Goal: Task Accomplishment & Management: Manage account settings

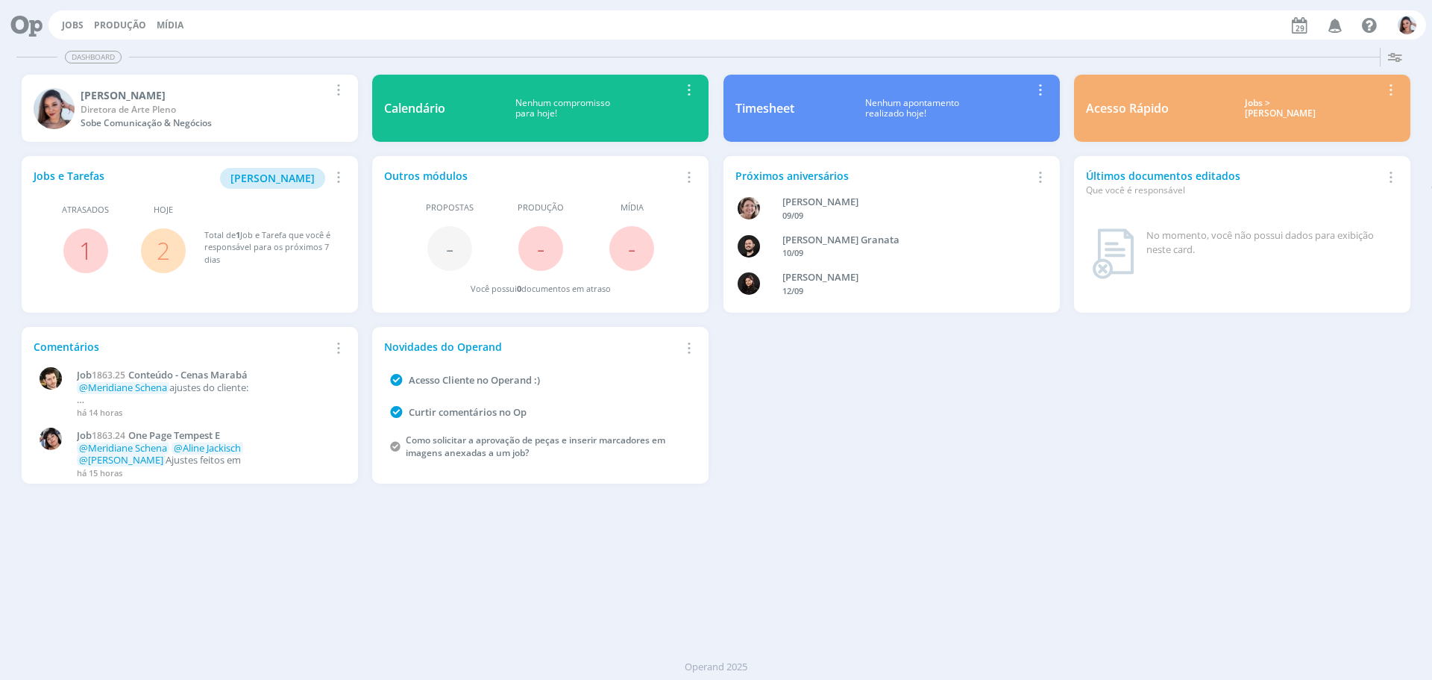
click at [163, 256] on link "2" at bounding box center [163, 250] width 13 height 32
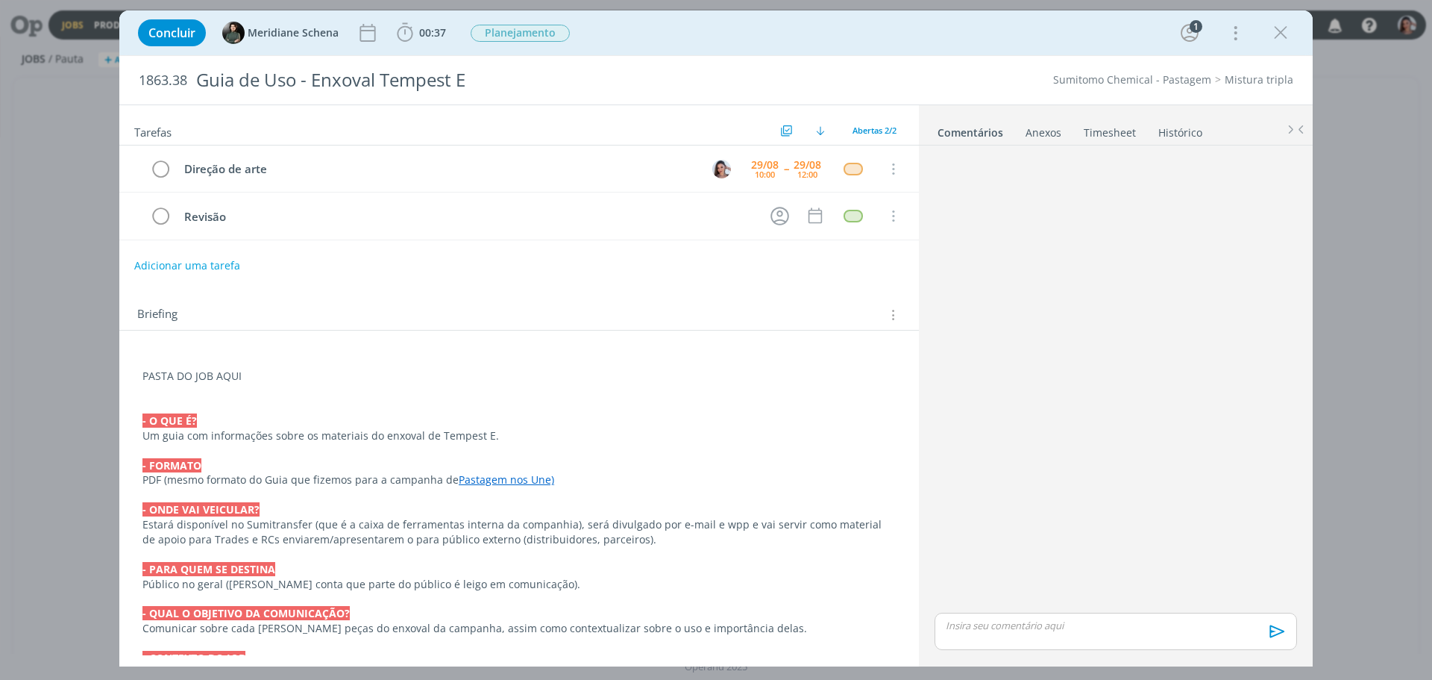
click at [521, 483] on link "Pastagem nos Une)" at bounding box center [506, 479] width 95 height 14
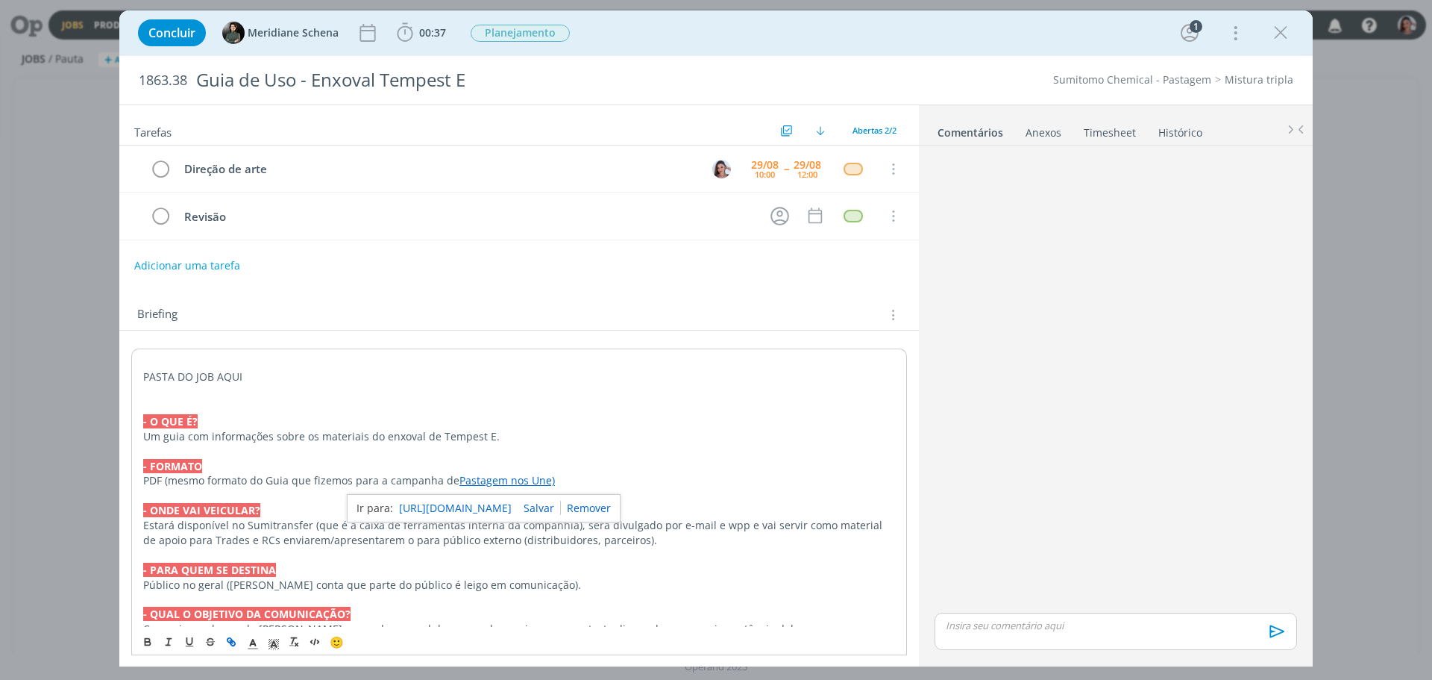
click at [512, 506] on link "https://sobeae.sharepoint.com/:b:/s/SOBEAE/EZ4q7OrlZsxGjpXAx9EY5FcBQPPyoC776cIL…" at bounding box center [455, 507] width 113 height 19
click at [641, 469] on p "- FORMATO" at bounding box center [519, 466] width 752 height 15
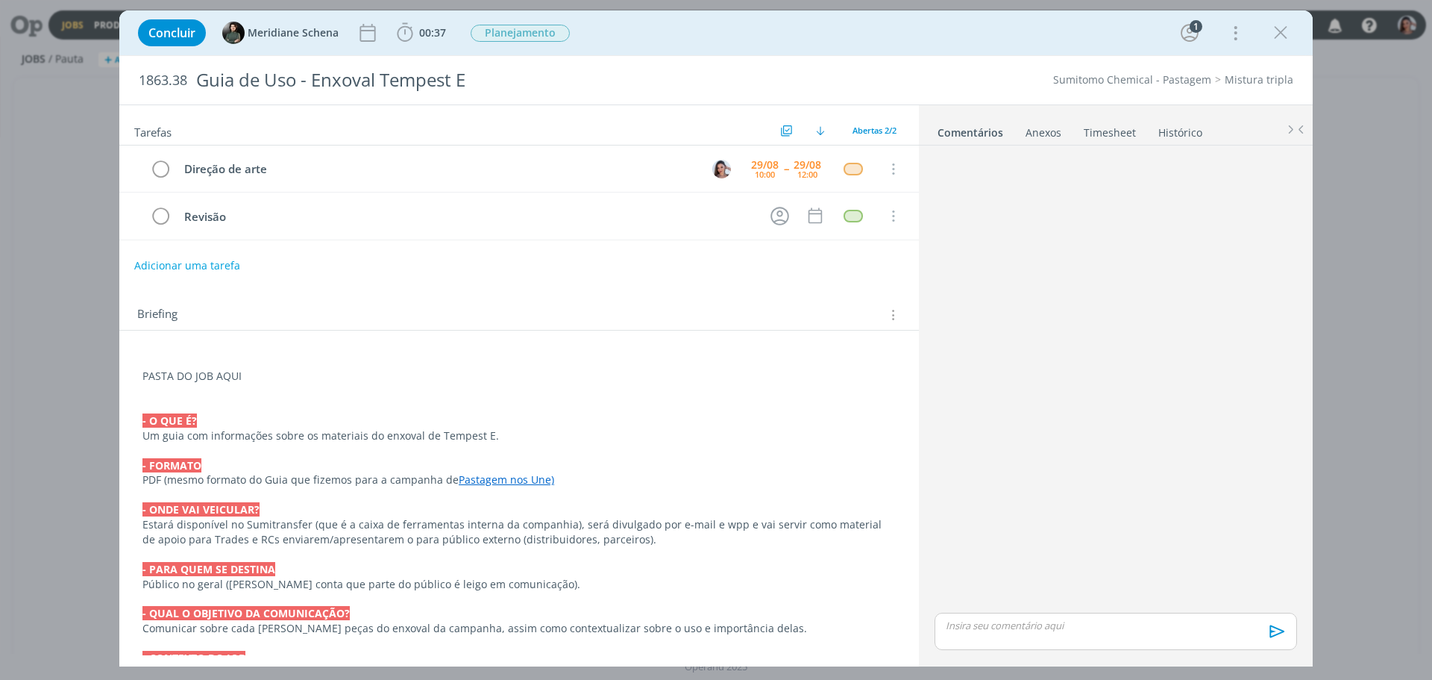
click at [451, 40] on div "Concluir Meridiane Schena 00:37 Iniciar Apontar Data * 29/08/2025 Horas * 00:00…" at bounding box center [716, 33] width 1171 height 36
click at [434, 26] on span "00:37" at bounding box center [432, 32] width 27 height 14
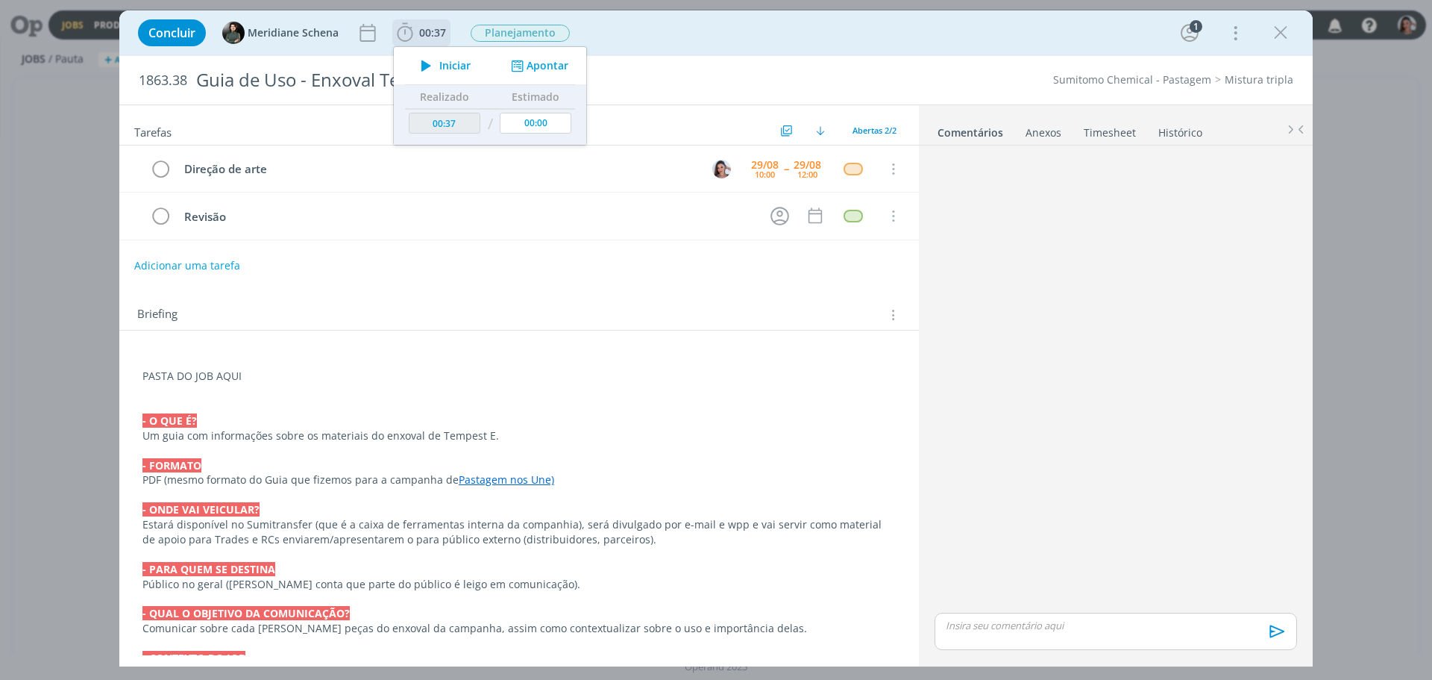
click at [445, 61] on span "Iniciar" at bounding box center [454, 65] width 31 height 10
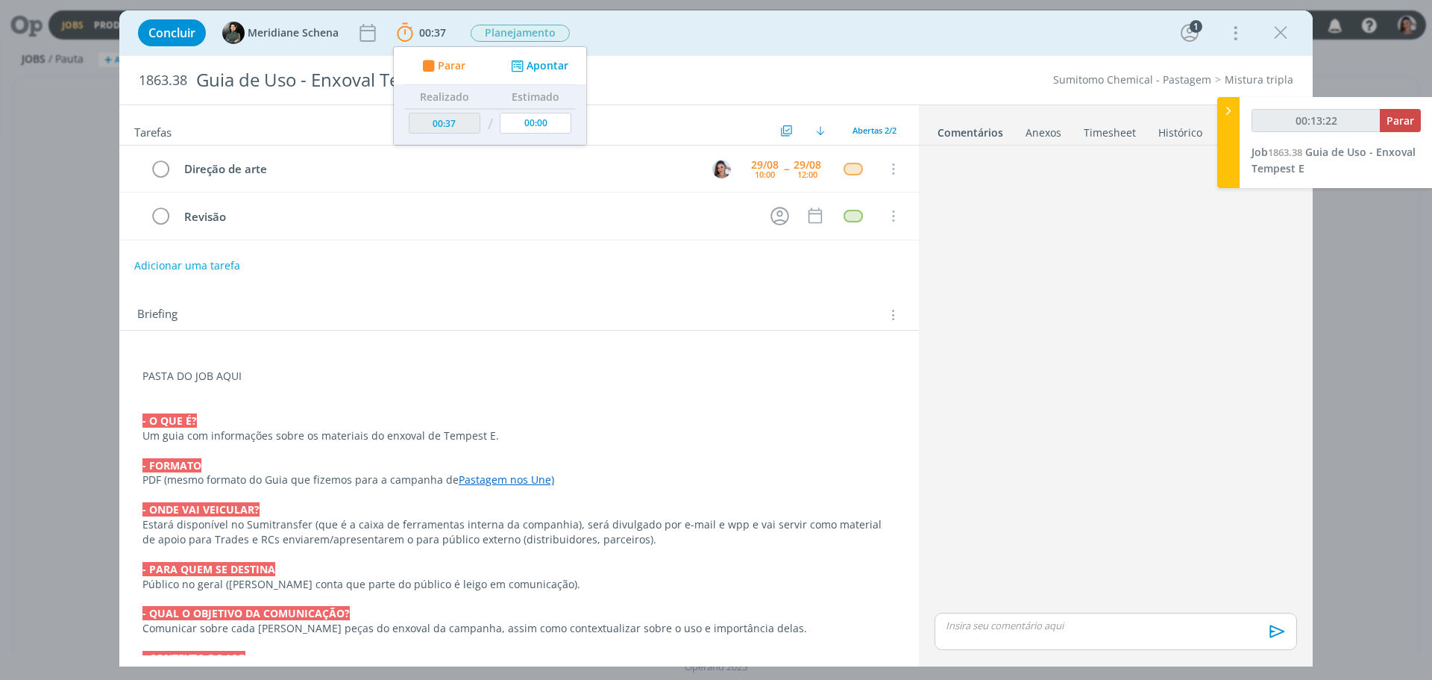
click at [507, 495] on p "dialog" at bounding box center [520, 494] width 754 height 15
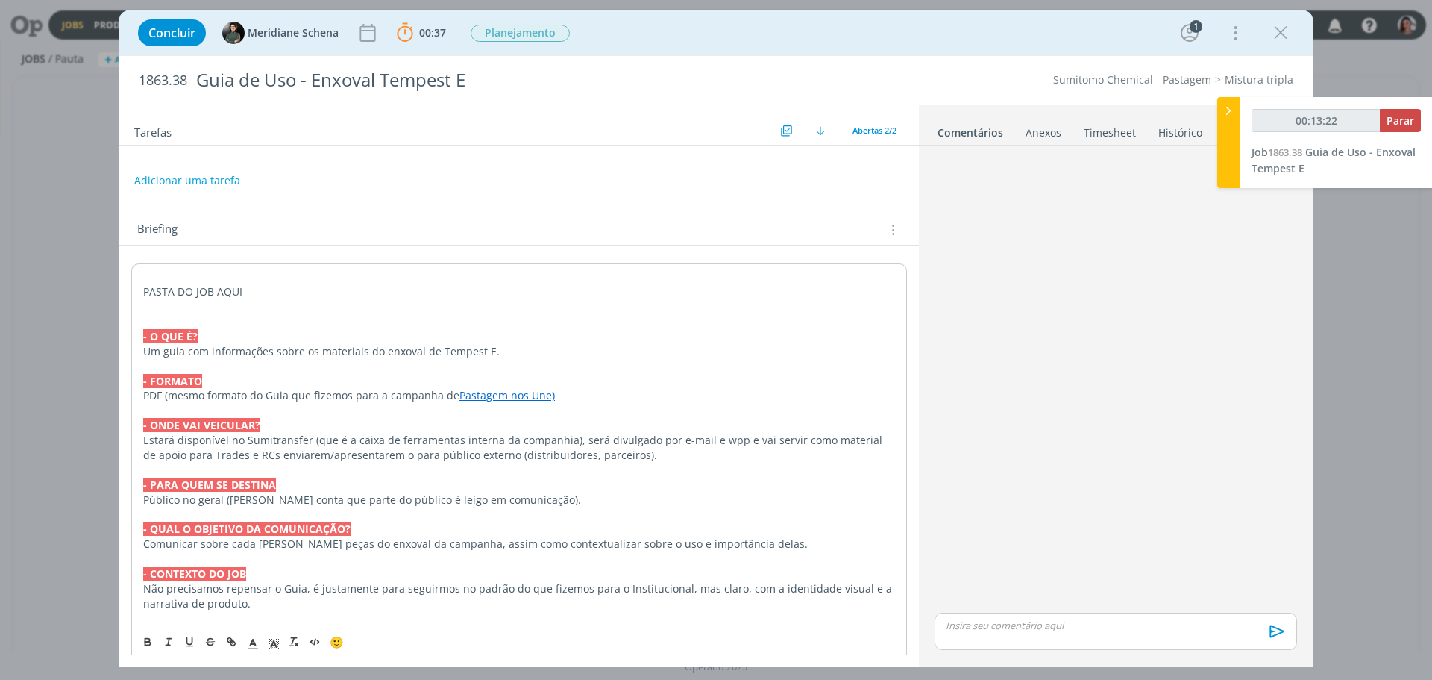
scroll to position [224, 0]
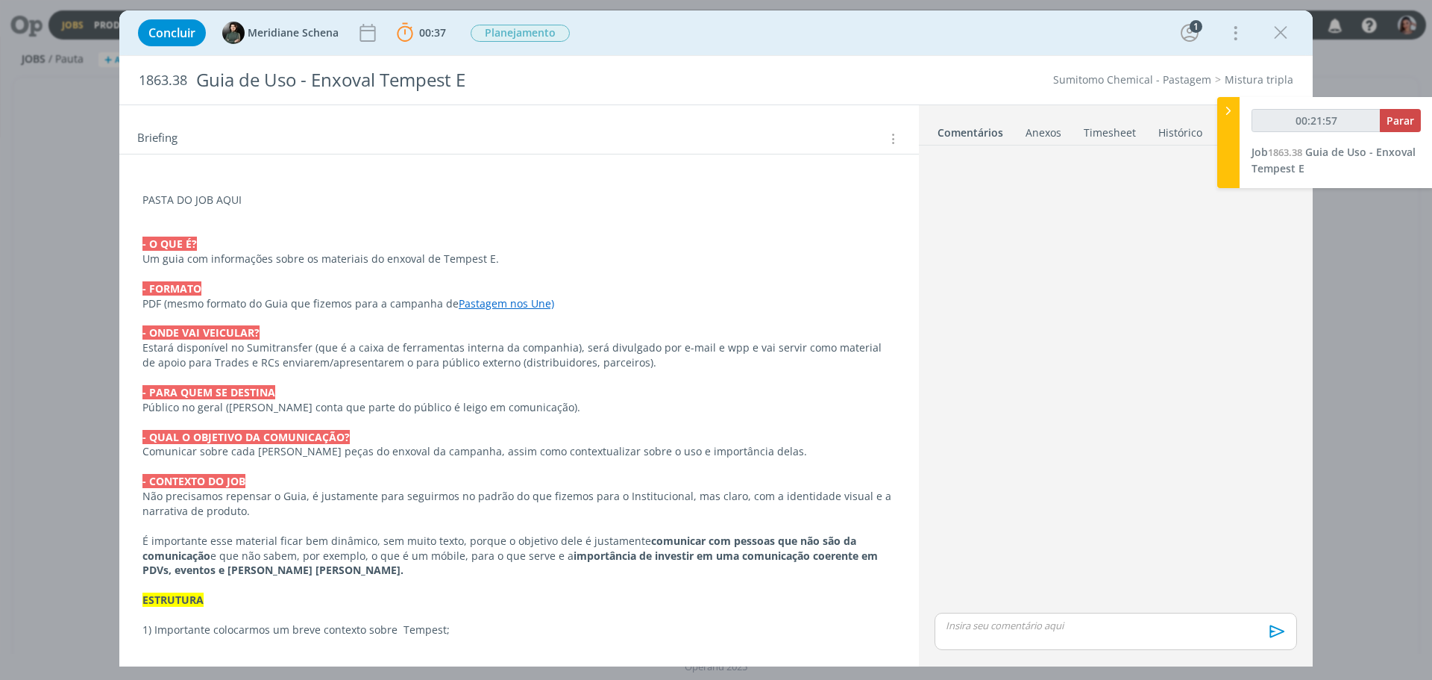
type input "00:21:58"
click at [1391, 113] on button "Parar" at bounding box center [1400, 120] width 41 height 23
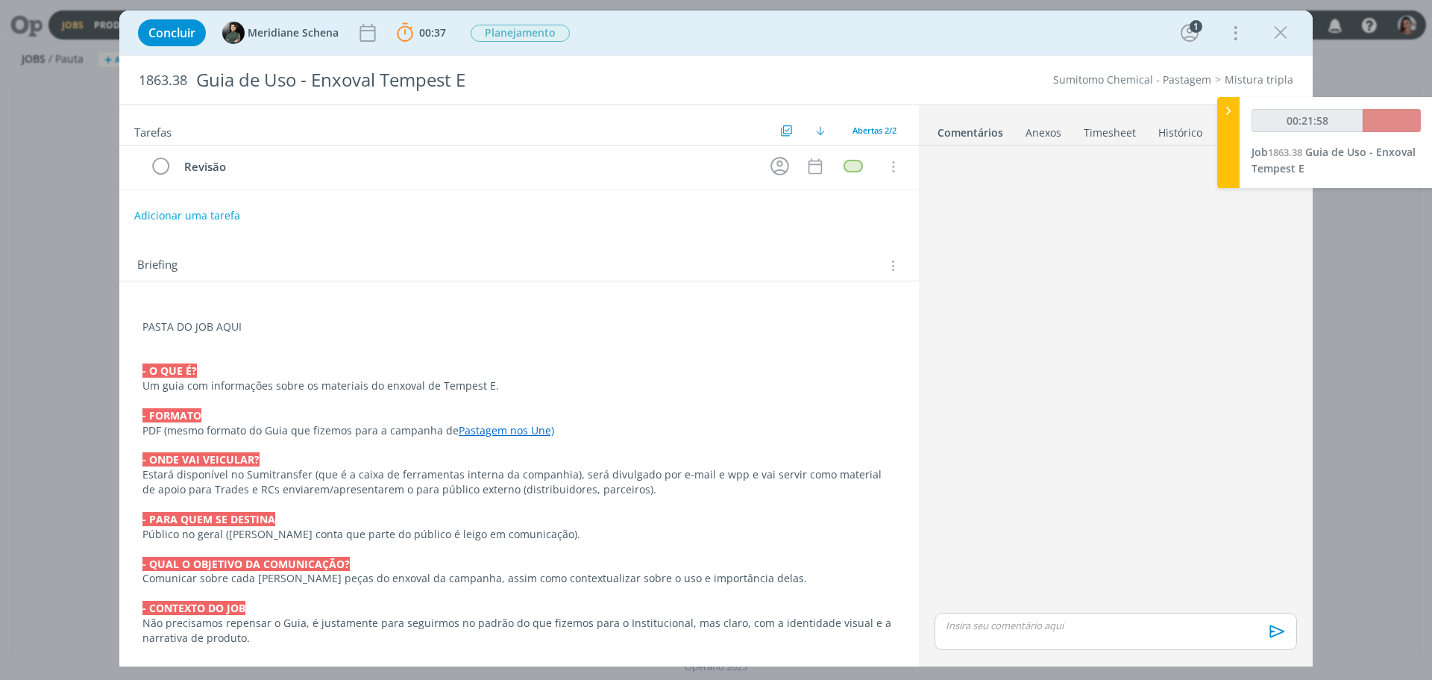
scroll to position [0, 0]
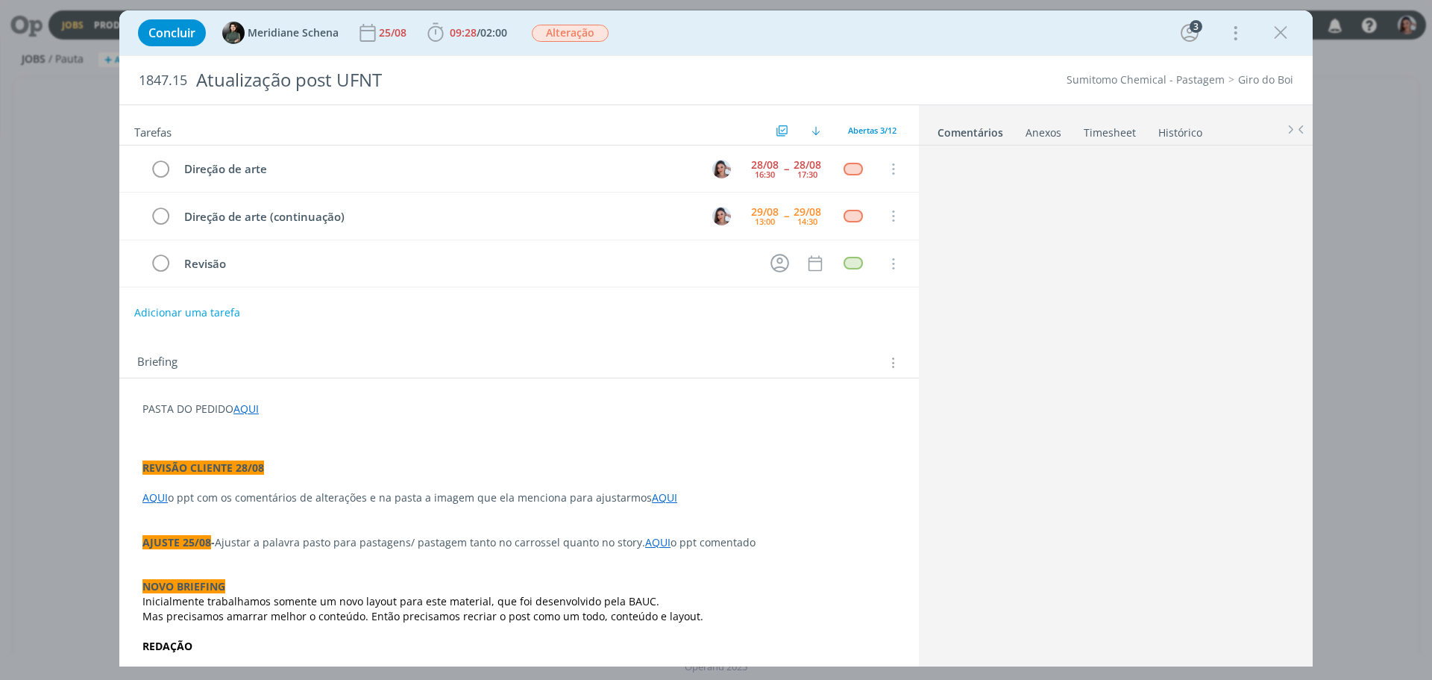
scroll to position [540, 0]
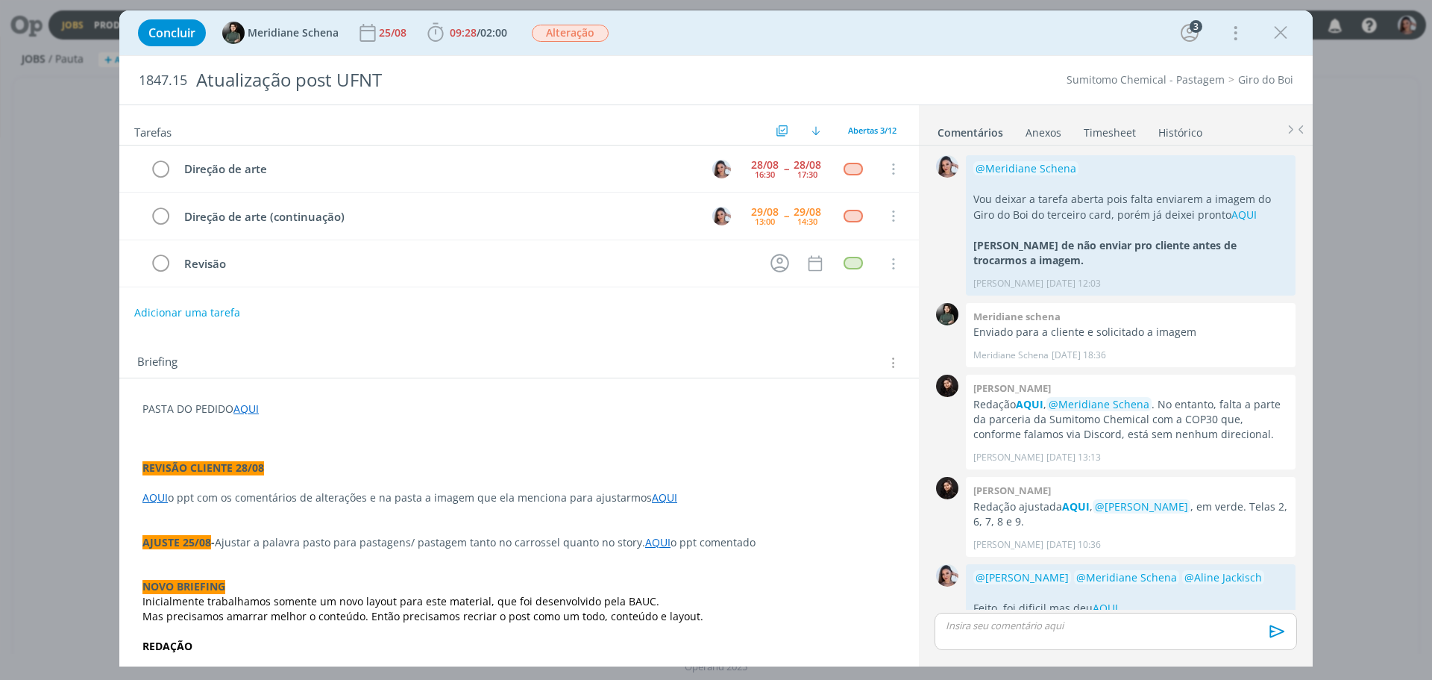
scroll to position [540, 0]
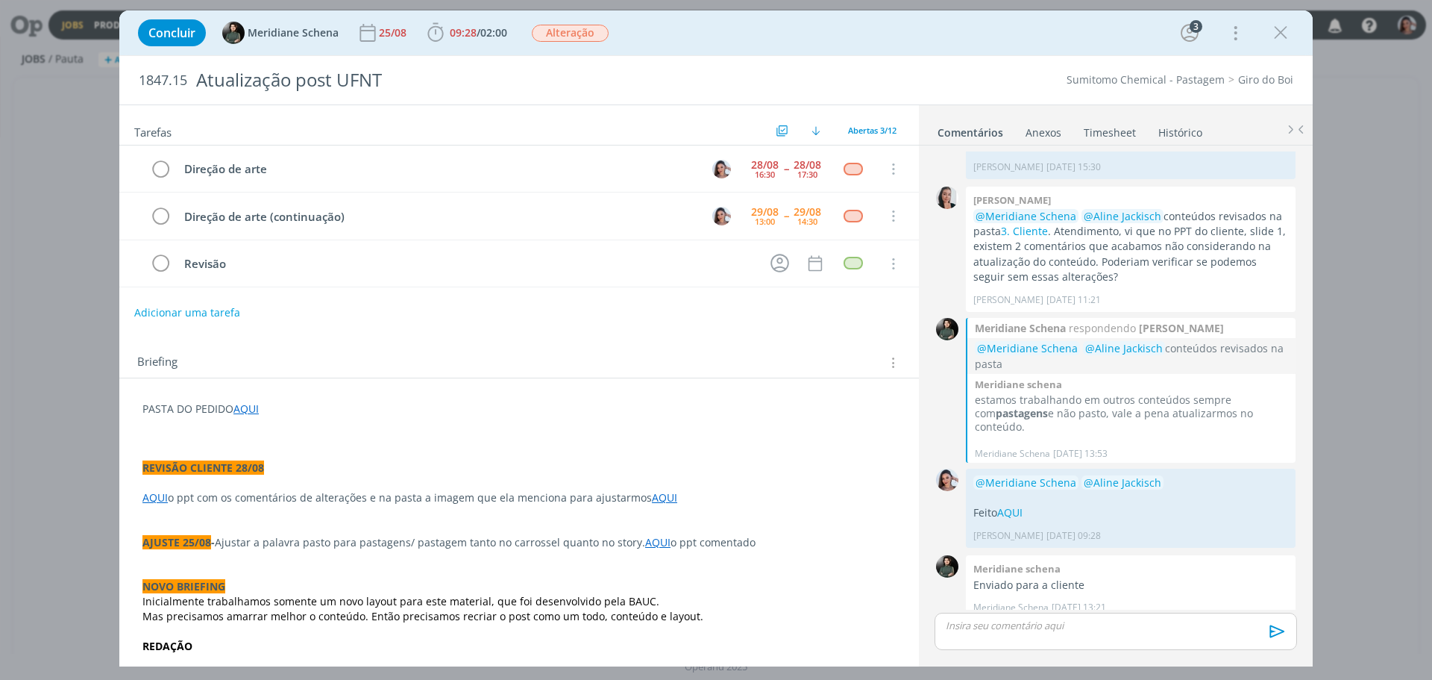
click at [356, 491] on p "AQUI o ppt com os comentários de alterações e na pasta a imagem que ela mencion…" at bounding box center [520, 497] width 754 height 15
click at [157, 495] on link "AQUI" at bounding box center [155, 498] width 25 height 14
click at [210, 527] on link "https://sobeae.sharepoint.com/:p:/s/SOBEAE/Eb9KAJt0Mg5FiUZhkgj_TjcBtI8_OMf_4vZp…" at bounding box center [240, 526] width 113 height 19
click at [653, 499] on link "AQUI" at bounding box center [665, 498] width 25 height 14
click at [644, 518] on link "https://sobeae.sharepoint.com/:f:/s/SOBEAE/EhZp-cj-R4dIgAwHzsHQv2sB9k5edCe1qKa8…" at bounding box center [612, 526] width 113 height 19
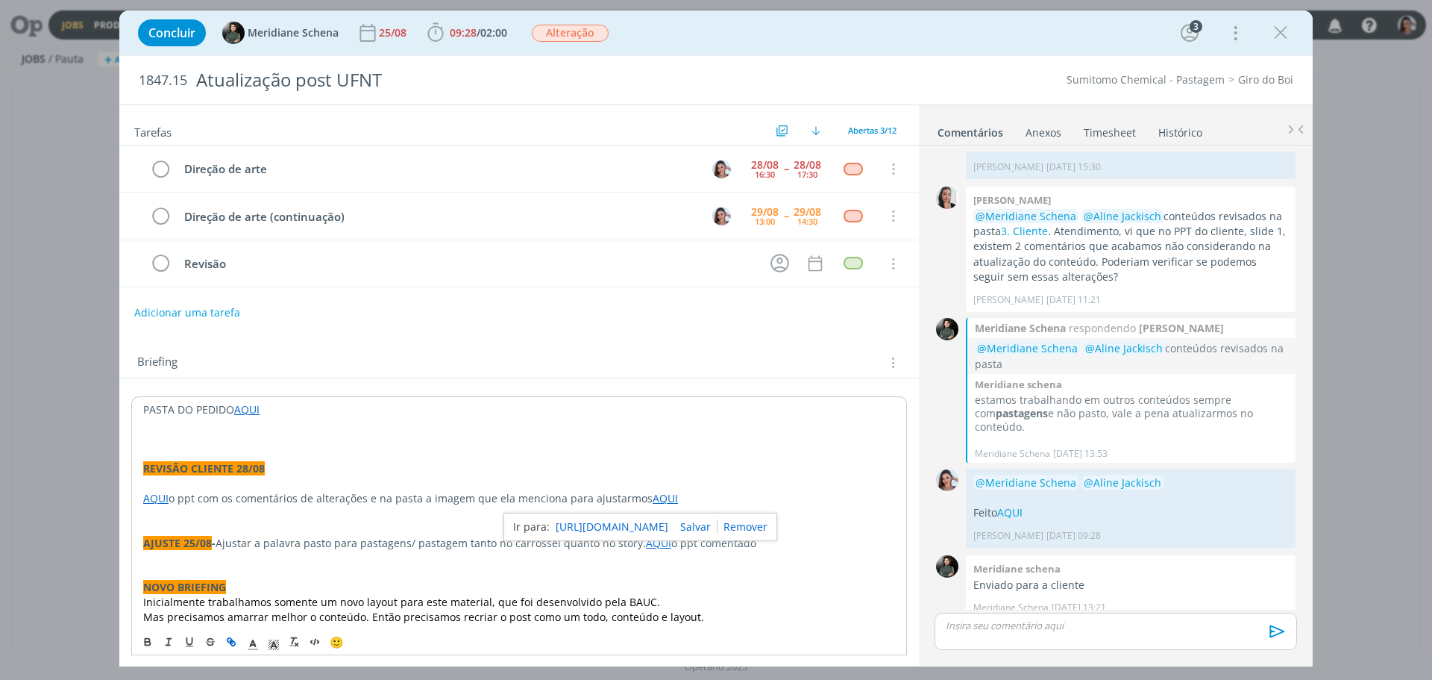
click at [556, 517] on link "https://sobeae.sharepoint.com/:f:/s/SOBEAE/EhZp-cj-R4dIgAwHzsHQv2sB9k5edCe1qKa8…" at bounding box center [612, 526] width 113 height 19
click at [590, 646] on div "🙂" at bounding box center [519, 641] width 774 height 28
click at [251, 410] on link "AQUI" at bounding box center [246, 409] width 25 height 14
click at [281, 430] on link "https://sobeae.sharepoint.com/:f:/s/SOBEAE/EgoGzcjZU6hKl7jNU8wI0SMBfI0vRx2FLSbB…" at bounding box center [240, 437] width 113 height 19
click at [452, 34] on span "09:28" at bounding box center [463, 32] width 27 height 14
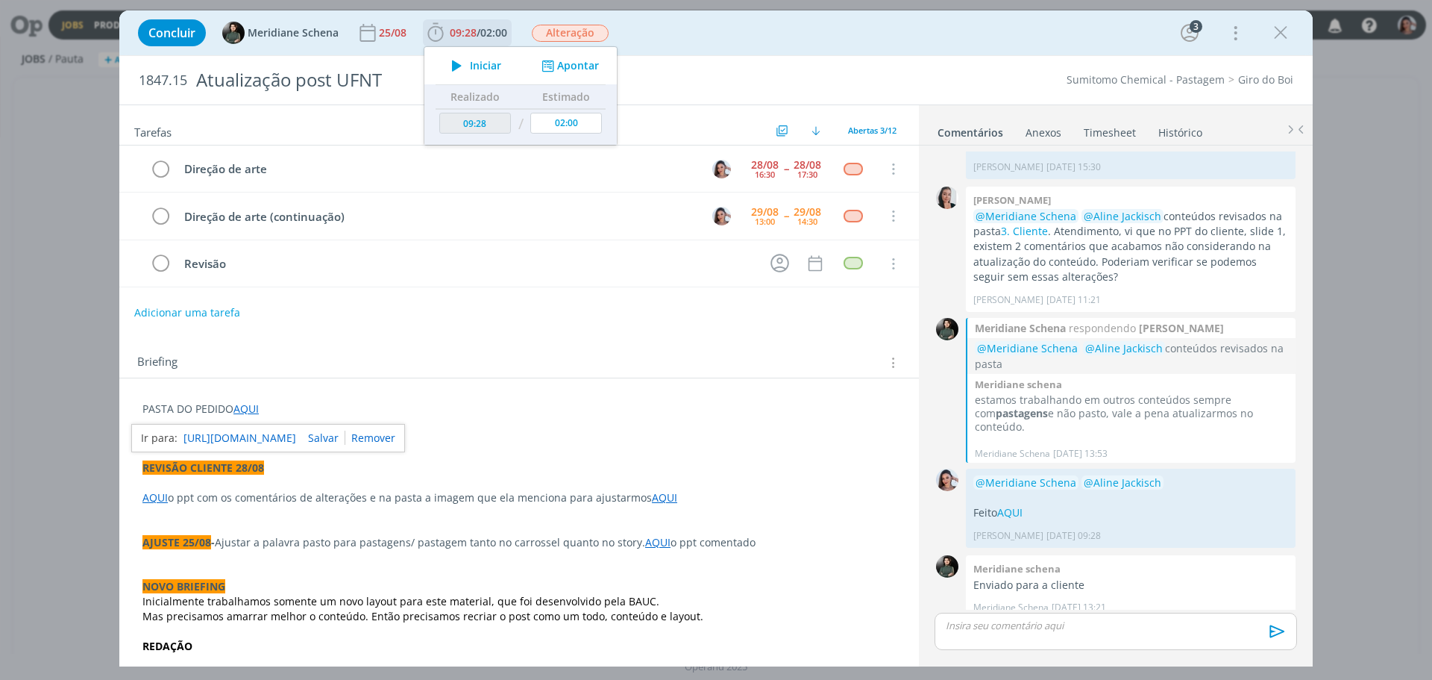
click at [479, 74] on button "Iniciar" at bounding box center [472, 65] width 59 height 21
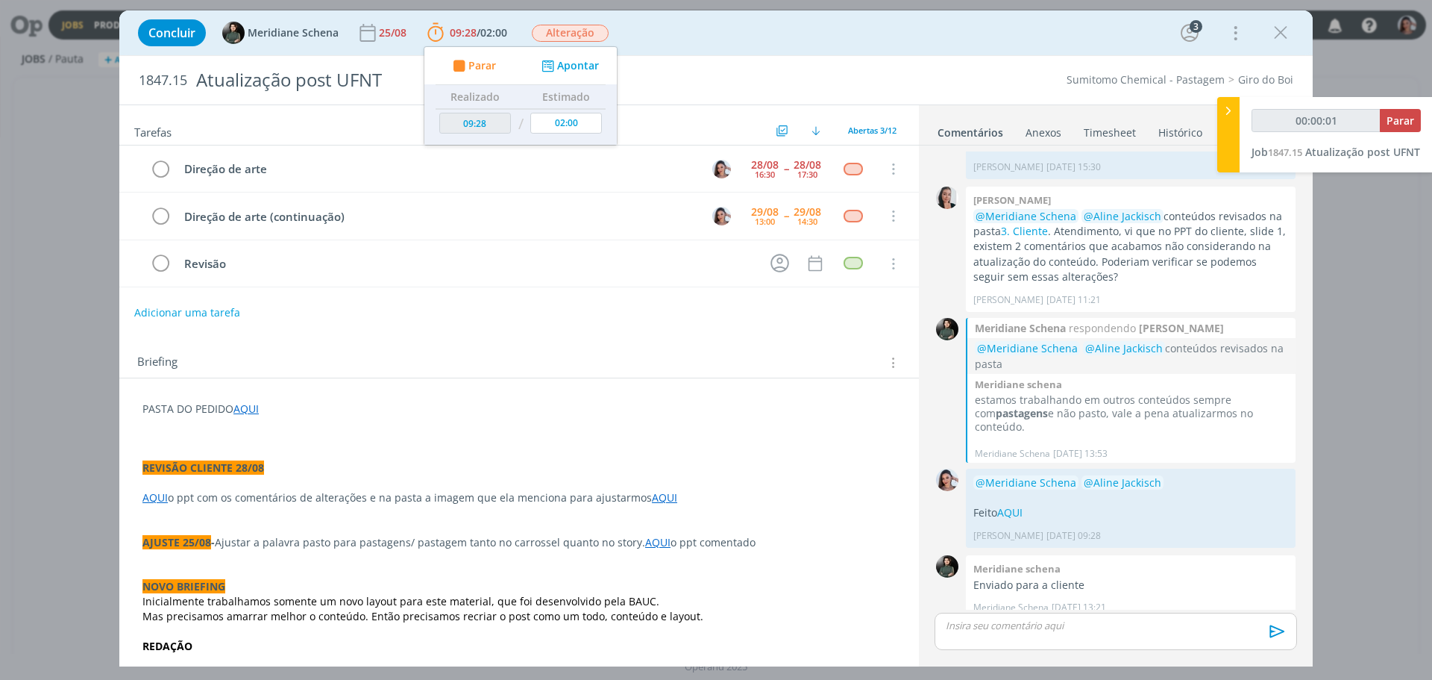
type input "00:00:02"
click at [1409, 110] on button "Parar" at bounding box center [1400, 120] width 41 height 23
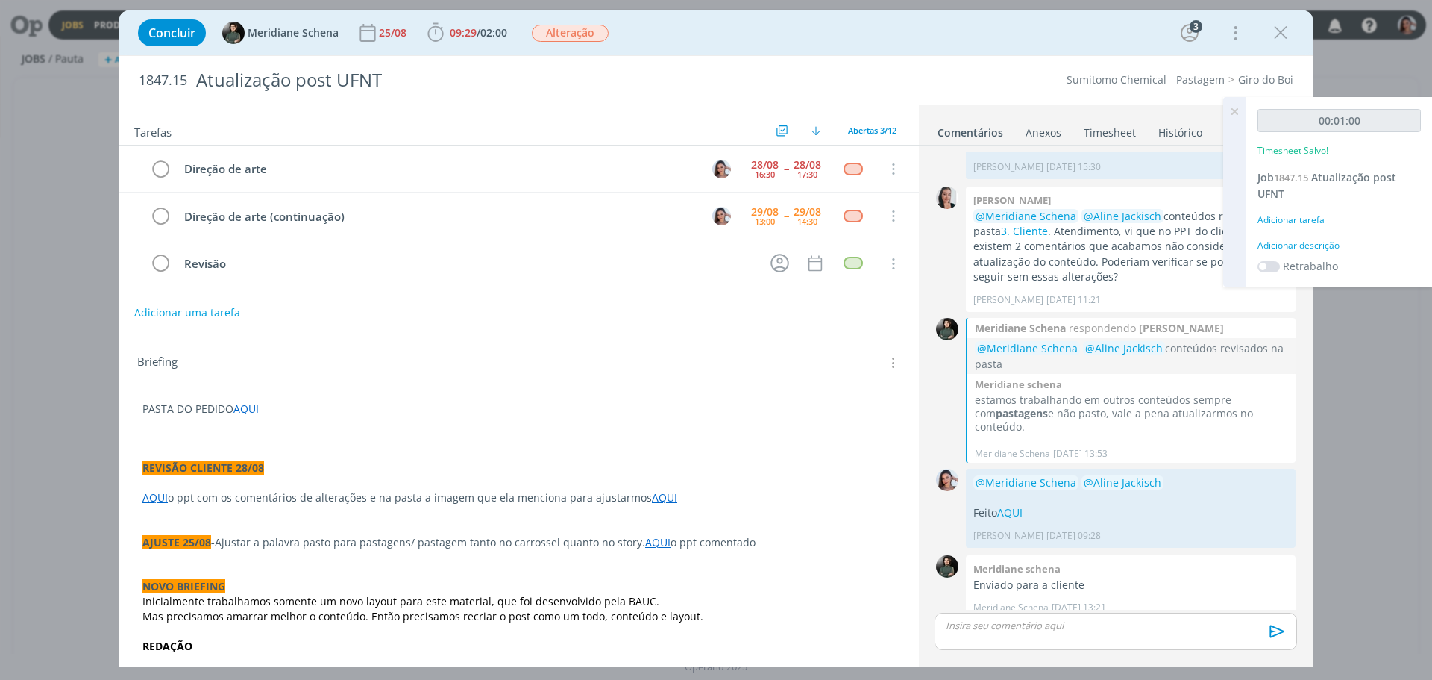
click at [1092, 134] on link "Timesheet" at bounding box center [1110, 130] width 54 height 22
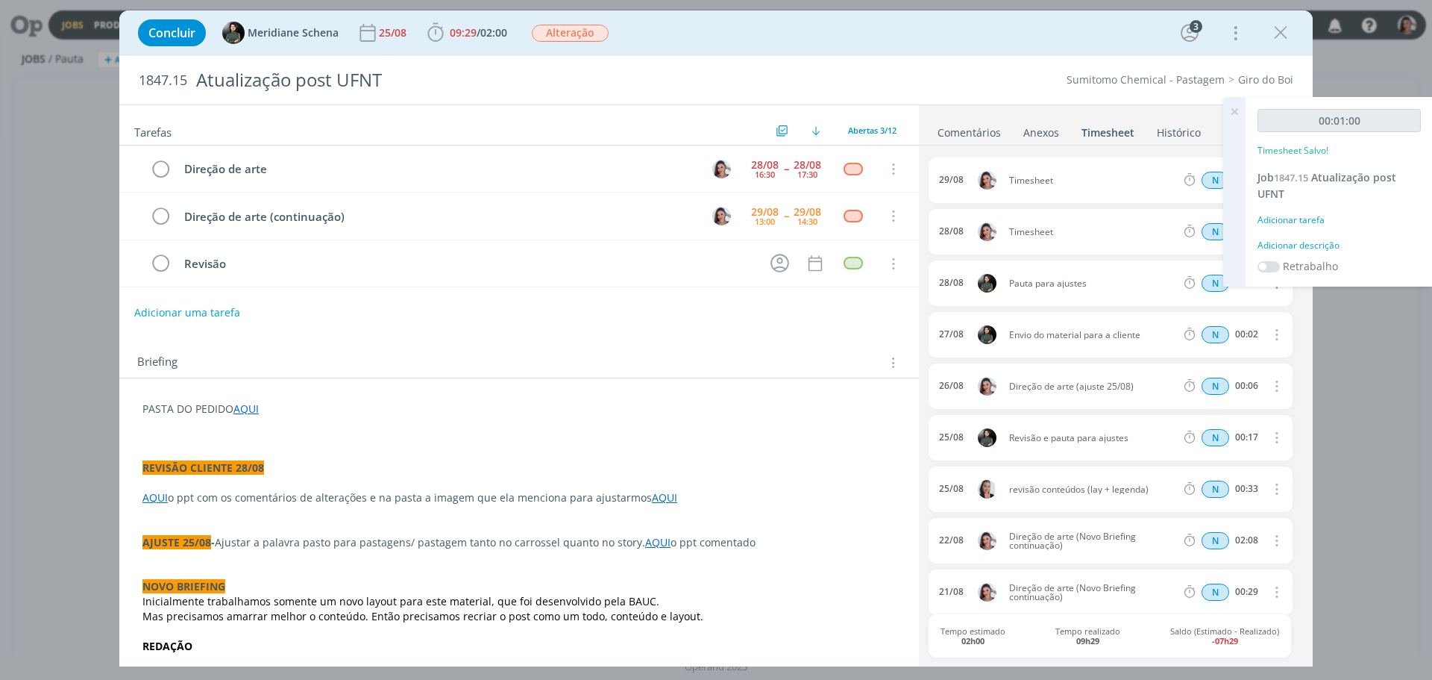
click at [1237, 105] on icon at bounding box center [1234, 111] width 27 height 29
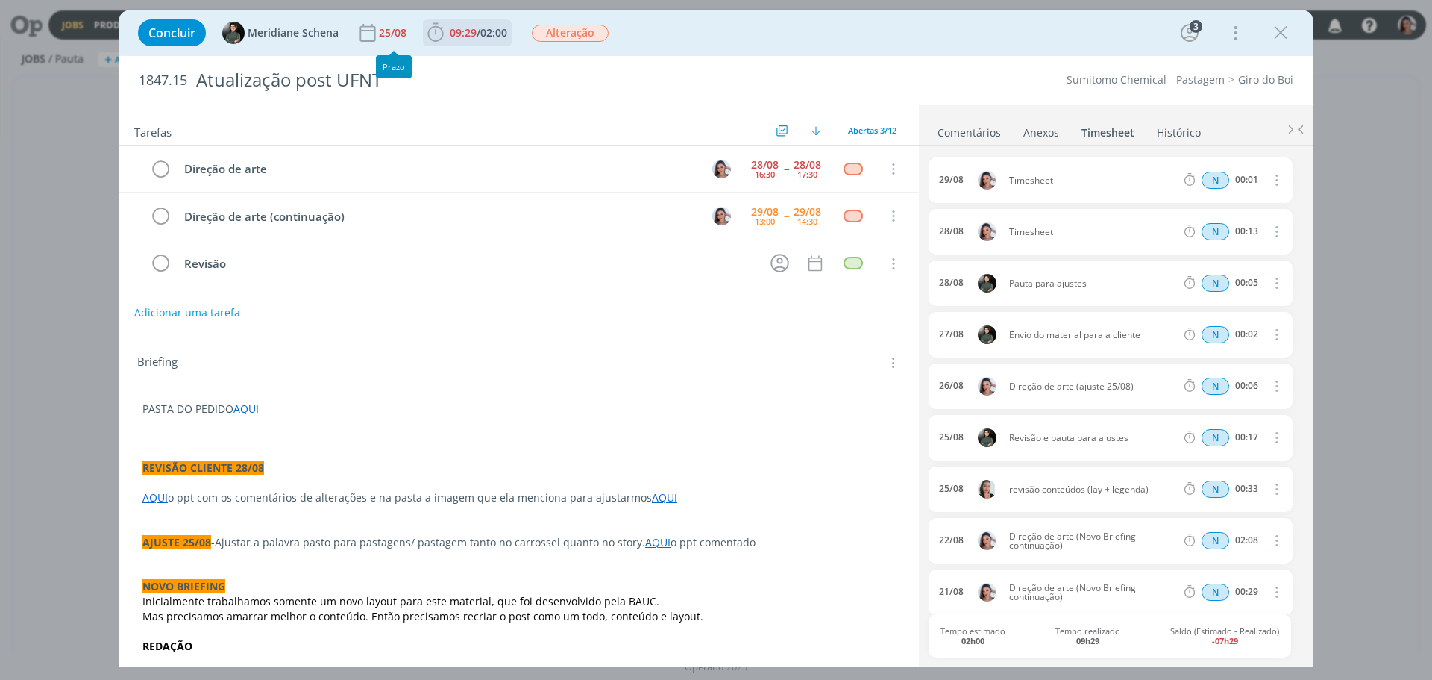
click at [488, 29] on span "02:00" at bounding box center [493, 32] width 27 height 14
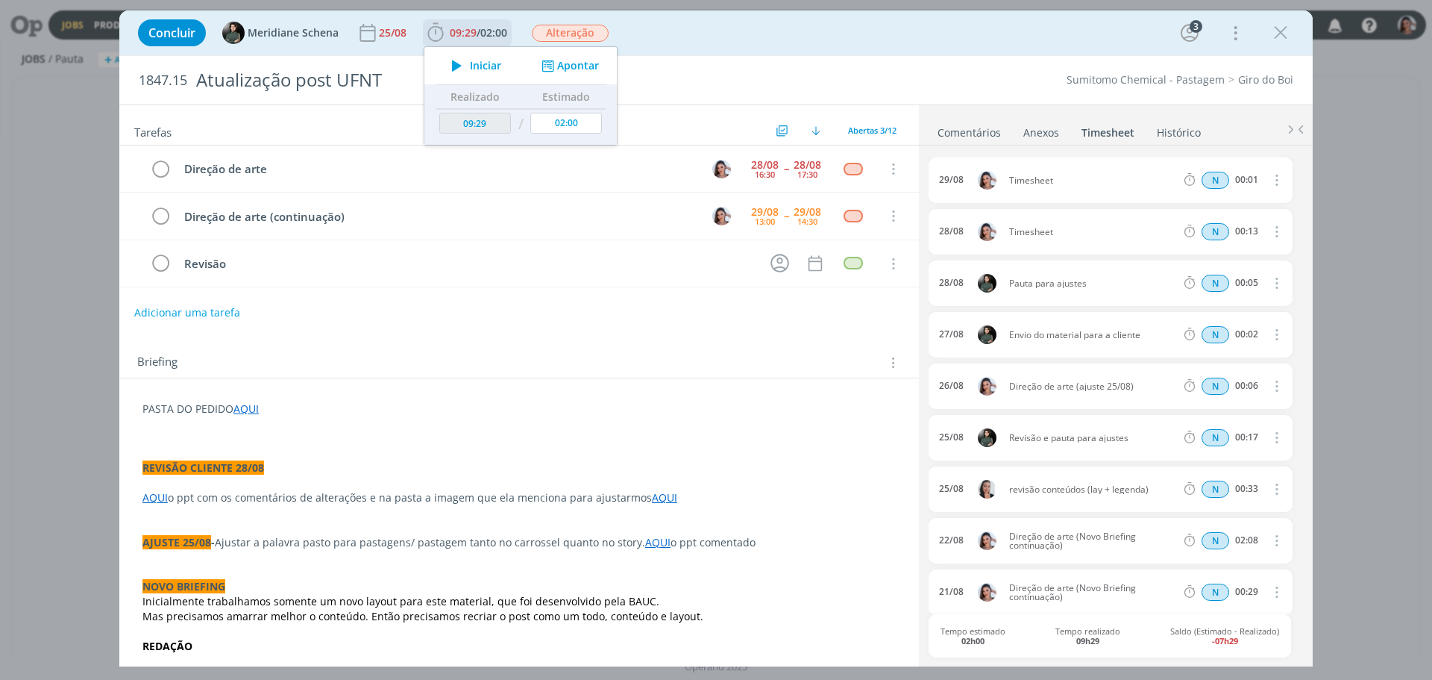
click at [564, 55] on div "Iniciar Apontar" at bounding box center [521, 65] width 192 height 37
click at [564, 60] on button "Apontar" at bounding box center [569, 66] width 62 height 16
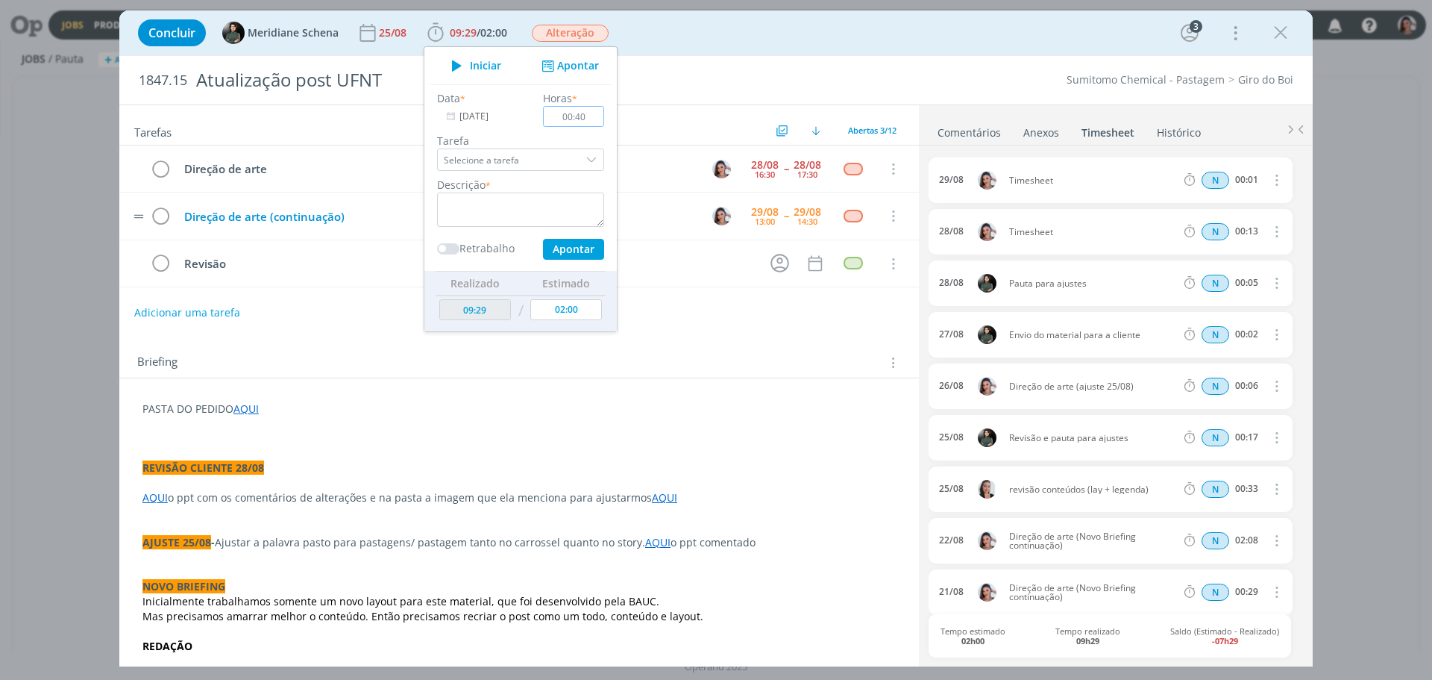
type input "00:40"
click at [313, 218] on div "Direção de arte (continuação)" at bounding box center [438, 216] width 521 height 19
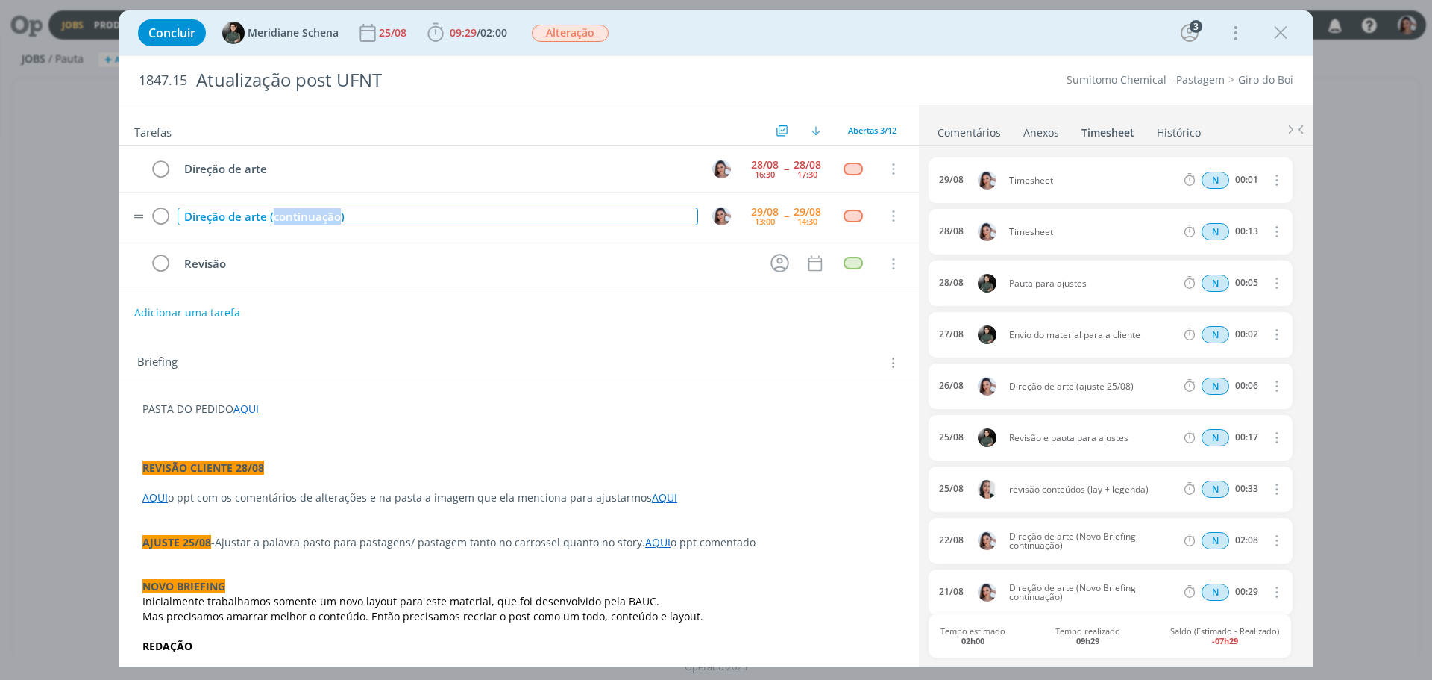
click at [313, 218] on div "Direção de arte (continuação)" at bounding box center [438, 216] width 521 height 19
copy div "Direção de arte (continuação)"
click at [482, 43] on span "09:29 / 02:00" at bounding box center [468, 33] width 86 height 22
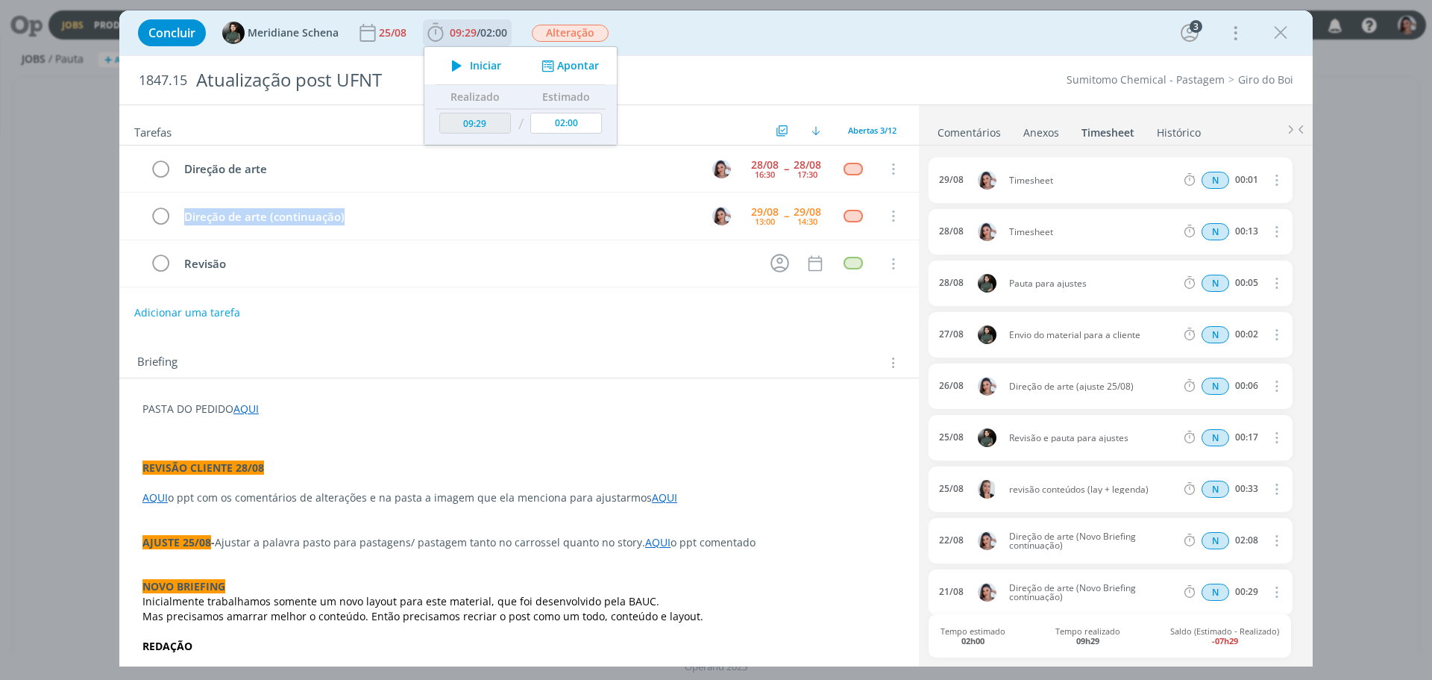
click at [570, 58] on button "Apontar" at bounding box center [569, 66] width 62 height 16
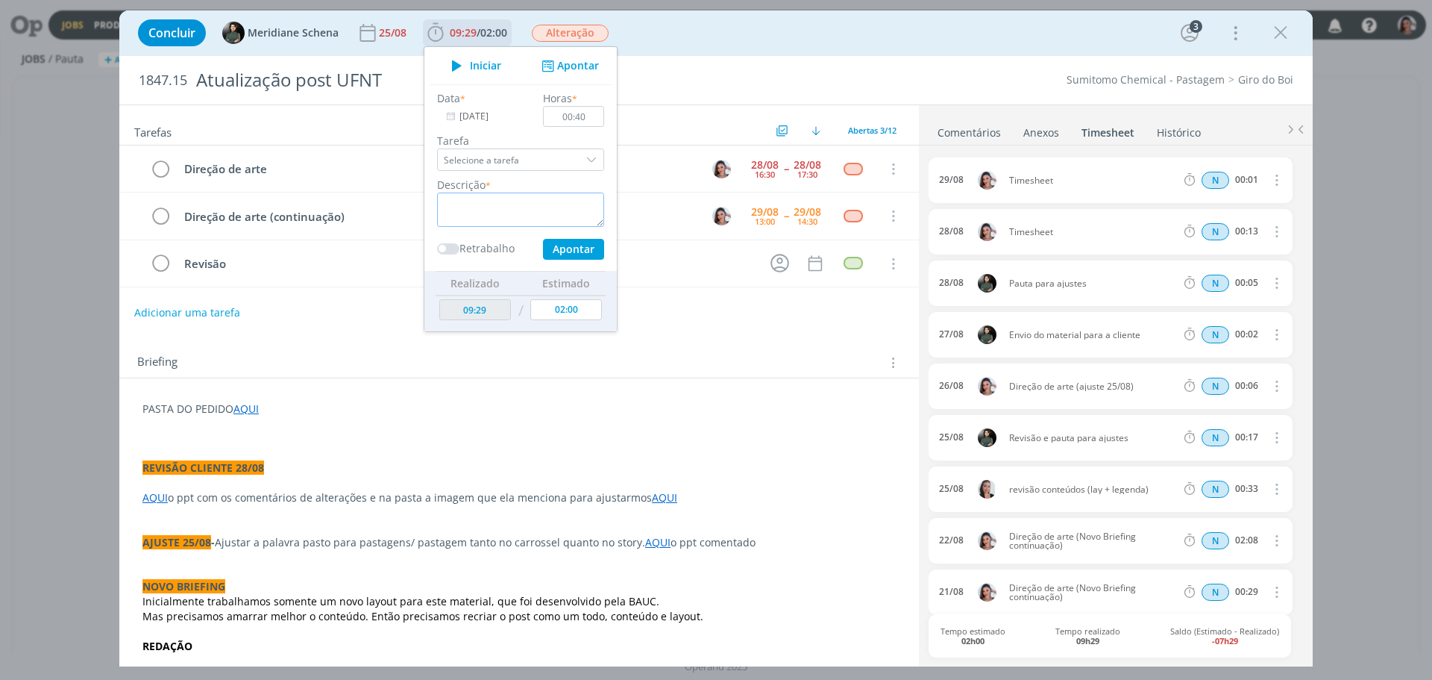
click at [506, 205] on textarea "dialog" at bounding box center [520, 209] width 167 height 34
paste textarea "Direção de arte (continuação)"
type textarea "Direção de arte (continuação)"
click at [569, 241] on button "Apontar" at bounding box center [573, 249] width 61 height 21
type input "10:09"
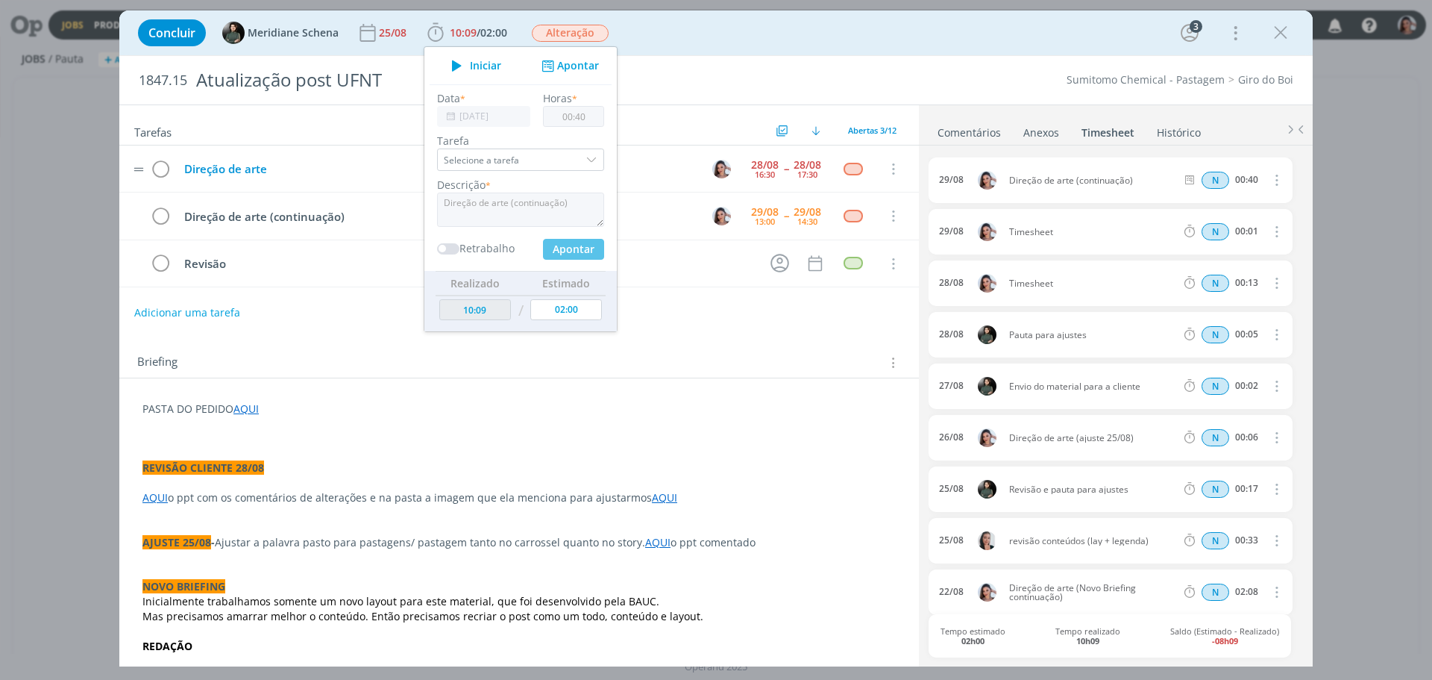
type input "00:00"
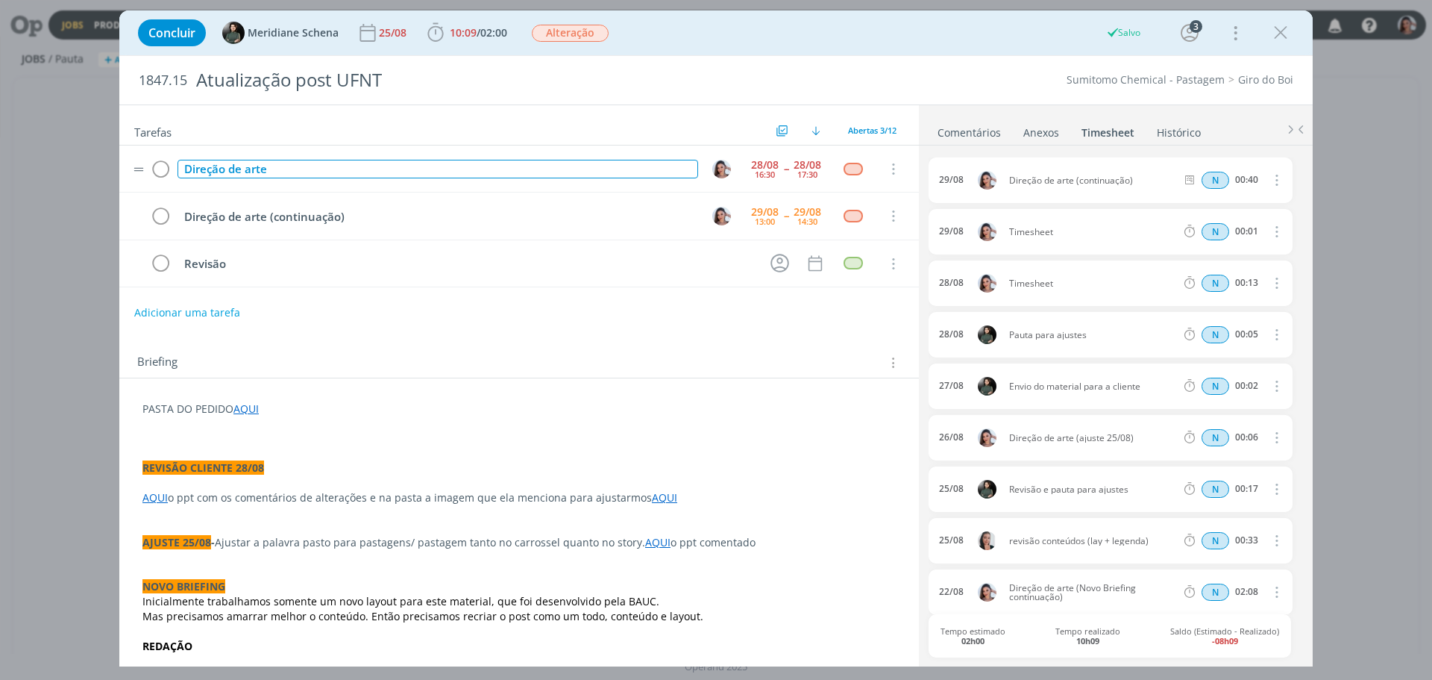
click at [239, 161] on div "Direção de arte" at bounding box center [438, 169] width 521 height 19
click at [154, 173] on icon "dialog" at bounding box center [160, 169] width 21 height 22
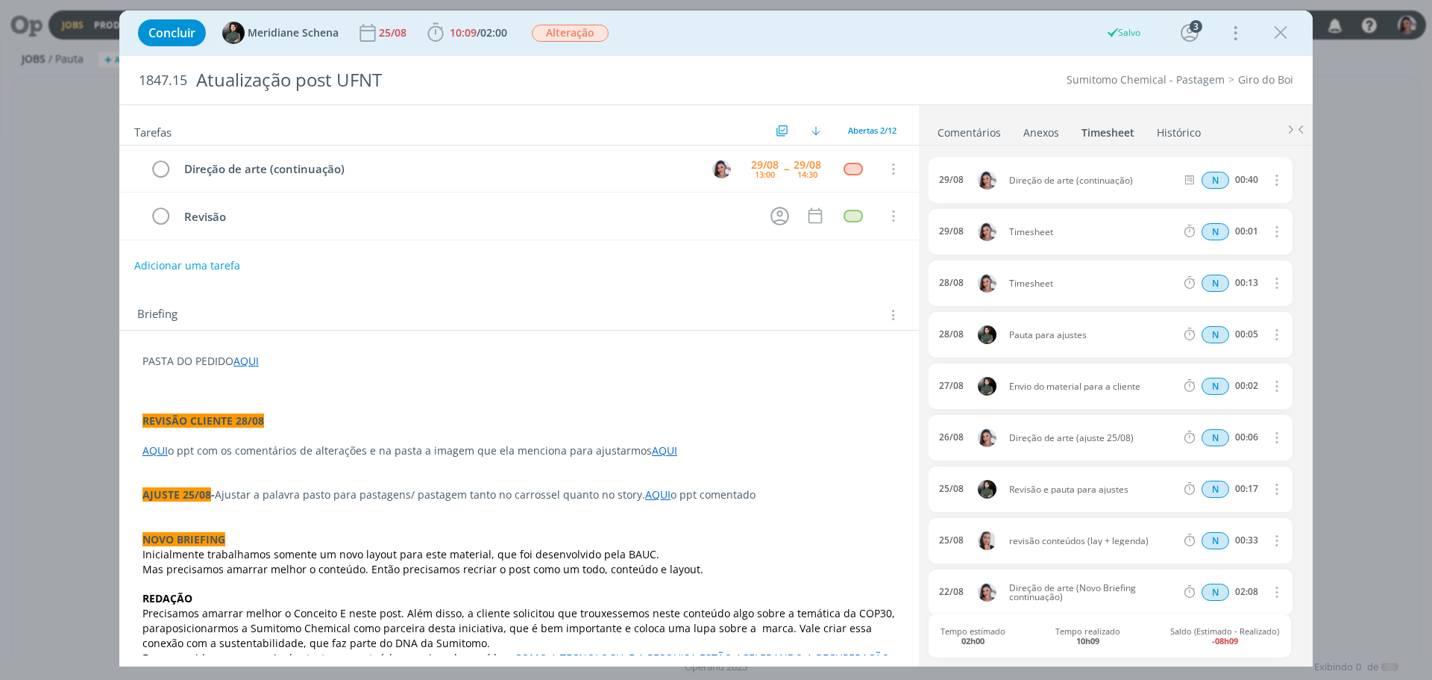
click at [984, 127] on link "Comentários" at bounding box center [969, 130] width 65 height 22
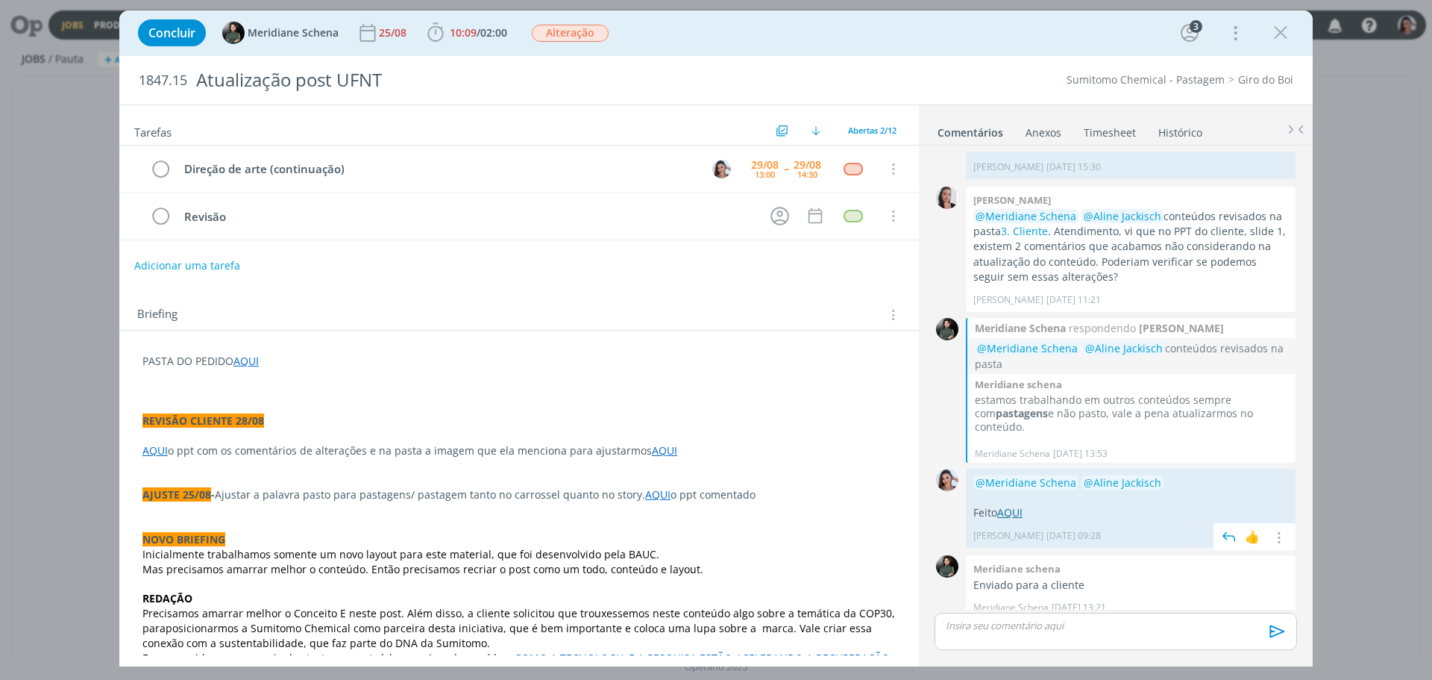
click at [1020, 505] on link "AQUI" at bounding box center [1010, 512] width 25 height 14
drag, startPoint x: 1026, startPoint y: 509, endPoint x: 968, endPoint y: 489, distance: 60.6
click at [968, 489] on div "@Meridiane Schena @Aline Jackisch Feito AQUI Nicole Bartz 26/08 às 09:28 👍 Edit…" at bounding box center [1131, 508] width 330 height 79
click at [1039, 490] on p "dialog" at bounding box center [1131, 497] width 315 height 15
drag, startPoint x: 1031, startPoint y: 499, endPoint x: 972, endPoint y: 469, distance: 66.1
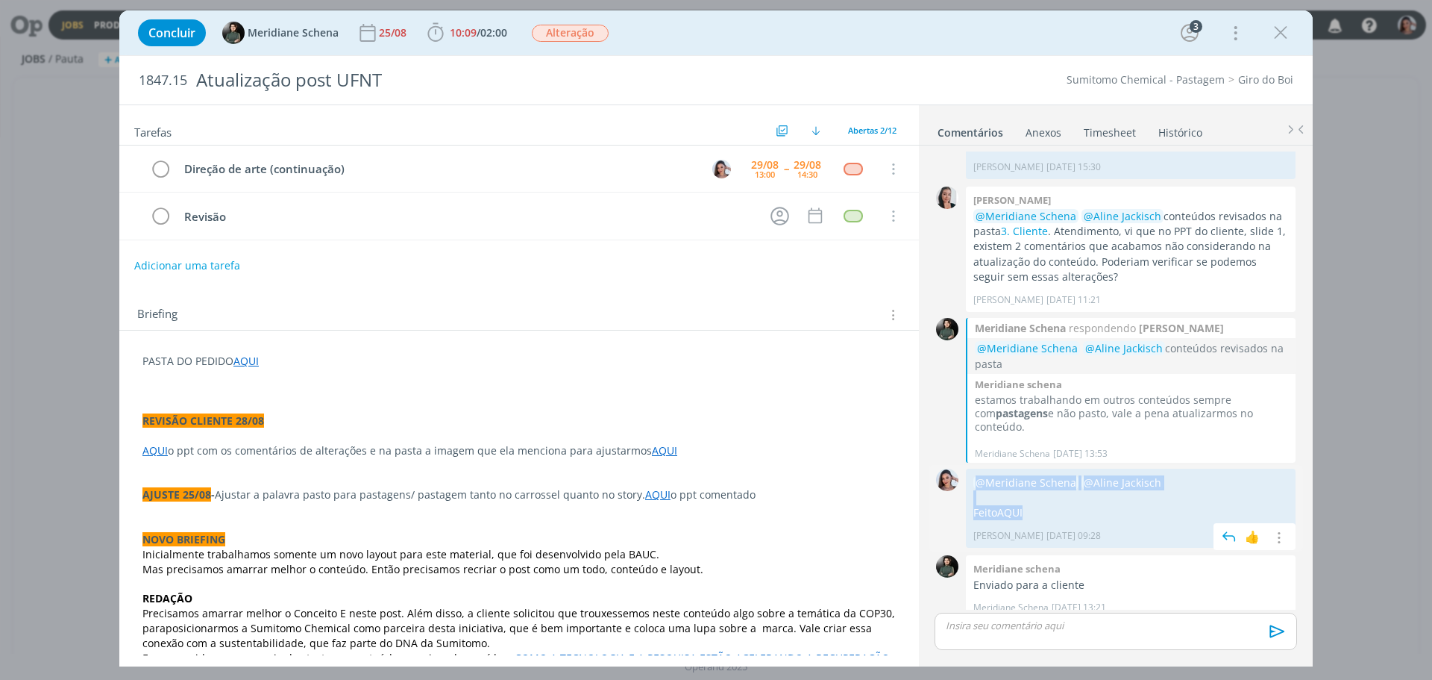
click at [972, 469] on div "@Meridiane Schena @Aline Jackisch Feito AQUI Nicole Bartz 26/08 às 09:28 👍 Edit…" at bounding box center [1131, 508] width 330 height 79
copy div "@Meridiane Schena @Aline Jackisch Feito AQUI"
click at [978, 615] on div "dialog" at bounding box center [1116, 631] width 363 height 37
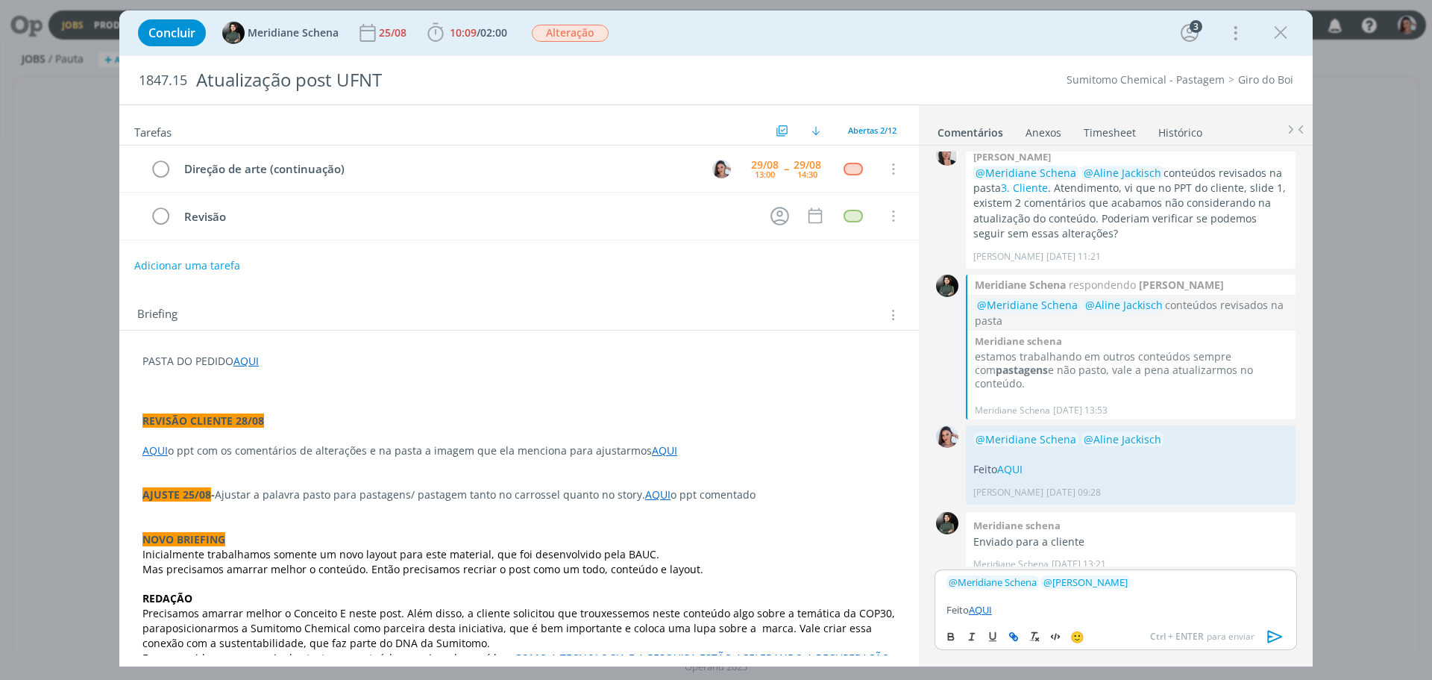
click at [1275, 639] on icon "dialog" at bounding box center [1276, 636] width 22 height 22
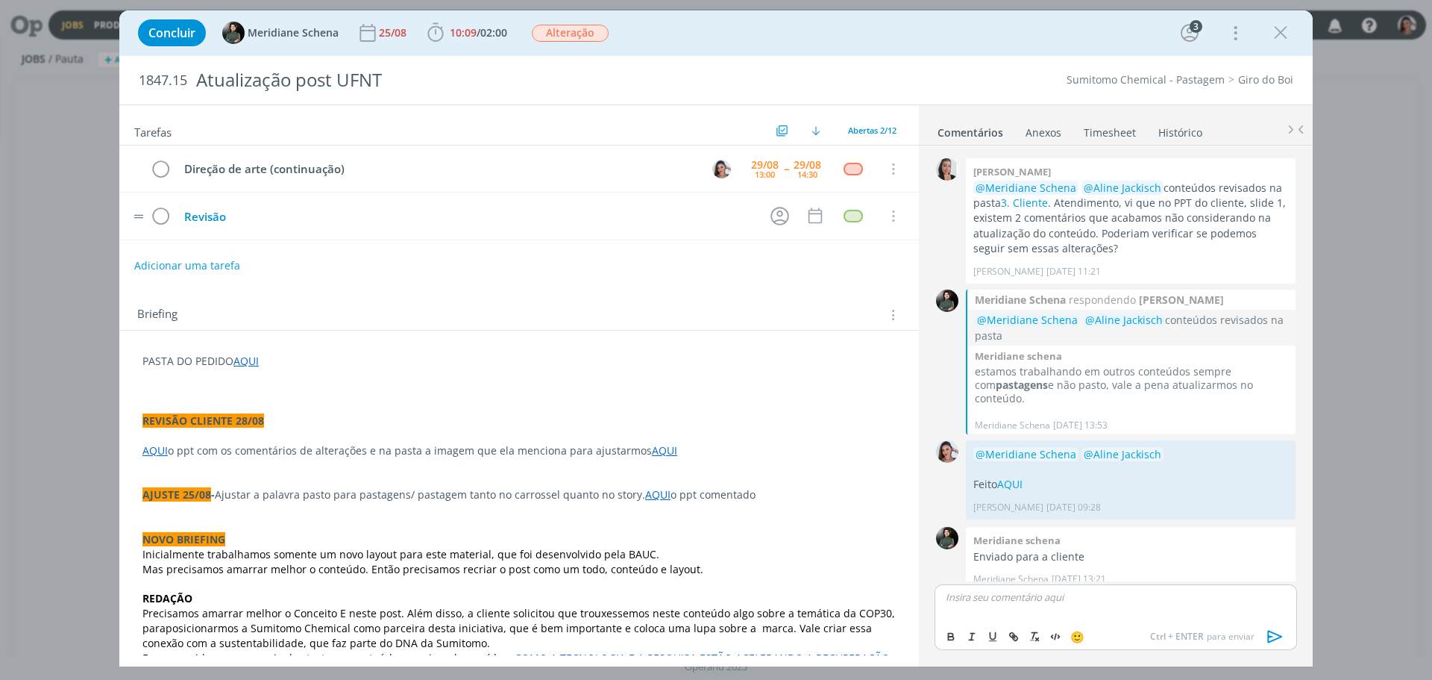
scroll to position [655, 0]
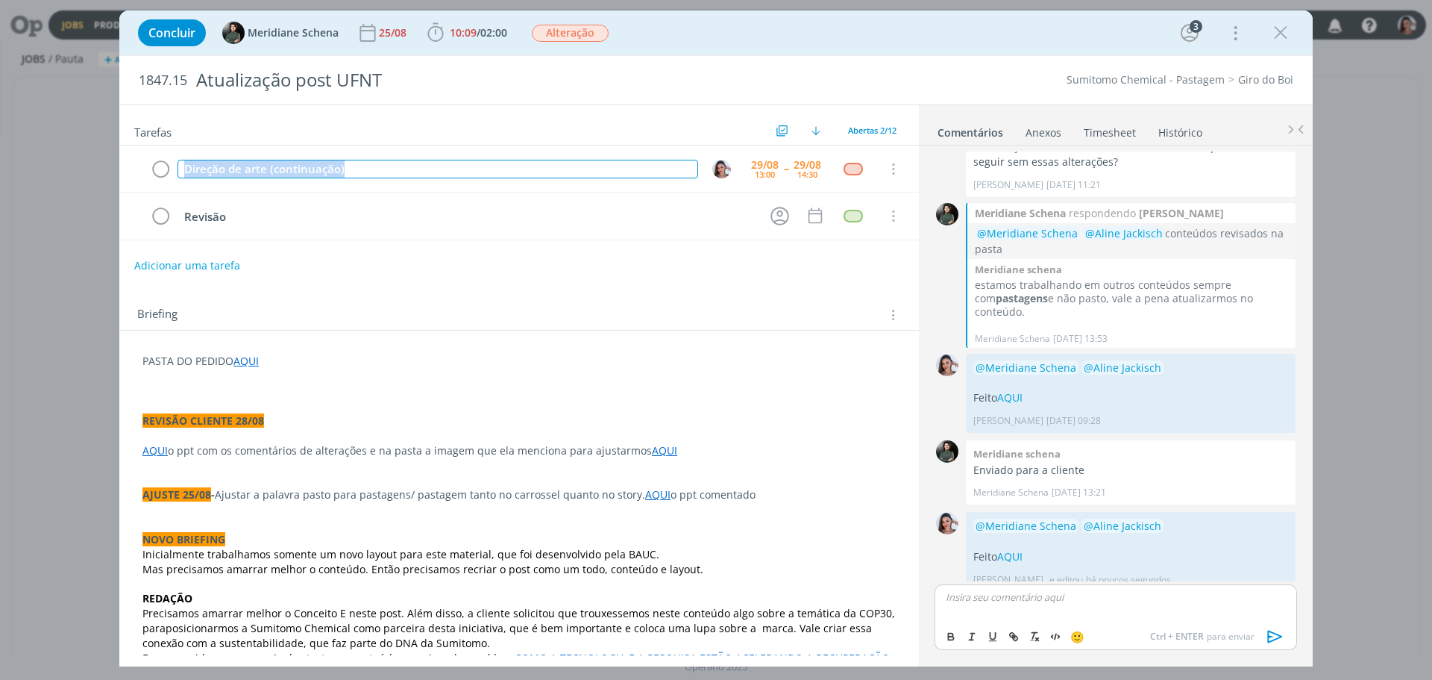
drag, startPoint x: 363, startPoint y: 168, endPoint x: 104, endPoint y: 167, distance: 258.1
click at [104, 167] on div "Concluir Meridiane Schena 25/08 10:09 / 02:00 Iniciar Apontar Data * 29/08/2025…" at bounding box center [716, 340] width 1432 height 680
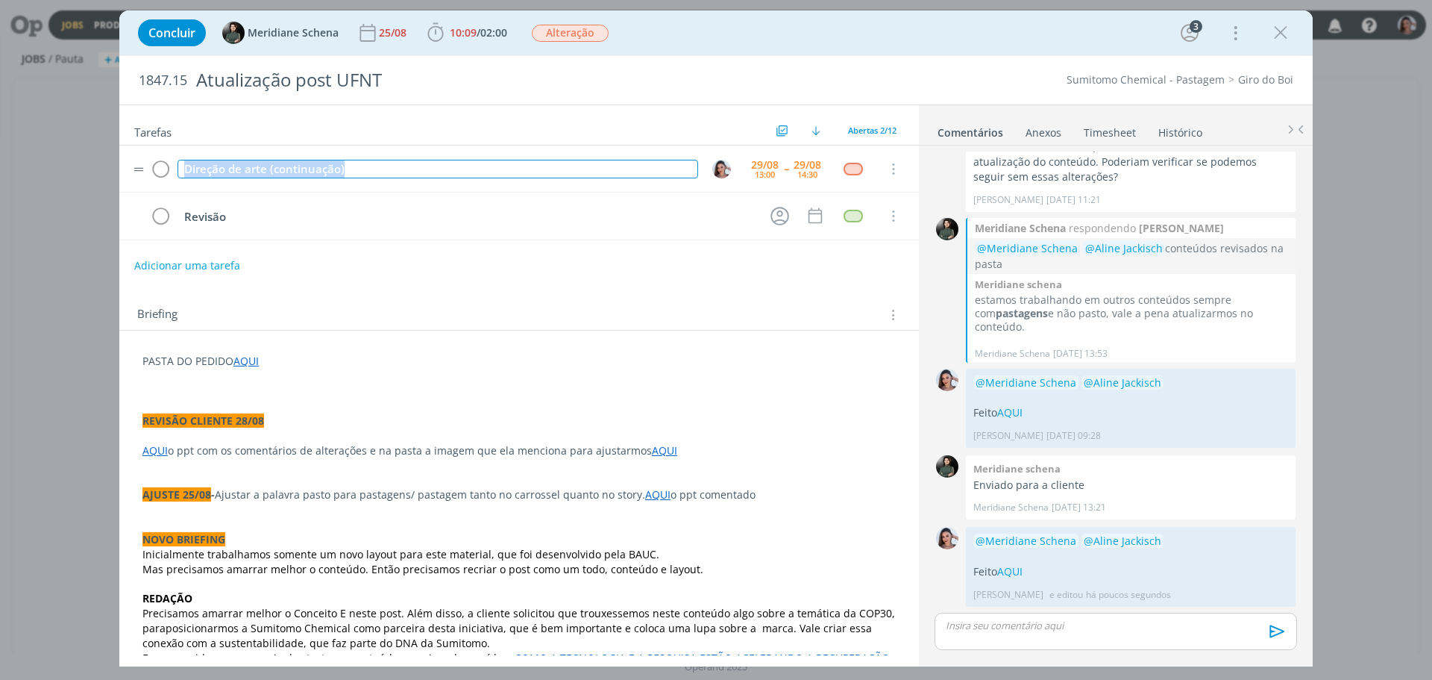
scroll to position [627, 0]
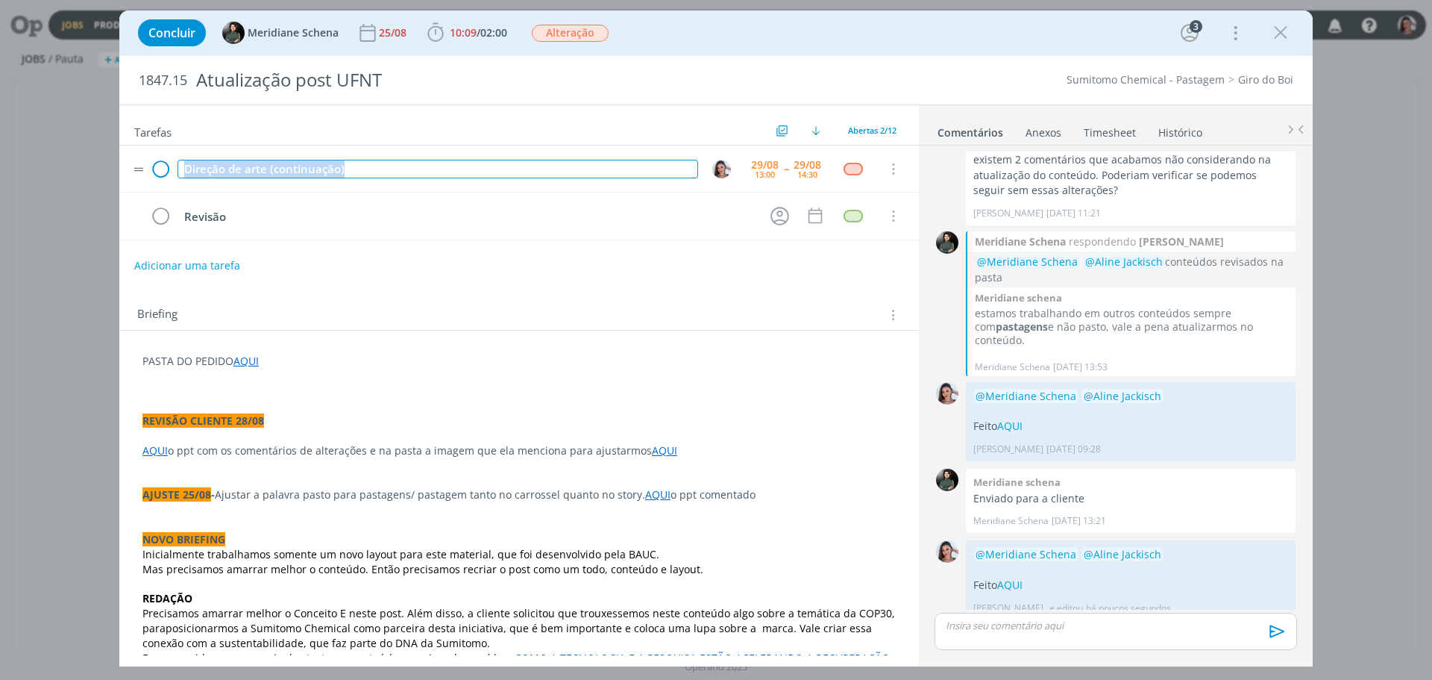
copy div "Direção de arte (continuação)"
click at [157, 166] on icon "dialog" at bounding box center [160, 169] width 21 height 22
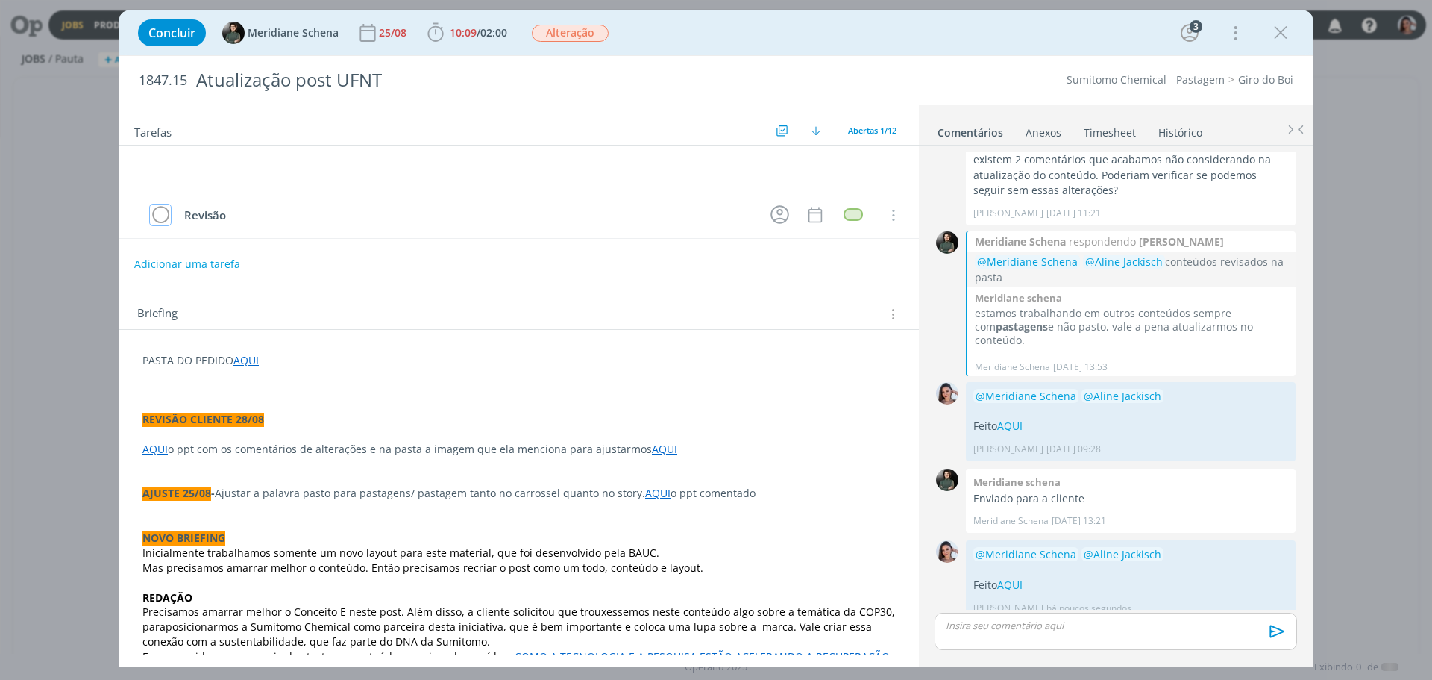
click at [1105, 125] on link "Timesheet" at bounding box center [1110, 130] width 54 height 22
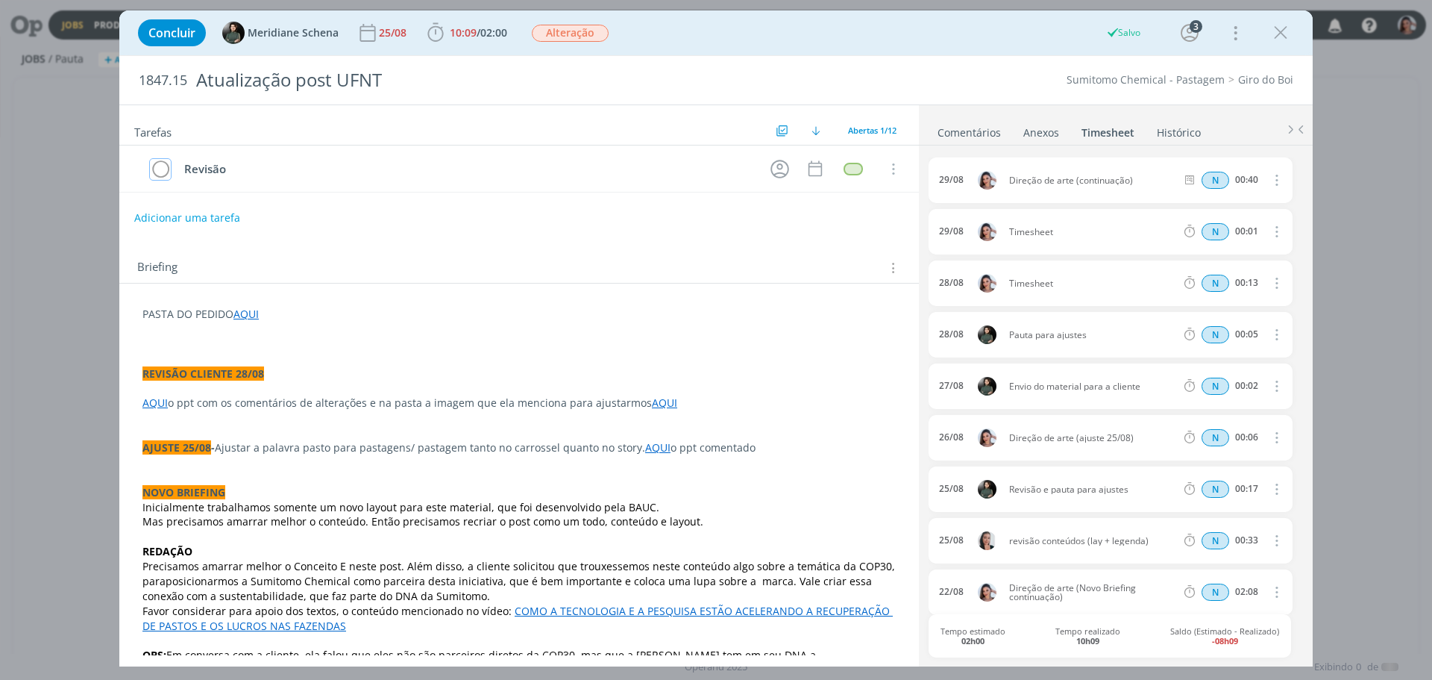
click at [1268, 178] on icon "dialog" at bounding box center [1276, 180] width 16 height 18
click at [1209, 230] on link "Editar" at bounding box center [1234, 231] width 118 height 24
click at [1050, 231] on span "Timesheet" at bounding box center [1092, 232] width 178 height 9
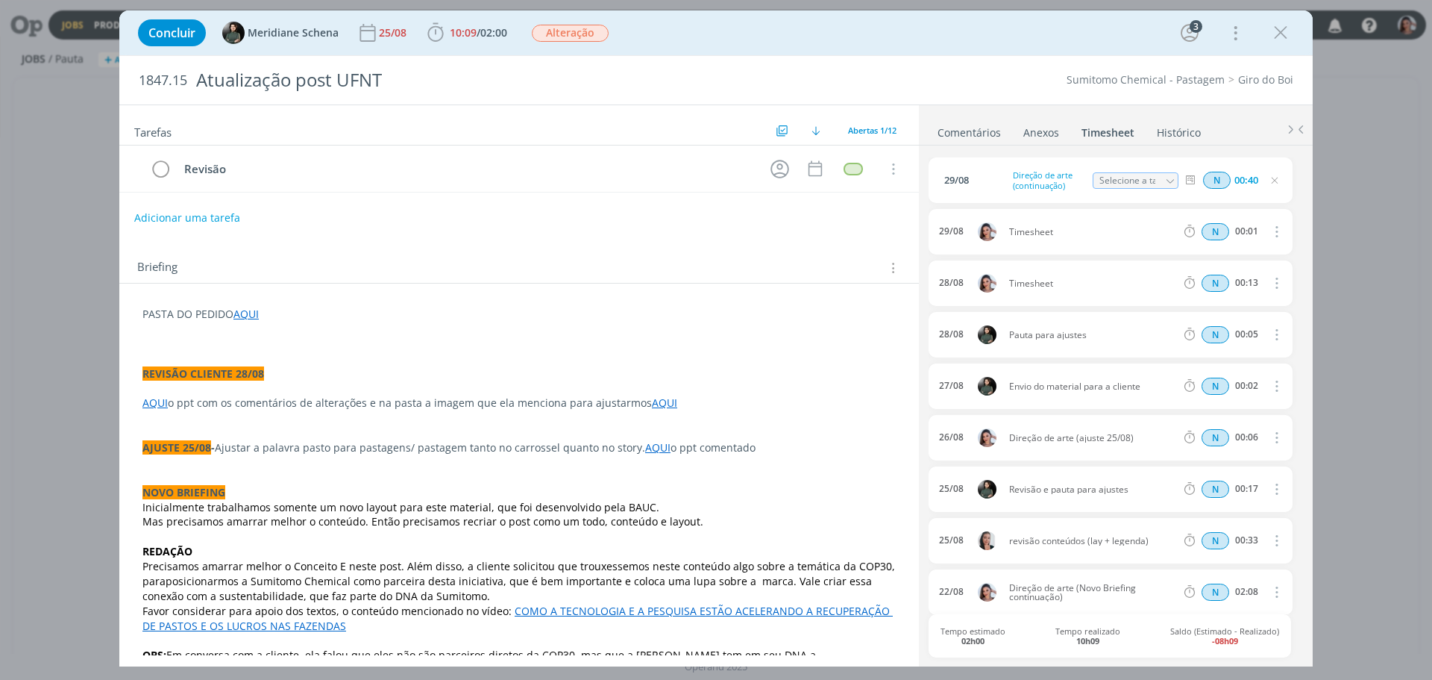
click at [1270, 228] on icon "dialog" at bounding box center [1276, 231] width 16 height 18
click at [1213, 268] on link "Excluir" at bounding box center [1234, 258] width 118 height 24
click at [1224, 231] on button "Não" at bounding box center [1230, 232] width 31 height 16
click at [1272, 279] on icon "dialog" at bounding box center [1276, 283] width 16 height 18
click at [1199, 334] on link "Editar" at bounding box center [1234, 334] width 118 height 24
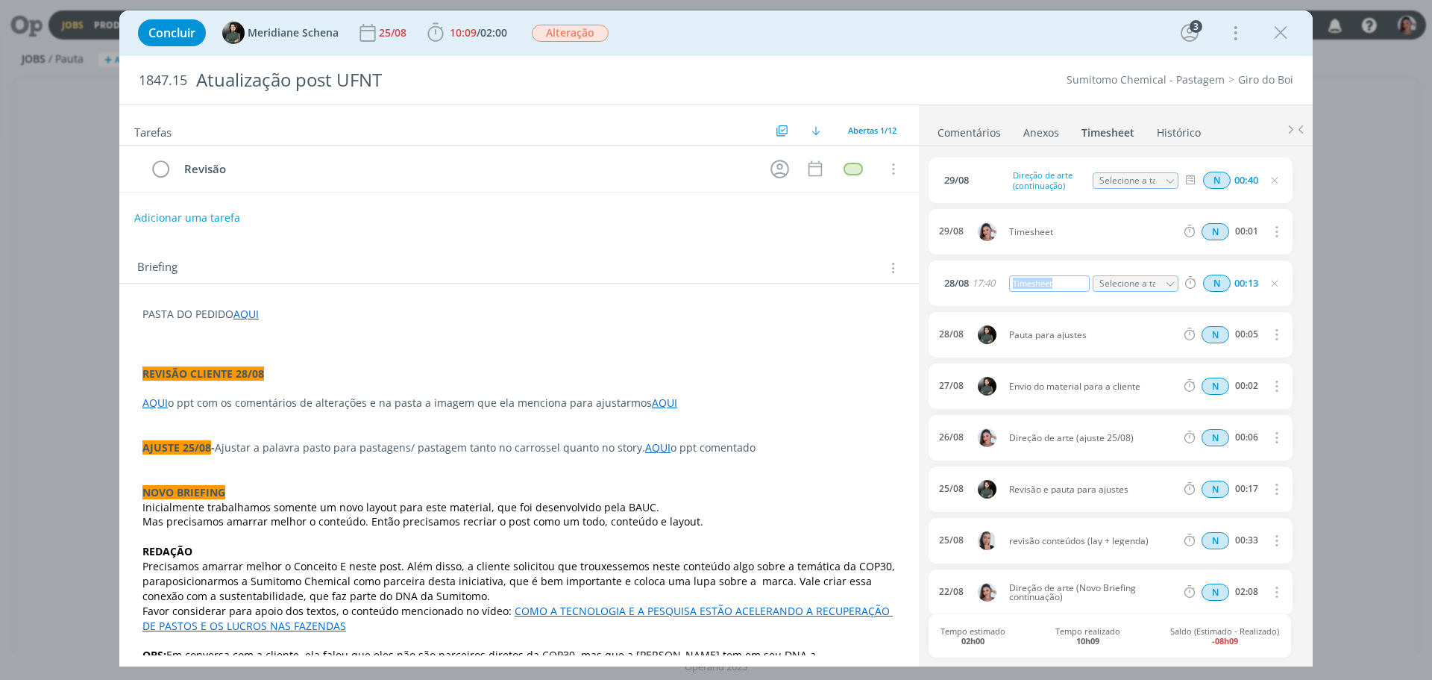
drag, startPoint x: 1057, startPoint y: 288, endPoint x: 854, endPoint y: 346, distance: 211.8
click at [932, 313] on span "29/08 Direção de arte (continuação) Selecione a tarefa N 00:40 29/08 Timesheet …" at bounding box center [1111, 593] width 364 height 872
click at [829, 351] on p "dialog" at bounding box center [520, 358] width 754 height 15
click at [1259, 235] on button "dialog" at bounding box center [1276, 231] width 36 height 25
click at [1182, 259] on link "Excluir" at bounding box center [1234, 258] width 118 height 24
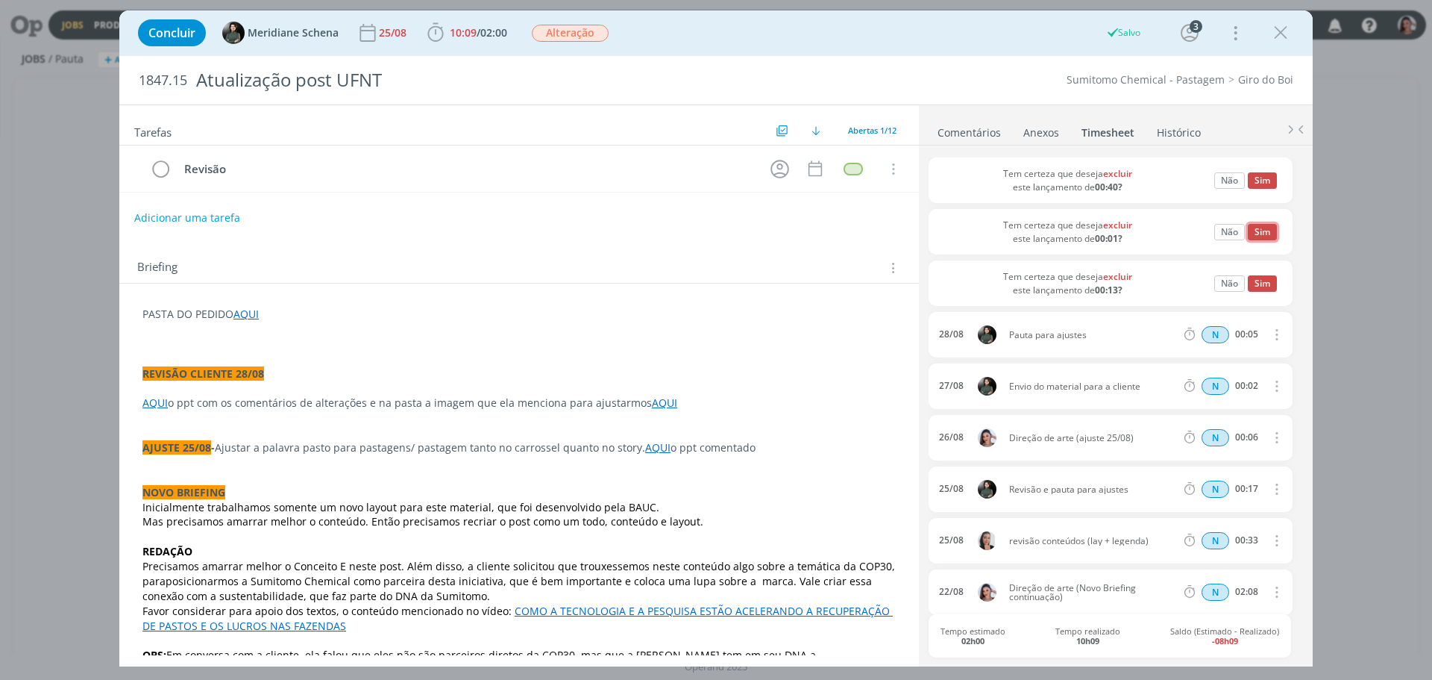
click at [1255, 231] on button "Sim" at bounding box center [1262, 232] width 29 height 16
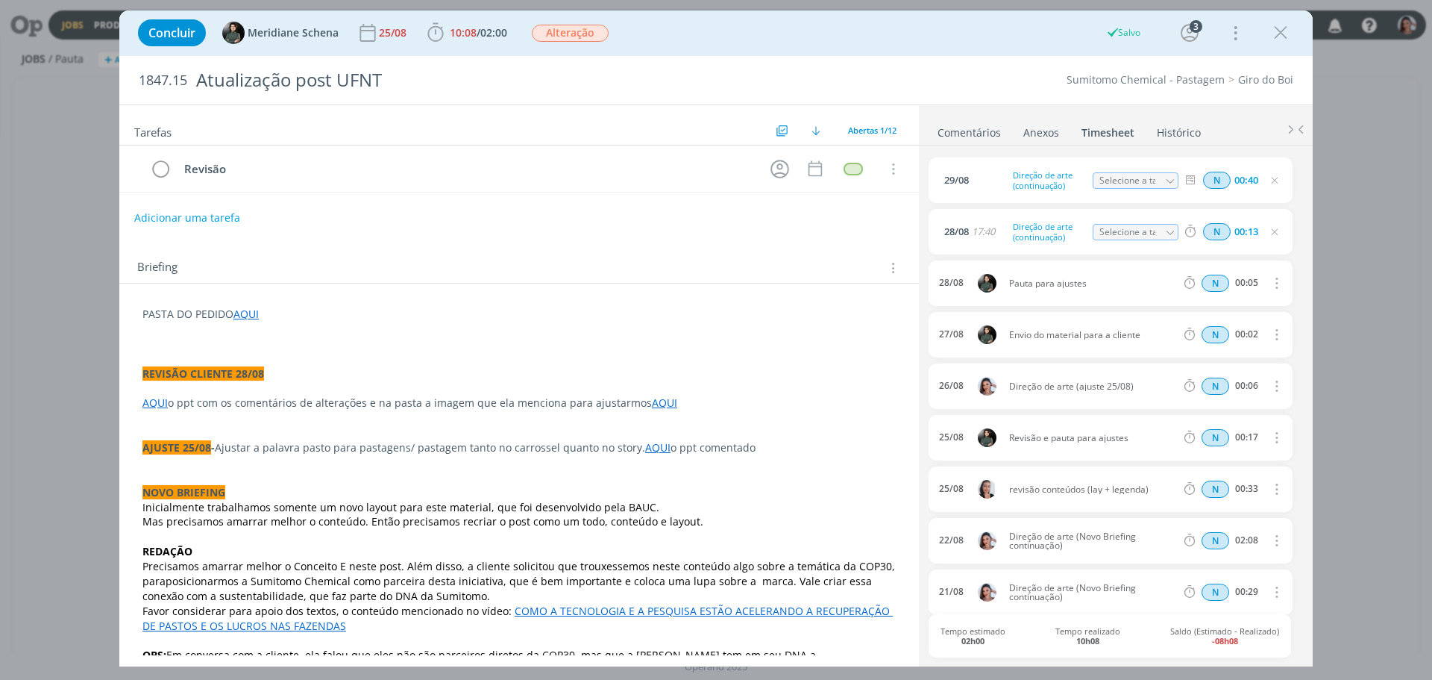
click at [693, 399] on p "AQUI o ppt com os comentários de alterações e na pasta a imagem que ela mencion…" at bounding box center [520, 402] width 754 height 15
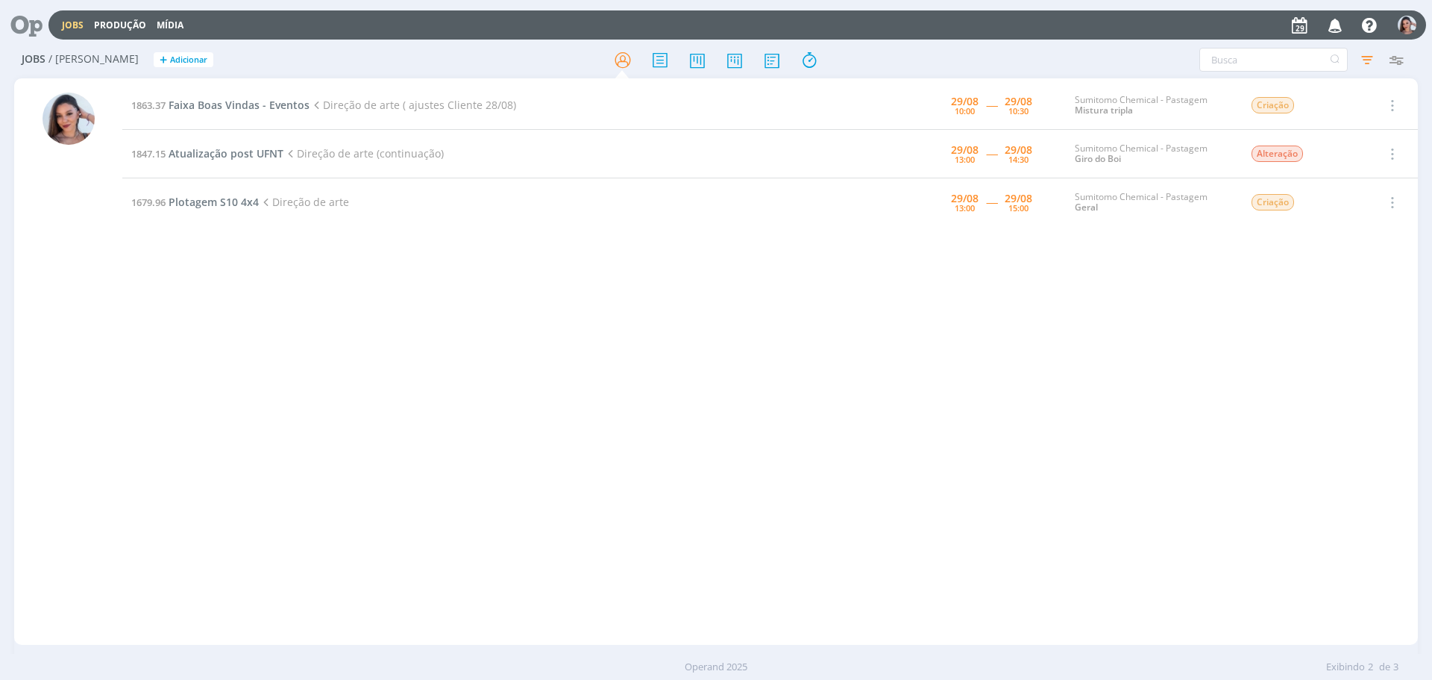
click at [715, 283] on div "1863.37 Faixa Boas Vindas - Eventos Direção de arte ( ajustes Cliente 28/08) [D…" at bounding box center [770, 361] width 1296 height 560
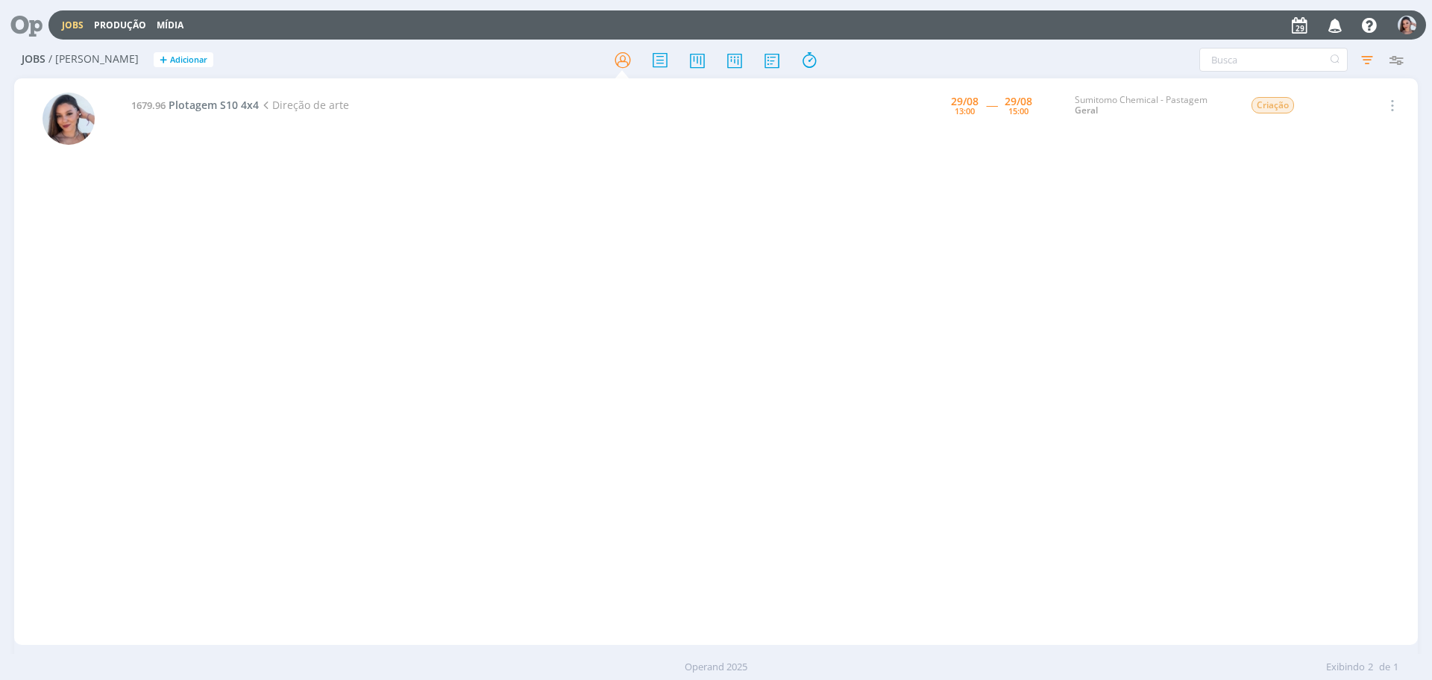
click at [32, 25] on icon at bounding box center [21, 24] width 31 height 29
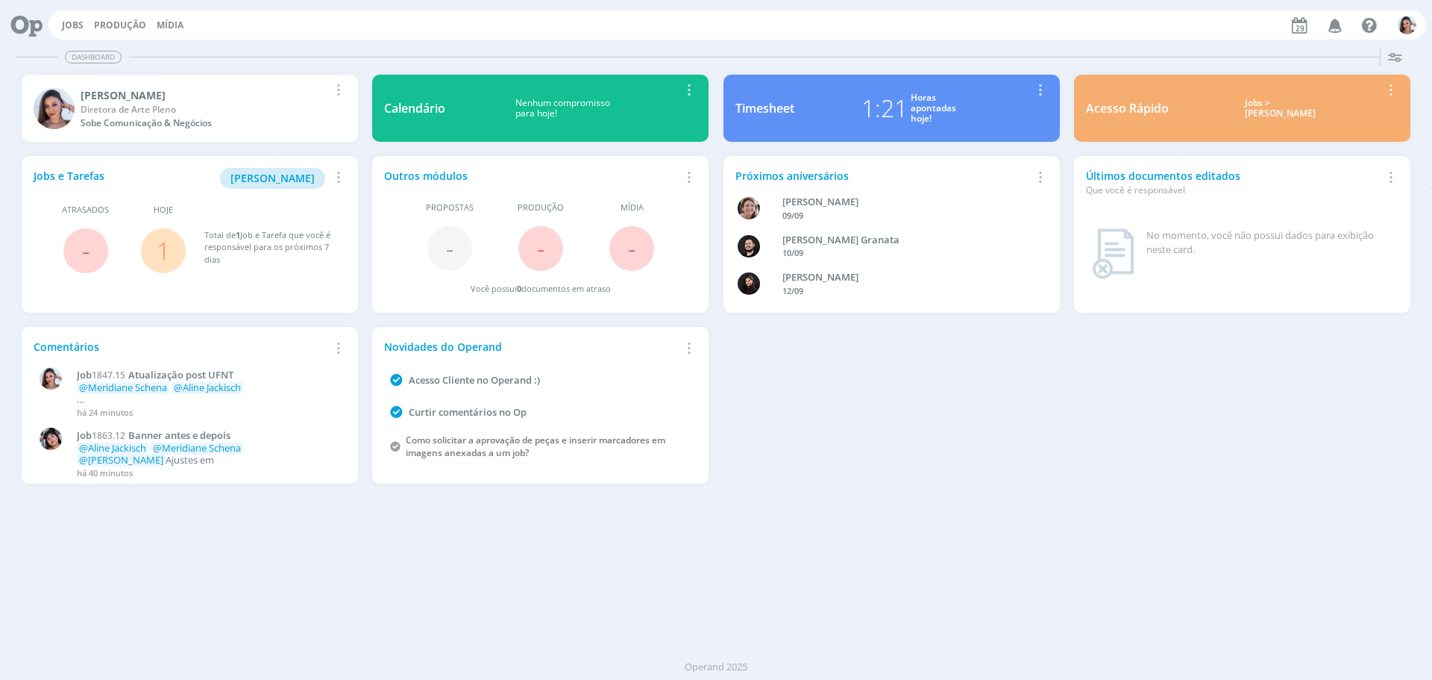
click at [845, 660] on div "Operand 2025" at bounding box center [716, 667] width 1432 height 15
click at [164, 248] on link "1" at bounding box center [163, 250] width 13 height 32
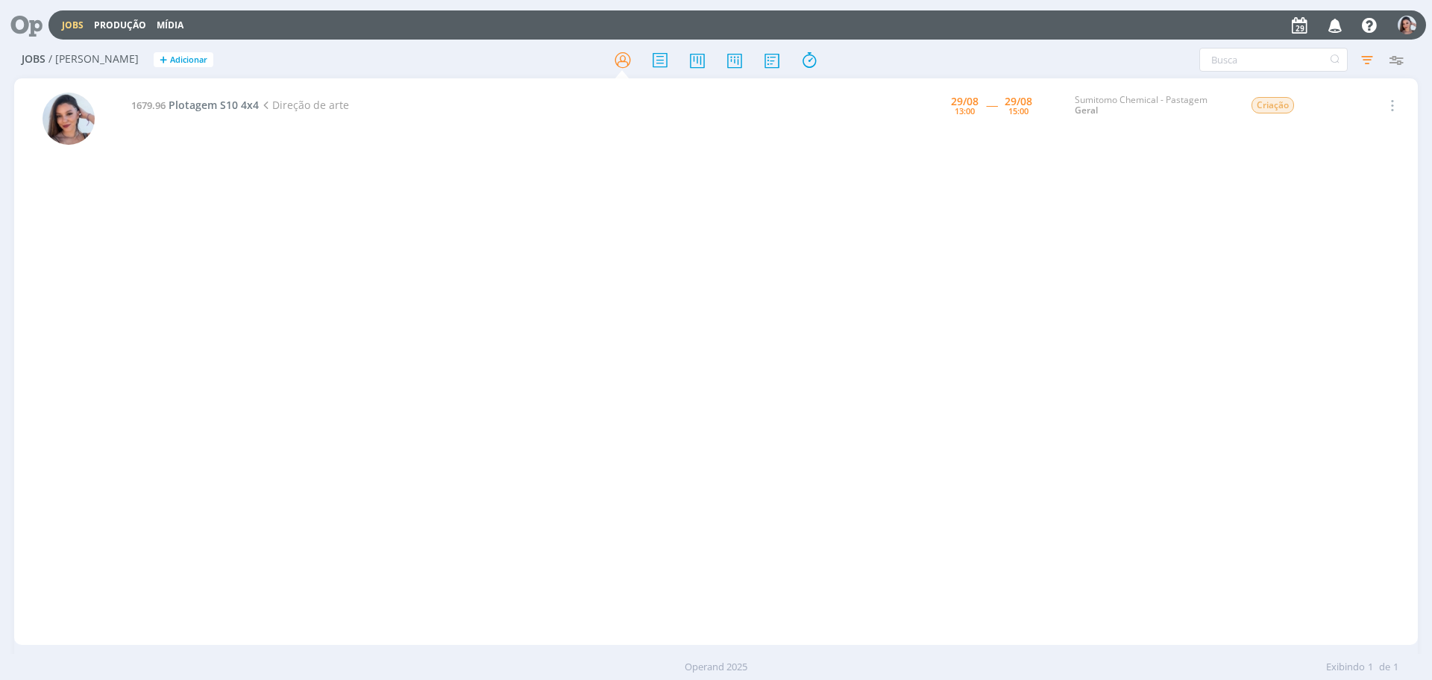
click at [36, 18] on icon at bounding box center [21, 24] width 31 height 29
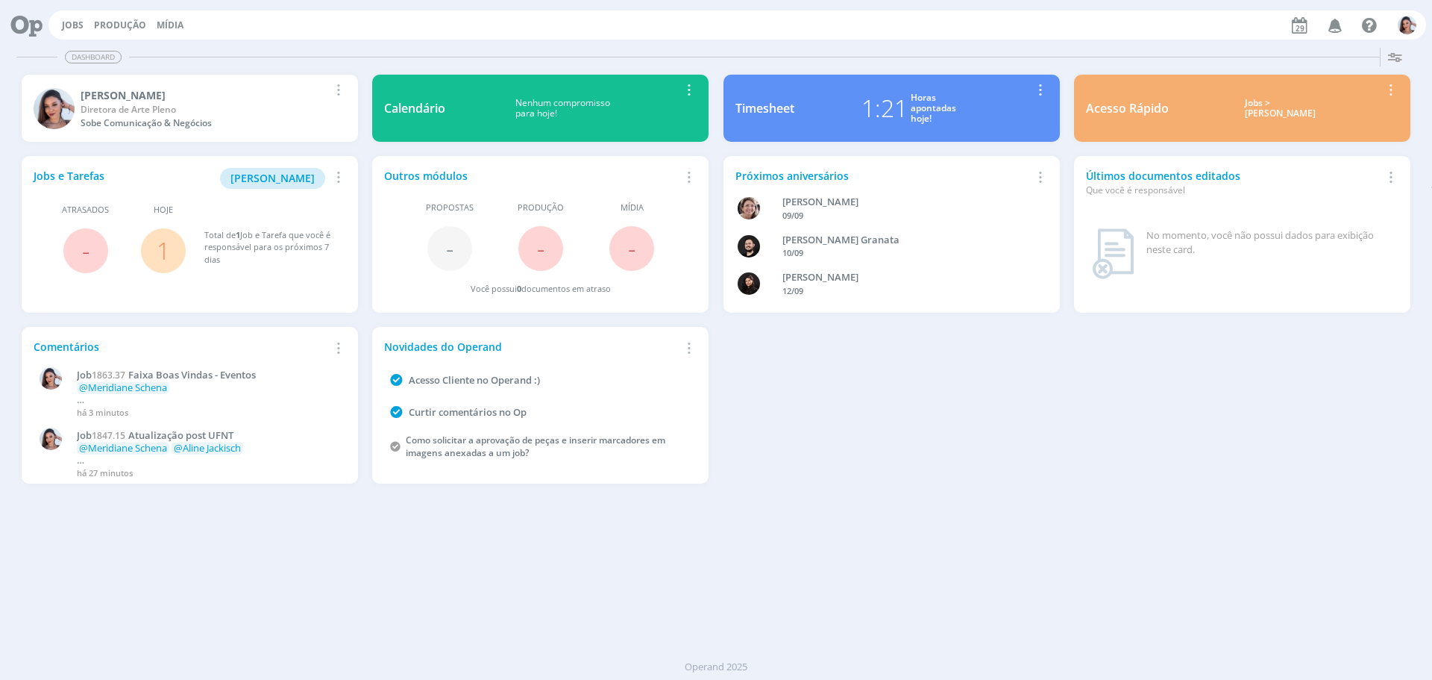
click at [158, 247] on link "1" at bounding box center [163, 250] width 13 height 32
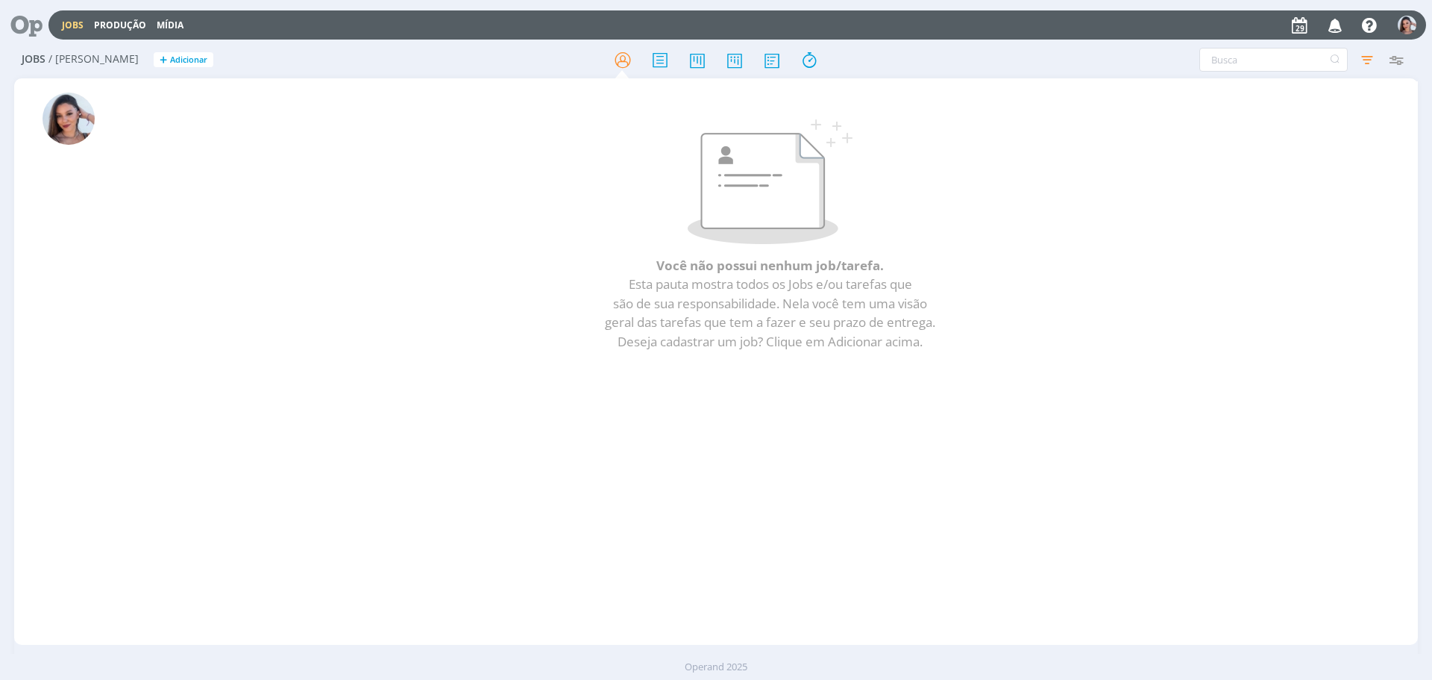
click at [24, 31] on icon at bounding box center [21, 24] width 31 height 29
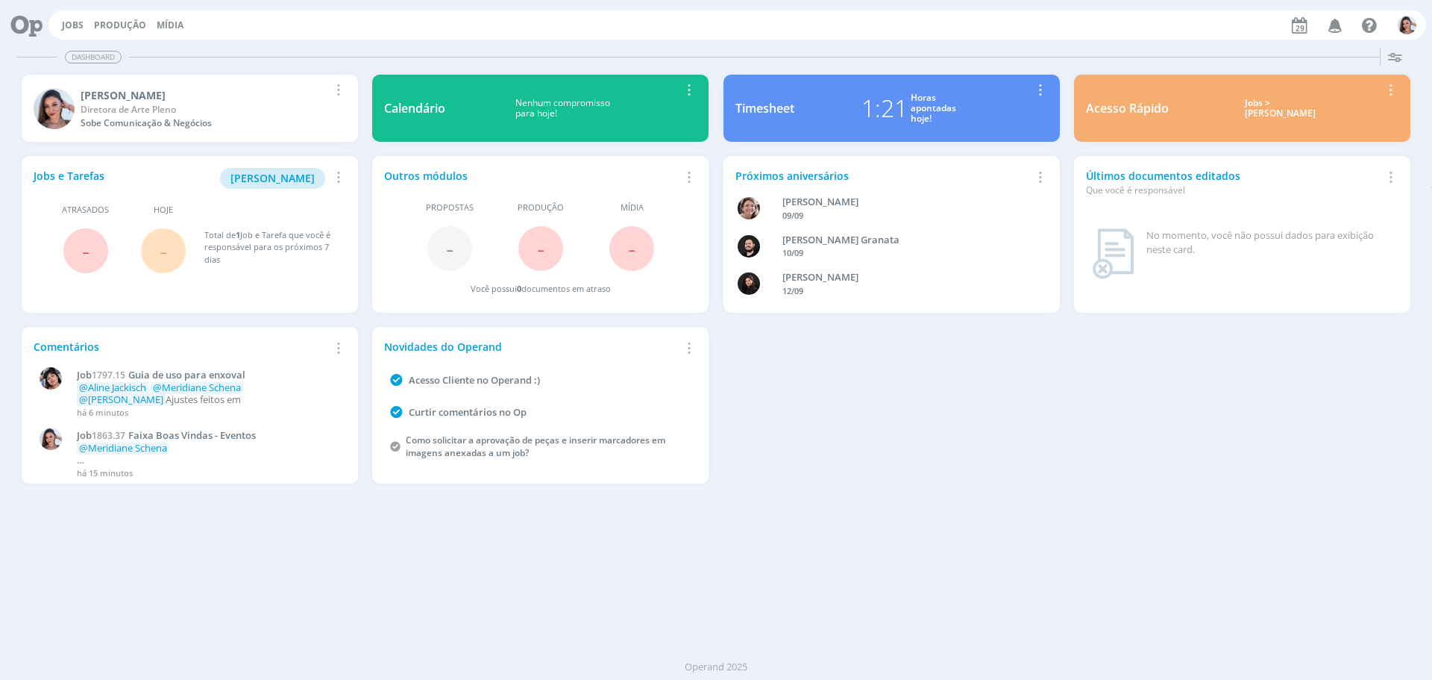
click at [70, 558] on div "Dashboard Salvar Selecione abaixo os cards desejados: Meus Meu Perfil [GEOGRAPH…" at bounding box center [716, 361] width 1432 height 638
click at [283, 189] on button "[PERSON_NAME]" at bounding box center [272, 178] width 105 height 21
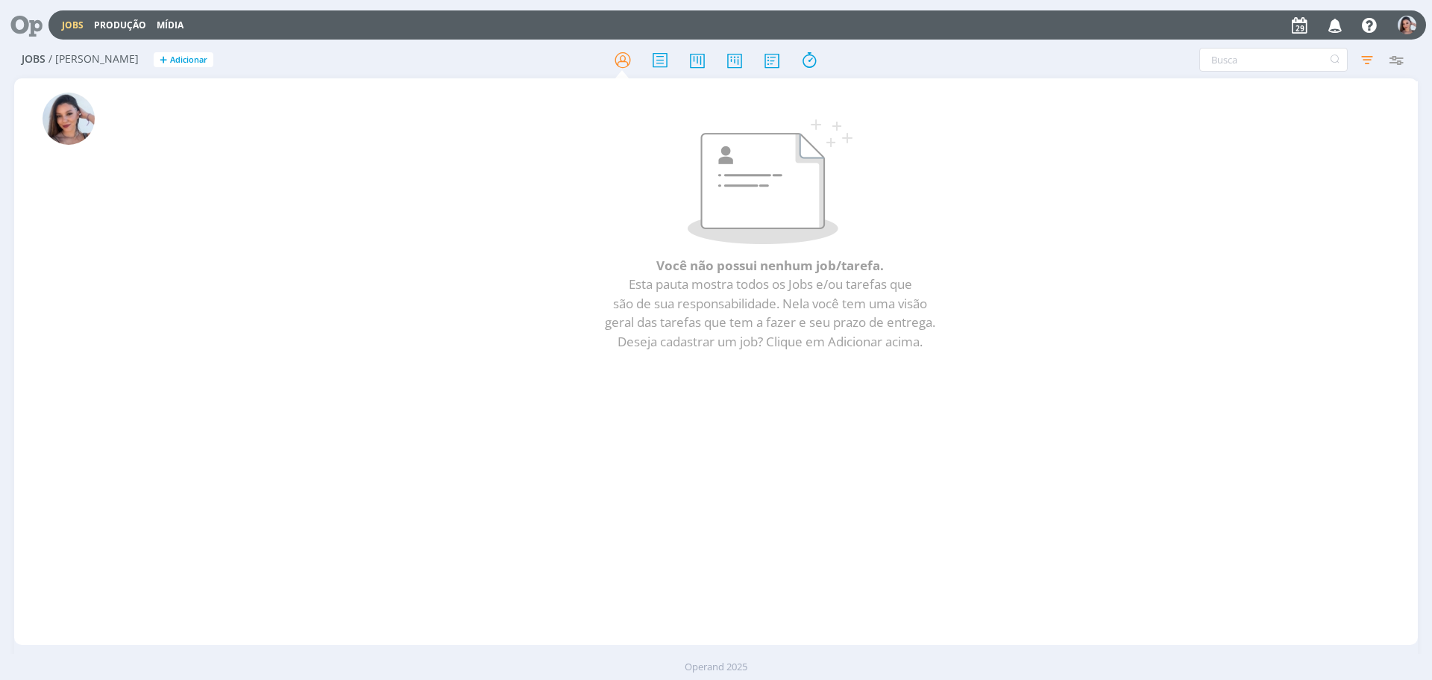
click at [27, 22] on icon at bounding box center [21, 24] width 31 height 29
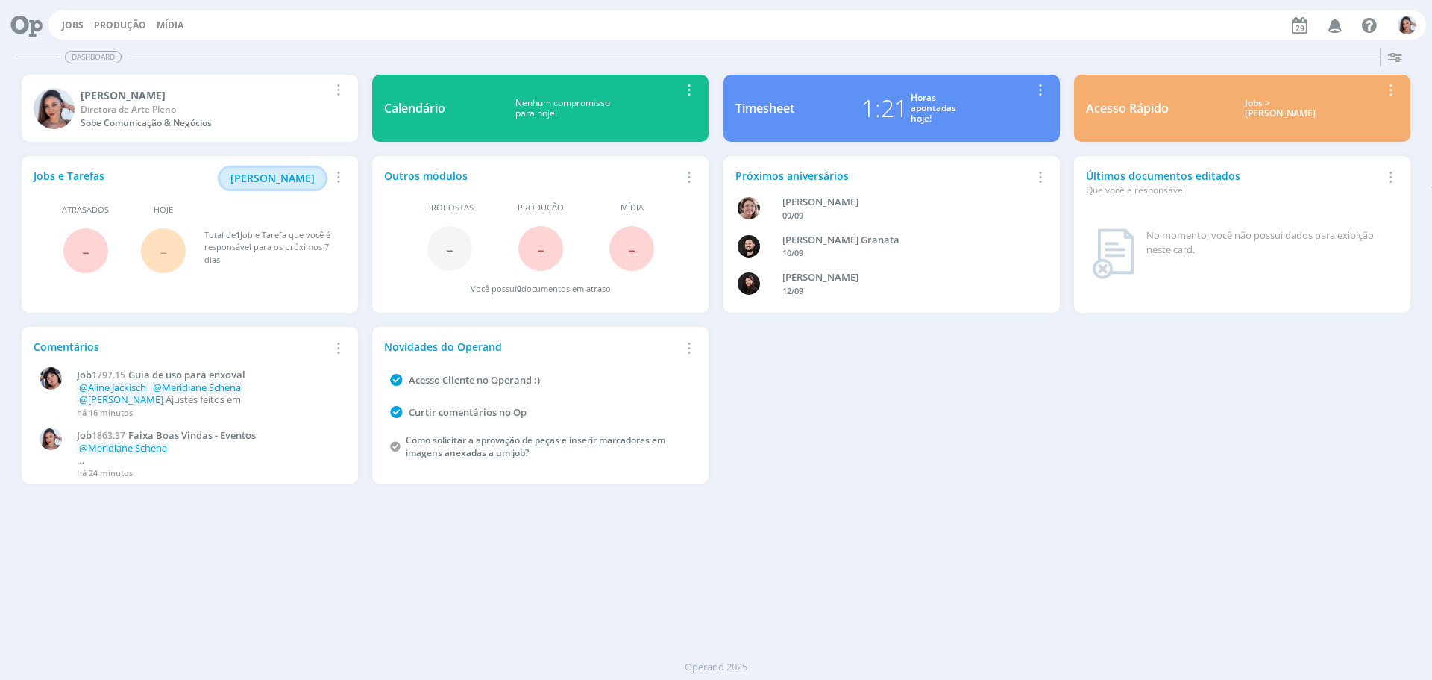
click at [286, 180] on span "Minha Pauta" at bounding box center [273, 178] width 84 height 14
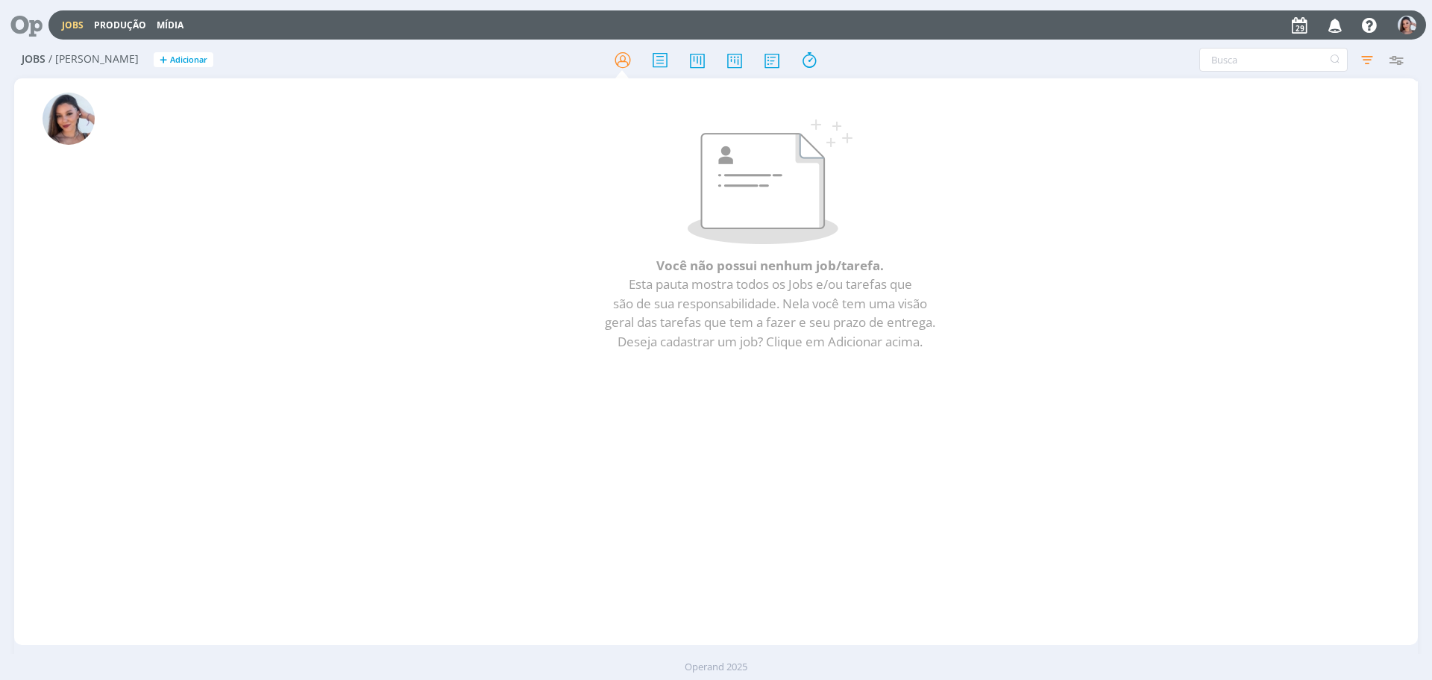
click at [31, 19] on icon at bounding box center [21, 24] width 31 height 29
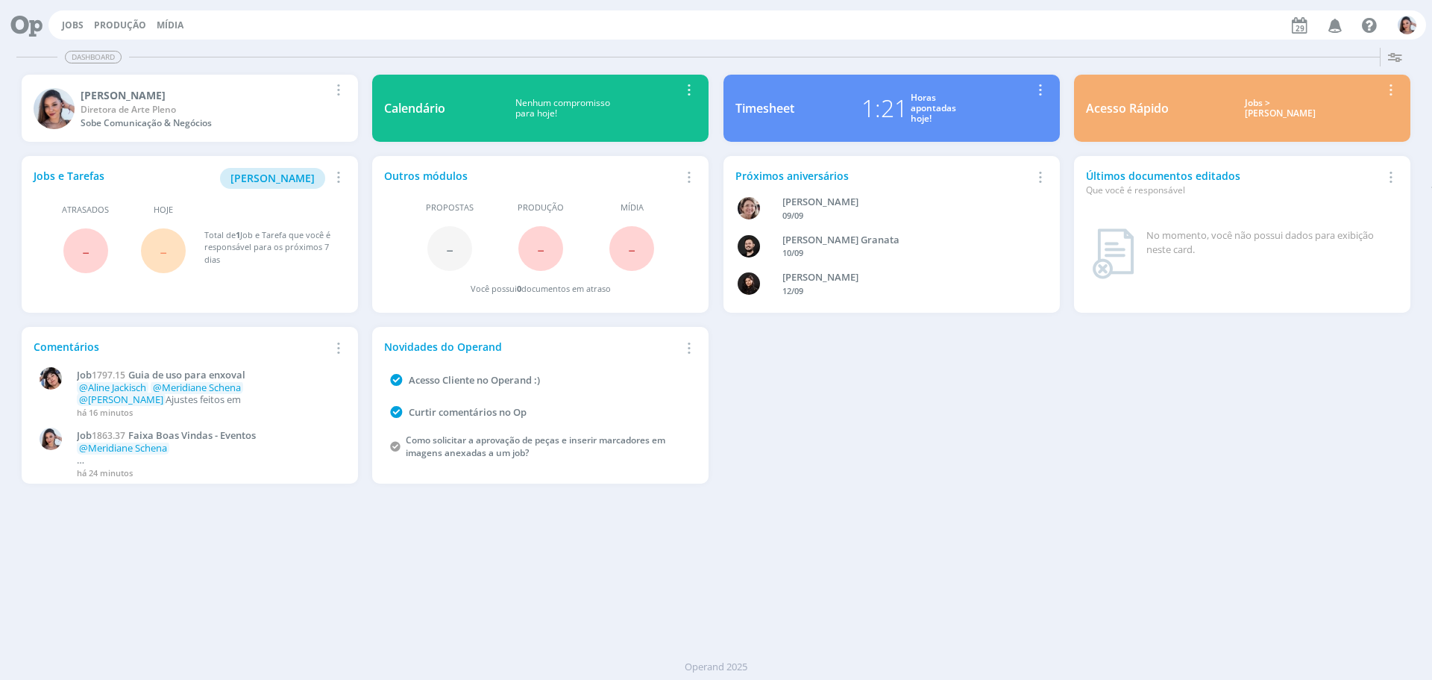
click at [489, 652] on div "Dashboard Salvar Selecione abaixo os cards desejados: Meus Meu Perfil Agenda Ti…" at bounding box center [716, 361] width 1432 height 638
click at [311, 180] on span "Minha Pauta" at bounding box center [273, 178] width 84 height 14
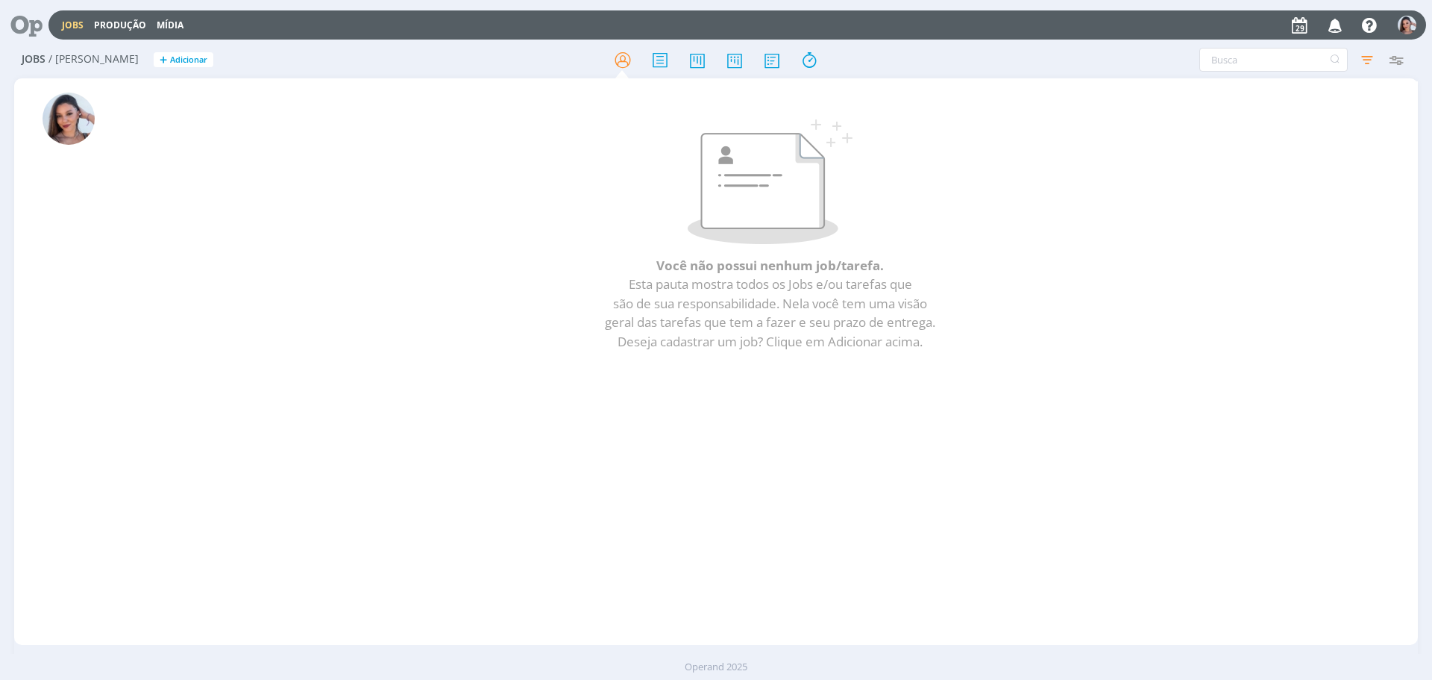
click at [27, 31] on icon at bounding box center [21, 24] width 31 height 29
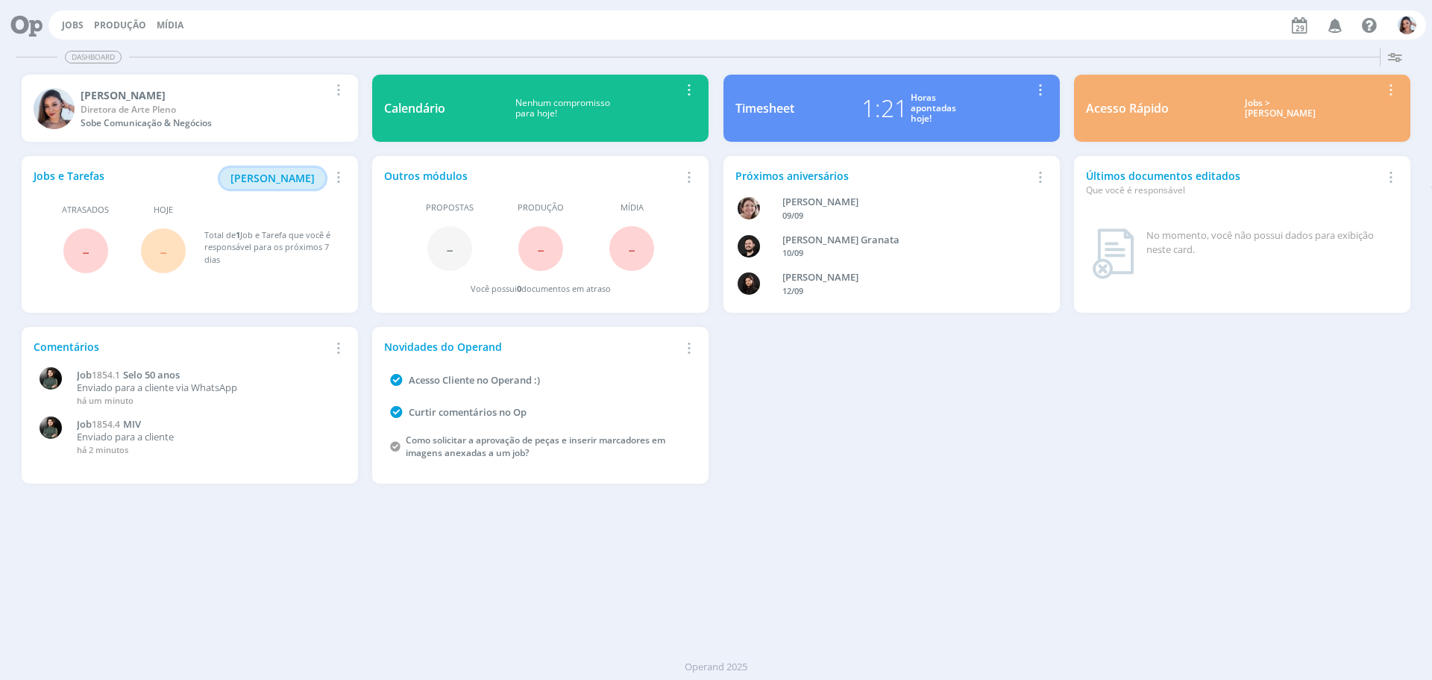
click at [308, 172] on span "Minha Pauta" at bounding box center [273, 178] width 84 height 14
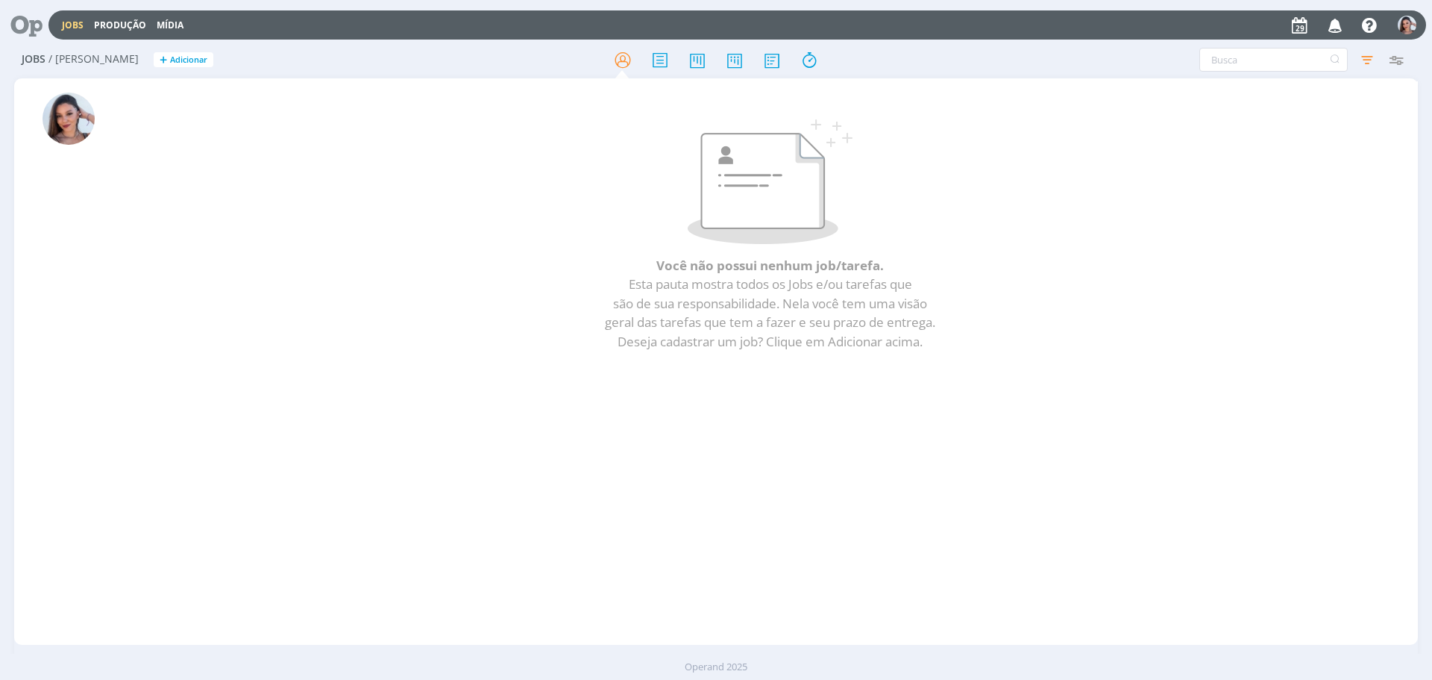
click at [1343, 16] on icon "button" at bounding box center [1336, 24] width 26 height 25
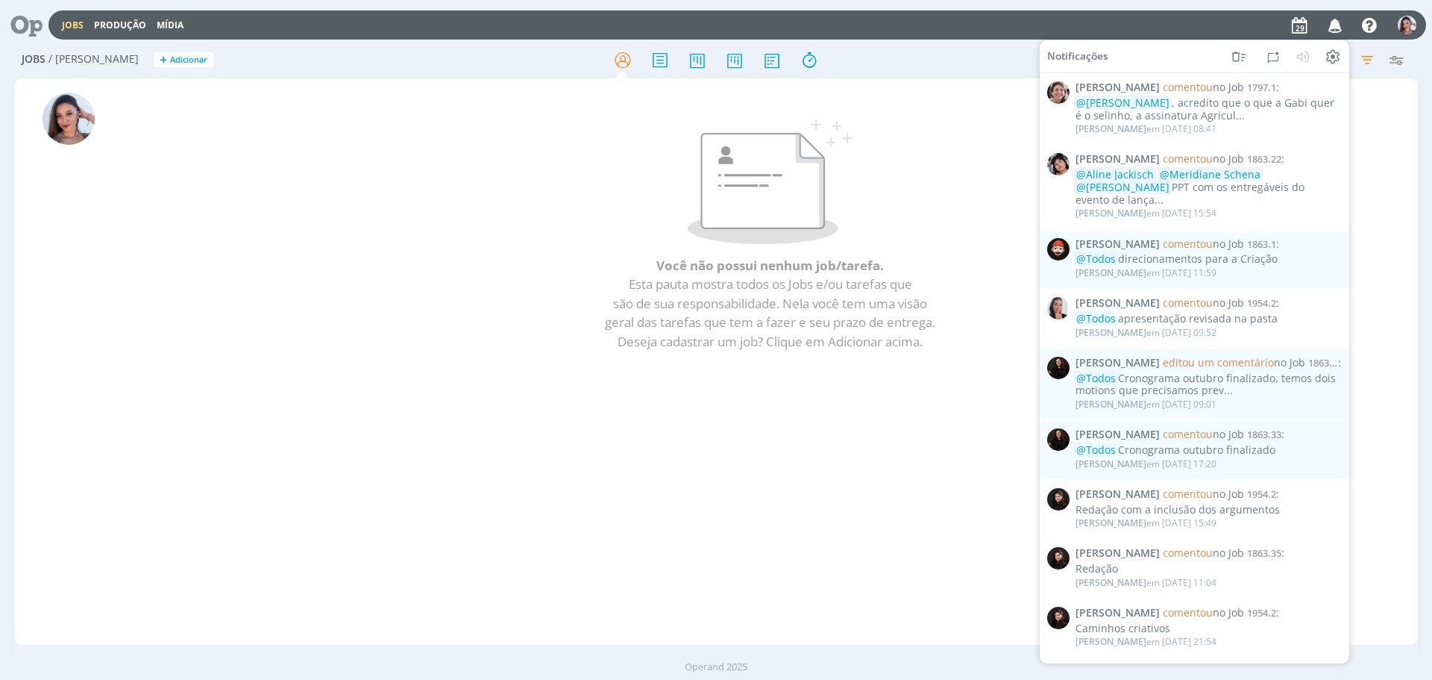
click at [29, 28] on icon at bounding box center [21, 24] width 31 height 29
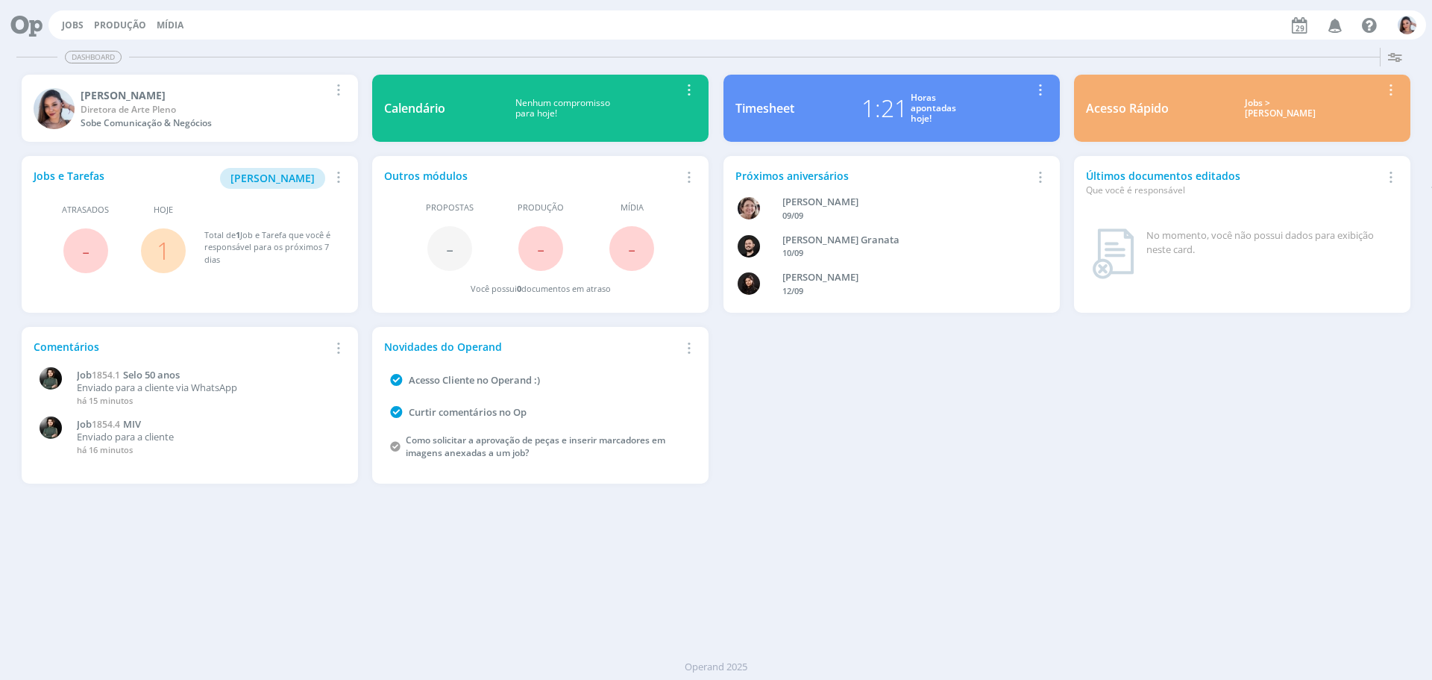
click at [169, 245] on link "1" at bounding box center [163, 250] width 13 height 32
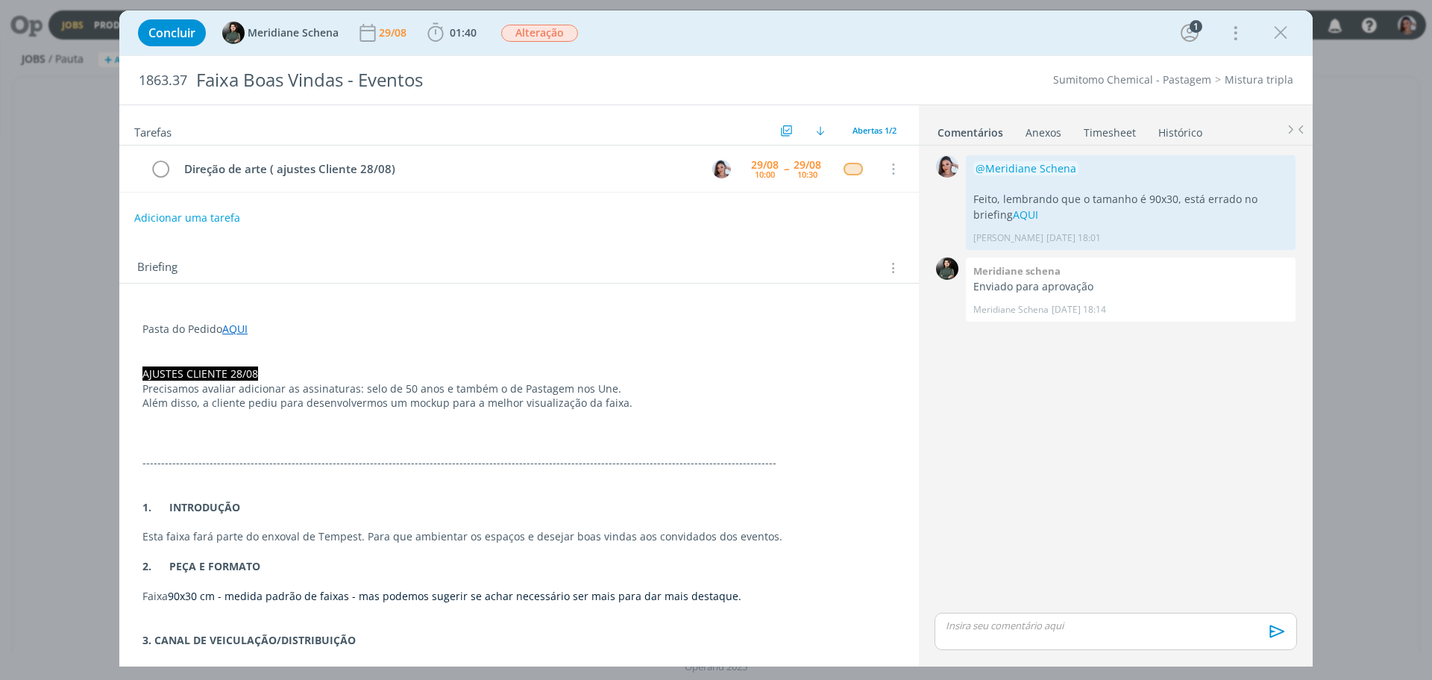
click at [231, 329] on link "AQUI" at bounding box center [234, 329] width 25 height 14
click at [254, 357] on link "[URL][DOMAIN_NAME]" at bounding box center [240, 357] width 113 height 19
click at [442, 23] on icon "dialog" at bounding box center [436, 33] width 22 height 22
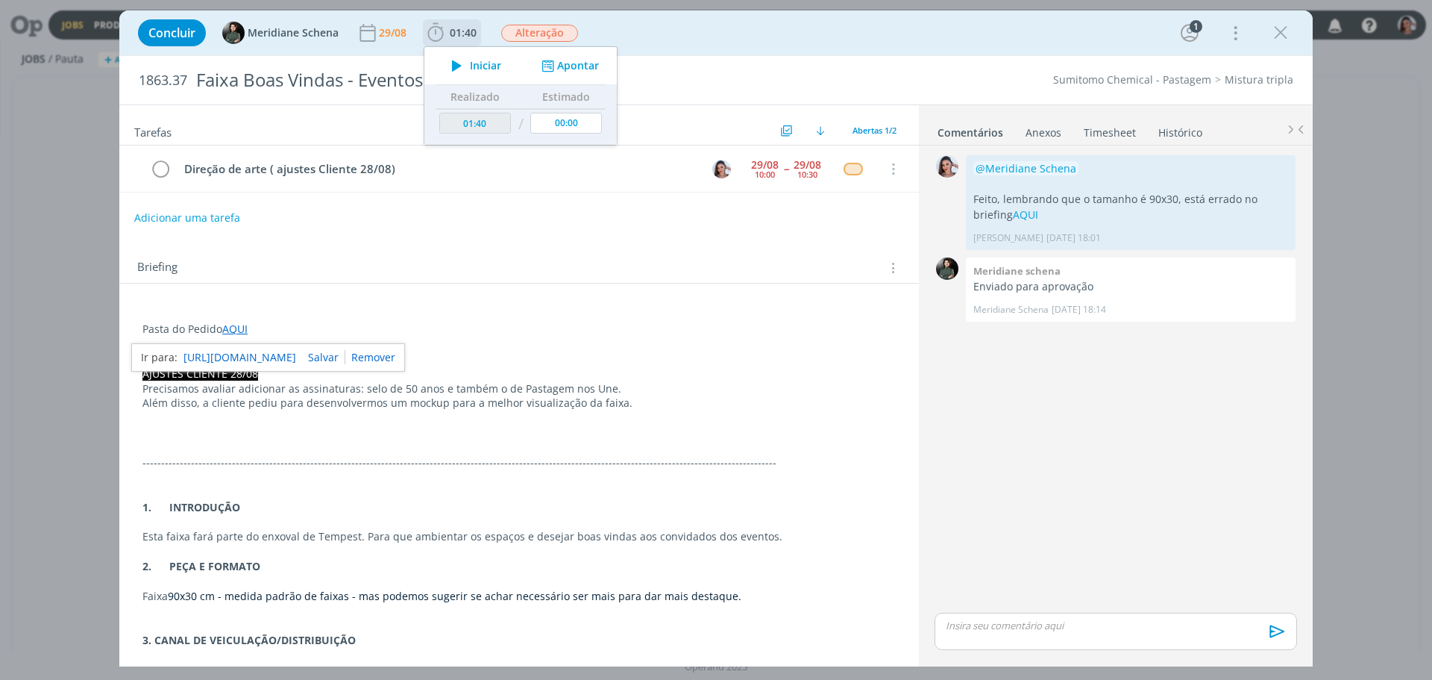
click at [477, 61] on span "Iniciar" at bounding box center [485, 65] width 31 height 10
click at [519, 483] on div "Pasta do Pedido AQUI AJUSTES CLIENTE 28/08 Precisamos avaliar adicionar as assi…" at bounding box center [519, 588] width 776 height 574
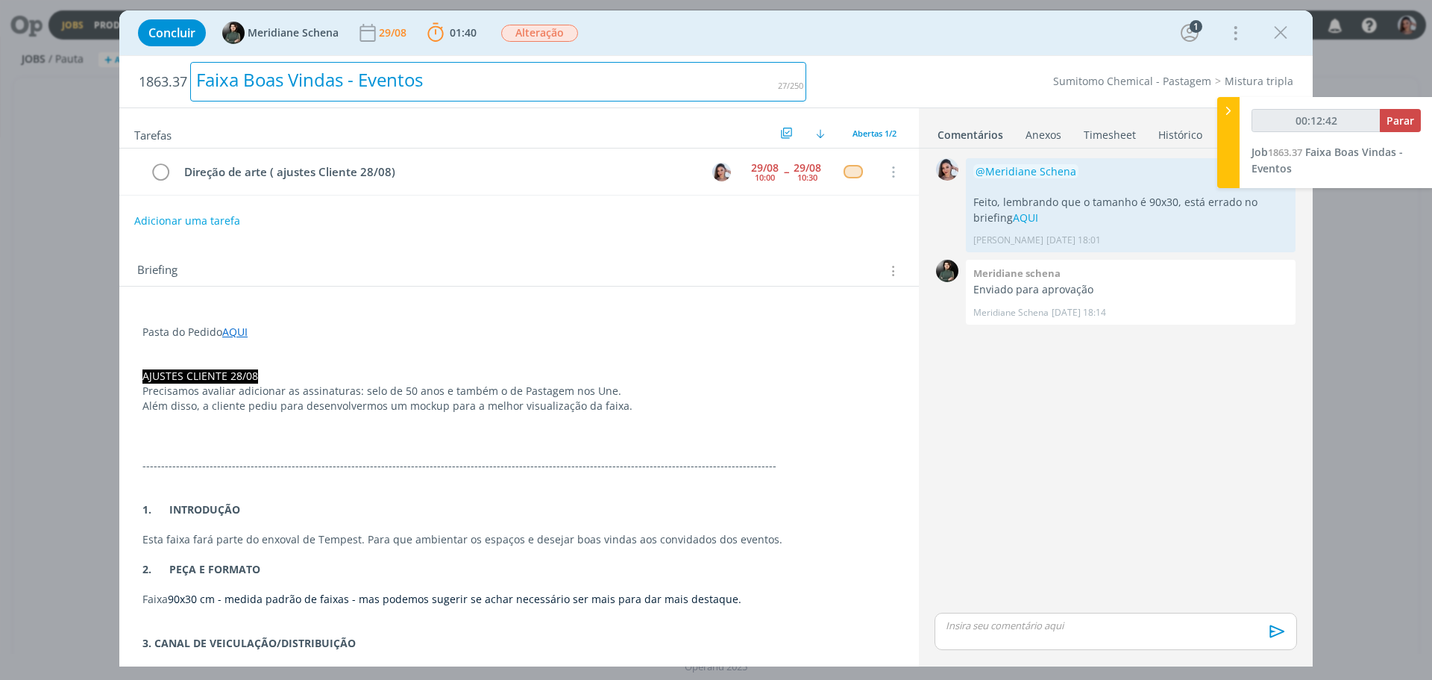
click at [386, 61] on h2 "1863.37 Faixa Boas Vindas - Eventos" at bounding box center [473, 81] width 668 height 51
drag, startPoint x: 386, startPoint y: 61, endPoint x: 381, endPoint y: 67, distance: 7.9
click at [382, 66] on h2 "1863.37 Faixa Boas Vindas - Eventos" at bounding box center [473, 81] width 668 height 51
click at [381, 67] on div "Faixa Boas Vindas - Eventos" at bounding box center [498, 82] width 616 height 40
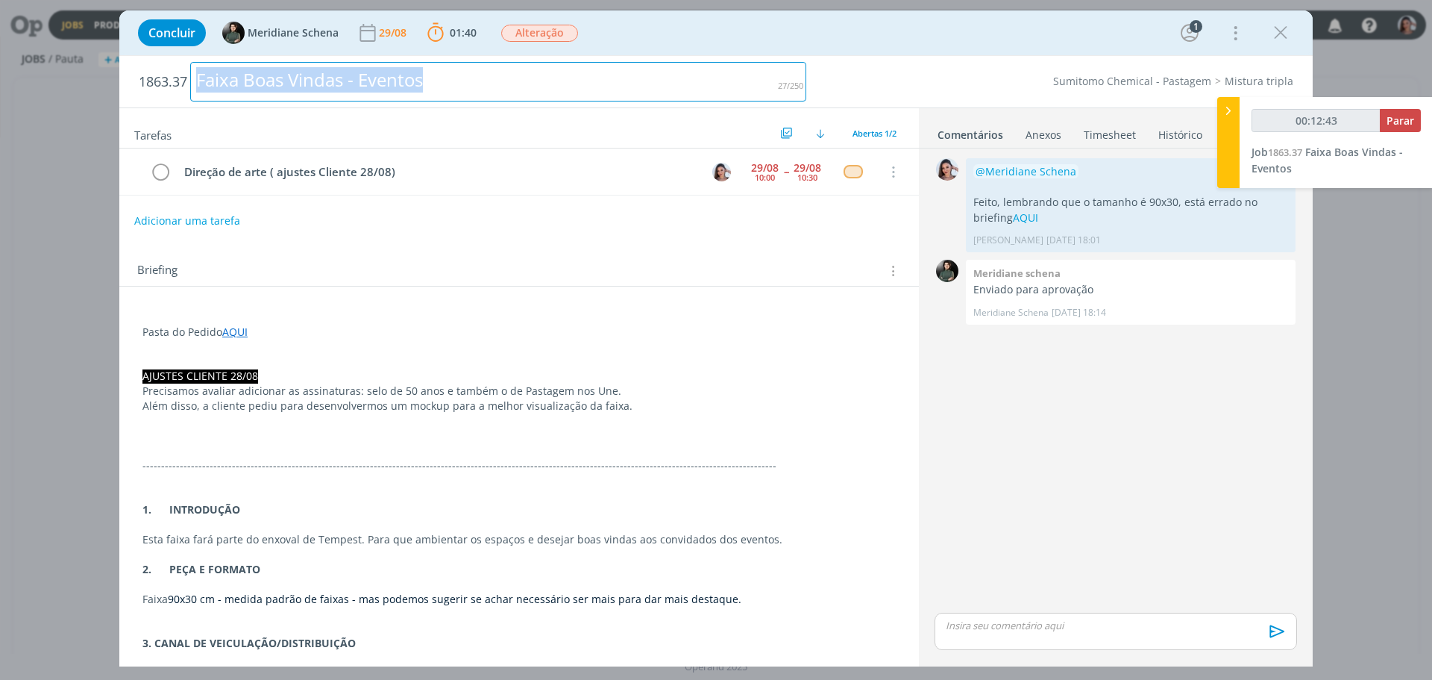
click at [381, 67] on div "Faixa Boas Vindas - Eventos" at bounding box center [498, 82] width 616 height 40
copy div "Faixa Boas Vindas - Eventos"
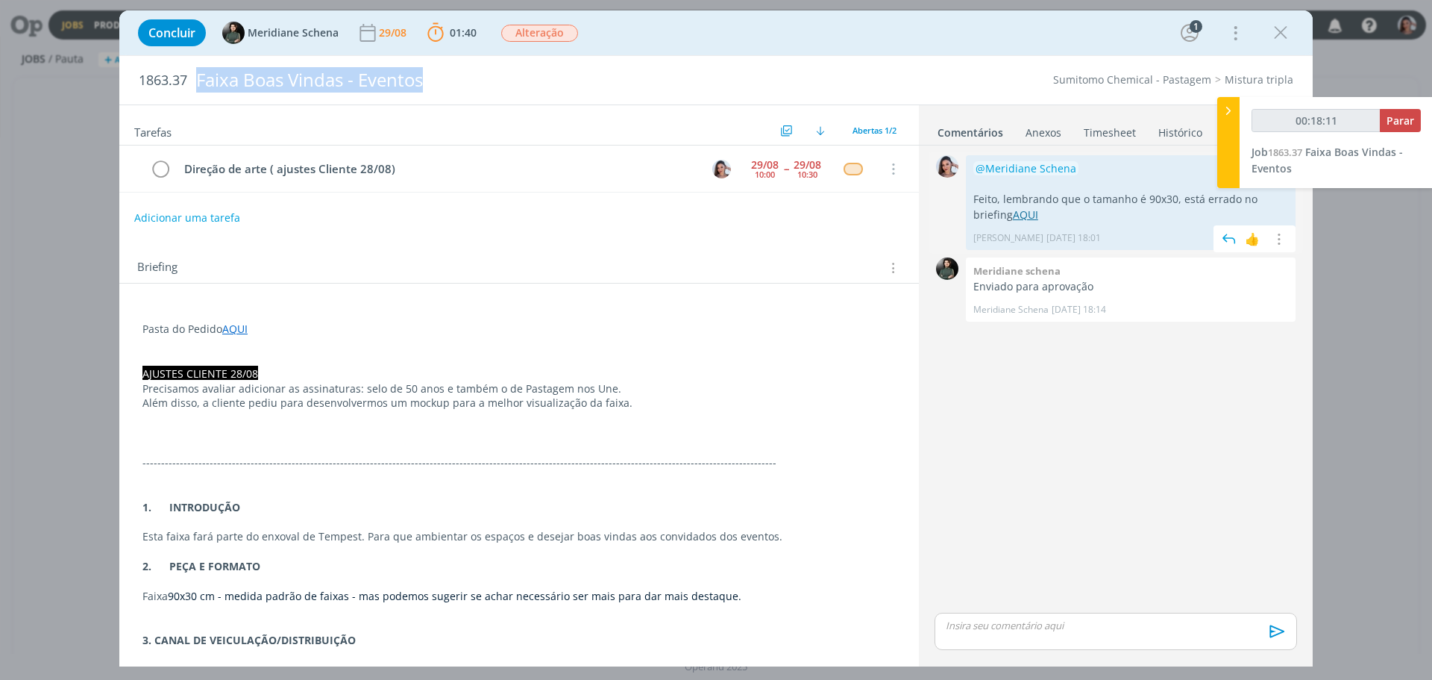
click at [1013, 219] on link "AQUI" at bounding box center [1025, 214] width 25 height 14
drag, startPoint x: 1033, startPoint y: 206, endPoint x: 973, endPoint y: 181, distance: 65.5
click at [968, 172] on div "@Meridiane Schena Feito, lembrando que o tamanho é 90x30, está errado no briefi…" at bounding box center [1131, 202] width 330 height 95
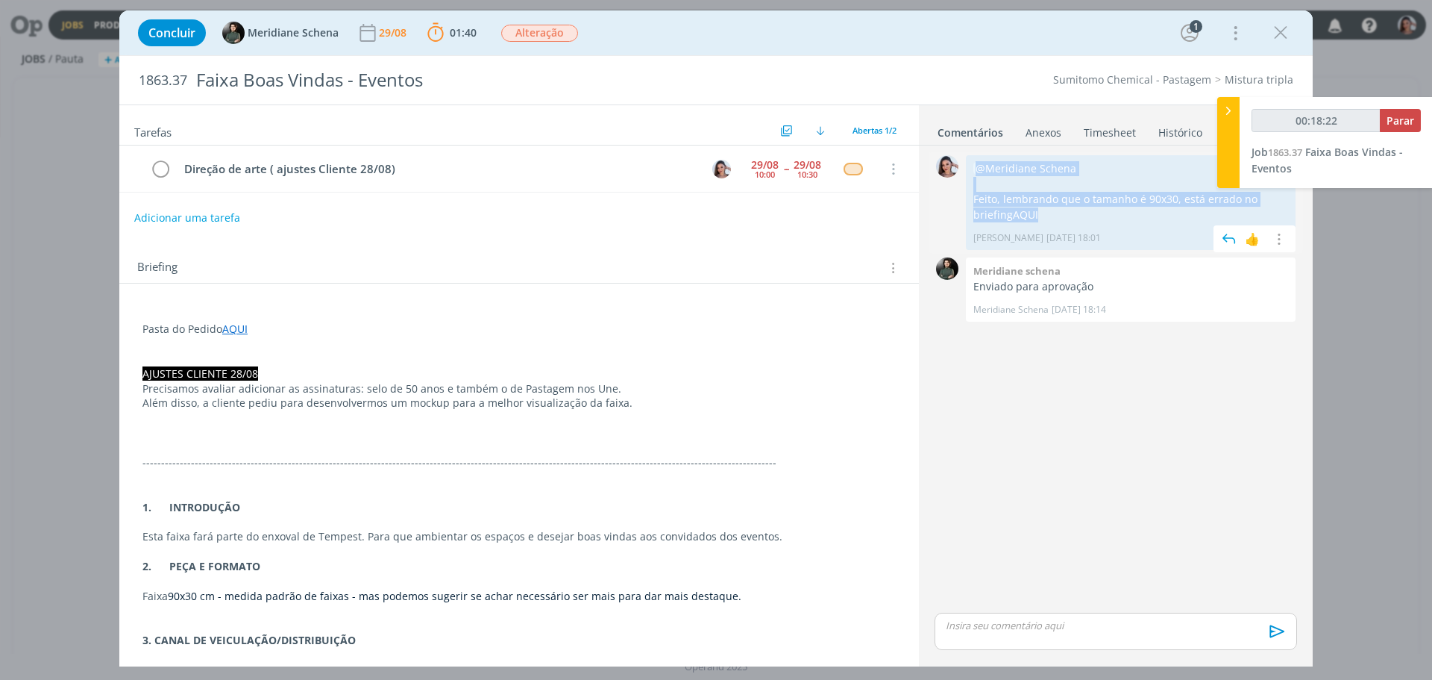
drag, startPoint x: 1003, startPoint y: 203, endPoint x: 968, endPoint y: 166, distance: 51.2
click at [968, 166] on div "@Meridiane Schena Feito, lembrando que o tamanho é 90x30, está errado no briefi…" at bounding box center [1131, 202] width 330 height 95
copy div "@Meridiane Schena Feito, lembrando que o tamanho é 90x30, está errado no briefi…"
click at [992, 630] on p "dialog" at bounding box center [1116, 625] width 339 height 13
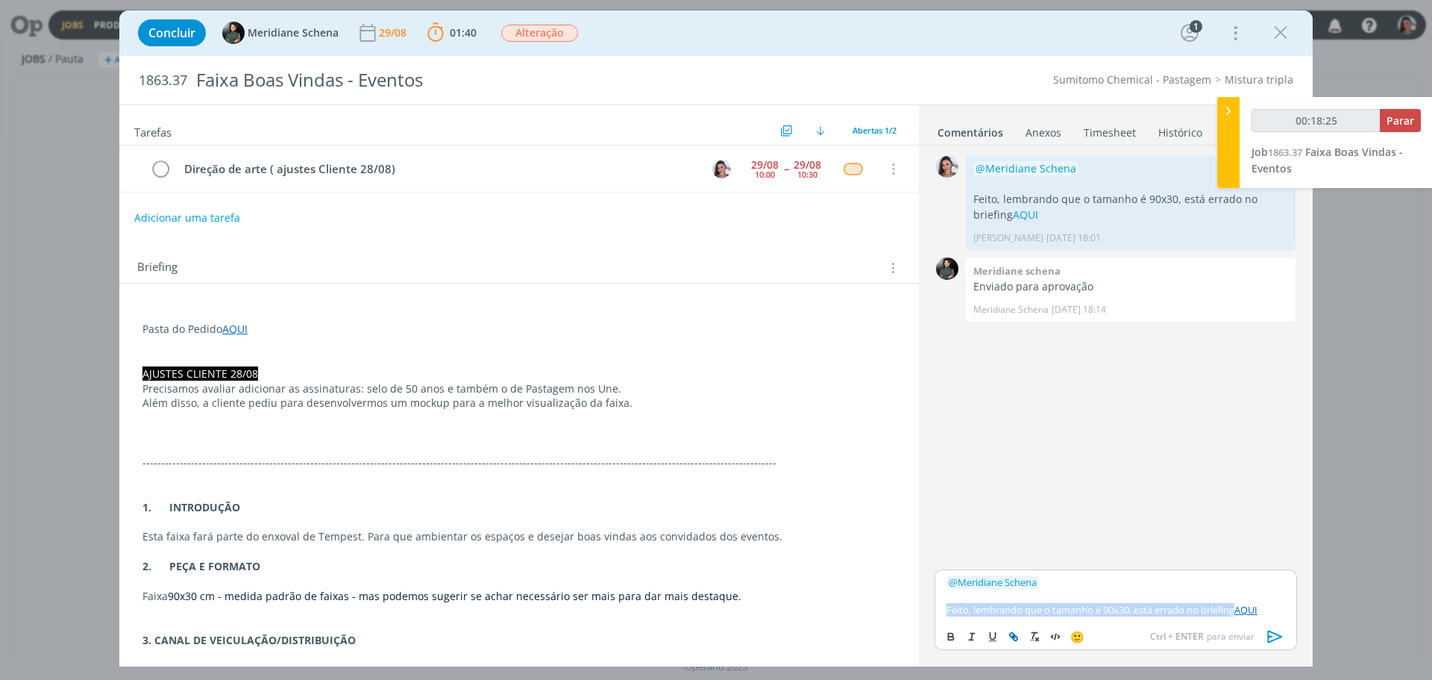
drag, startPoint x: 1242, startPoint y: 610, endPoint x: 889, endPoint y: 638, distance: 354.0
click at [889, 638] on div "Tarefas Usar Job de template Ordenar por: Prazo crescente Prazo decrescente Ord…" at bounding box center [716, 385] width 1194 height 562
type input "00:18:26"
click at [1274, 636] on icon "dialog" at bounding box center [1276, 636] width 22 height 22
type input "00:18:42"
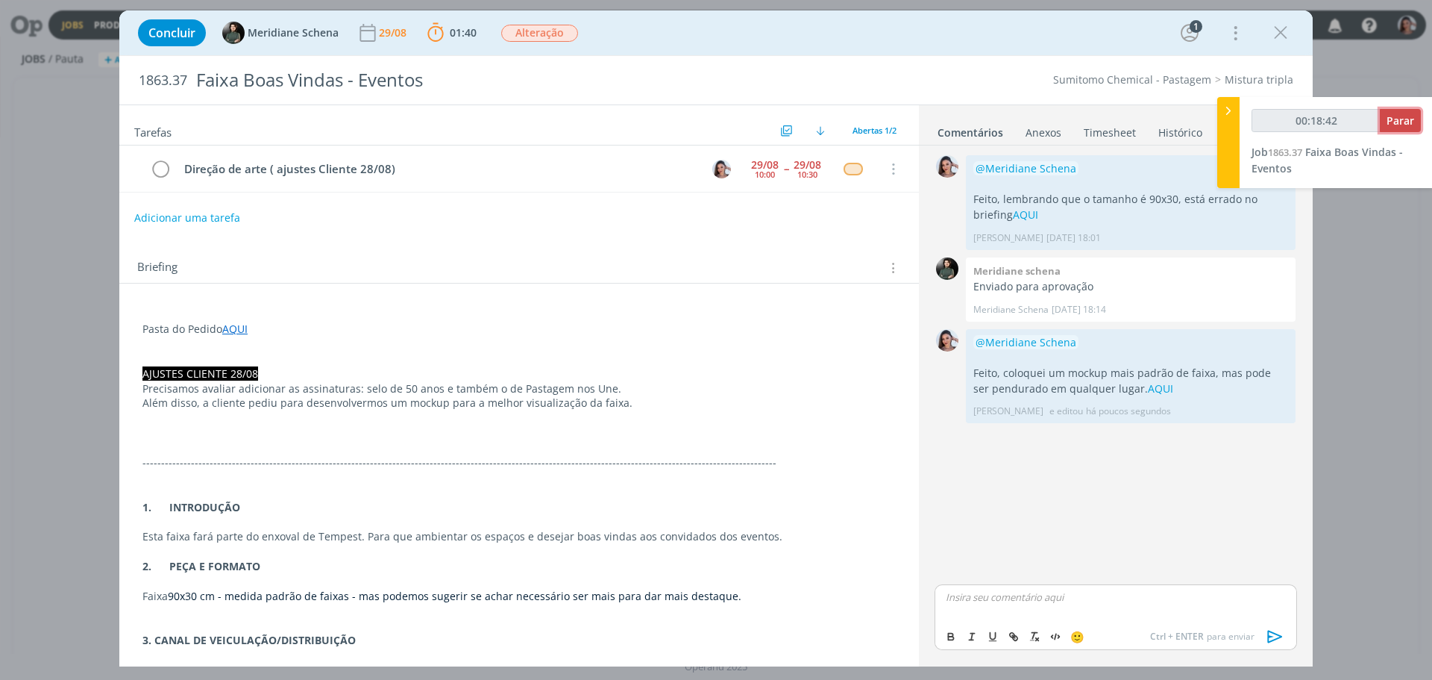
click at [1388, 113] on button "Parar" at bounding box center [1400, 120] width 41 height 23
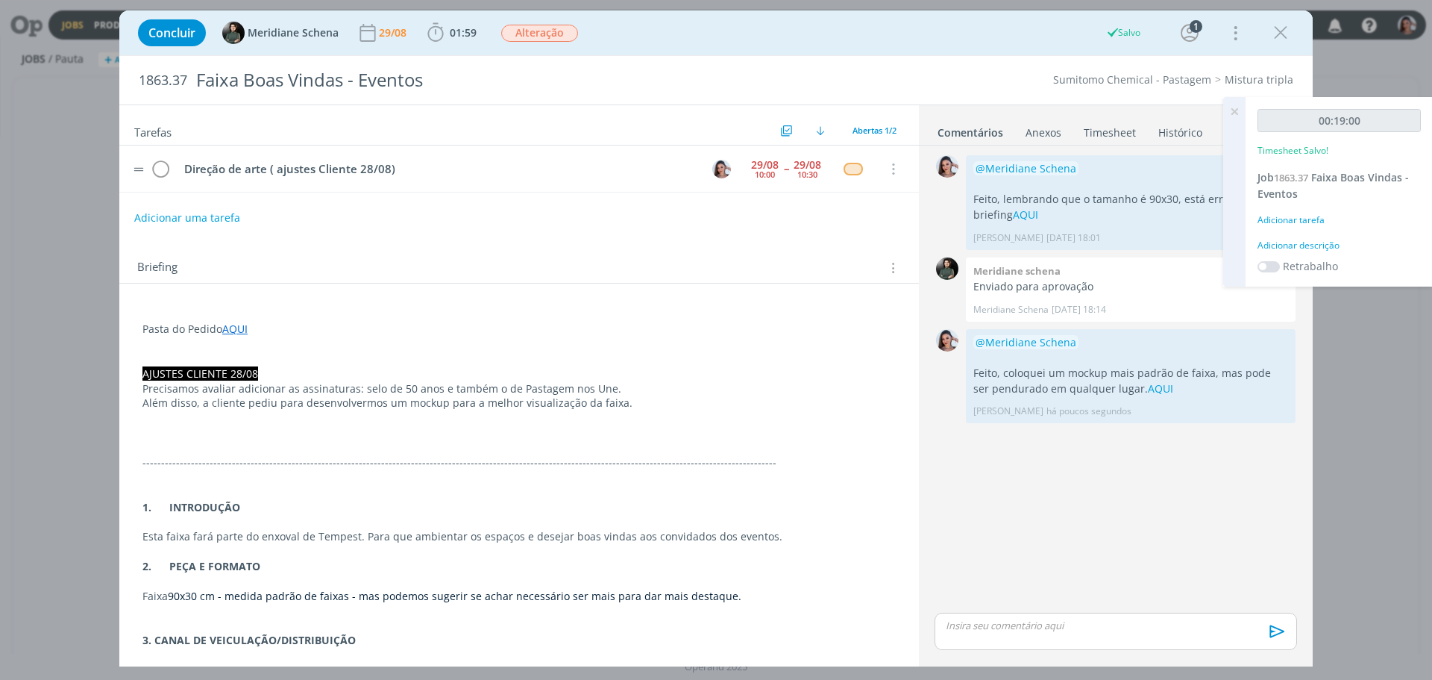
click at [287, 156] on td "Direção de arte ( ajustes Cliente 28/08)" at bounding box center [435, 169] width 521 height 26
click at [296, 170] on div "Direção de arte ( ajustes Cliente 28/08)" at bounding box center [438, 169] width 521 height 19
copy div "Direção de arte ( ajustes Cliente 28/08)"
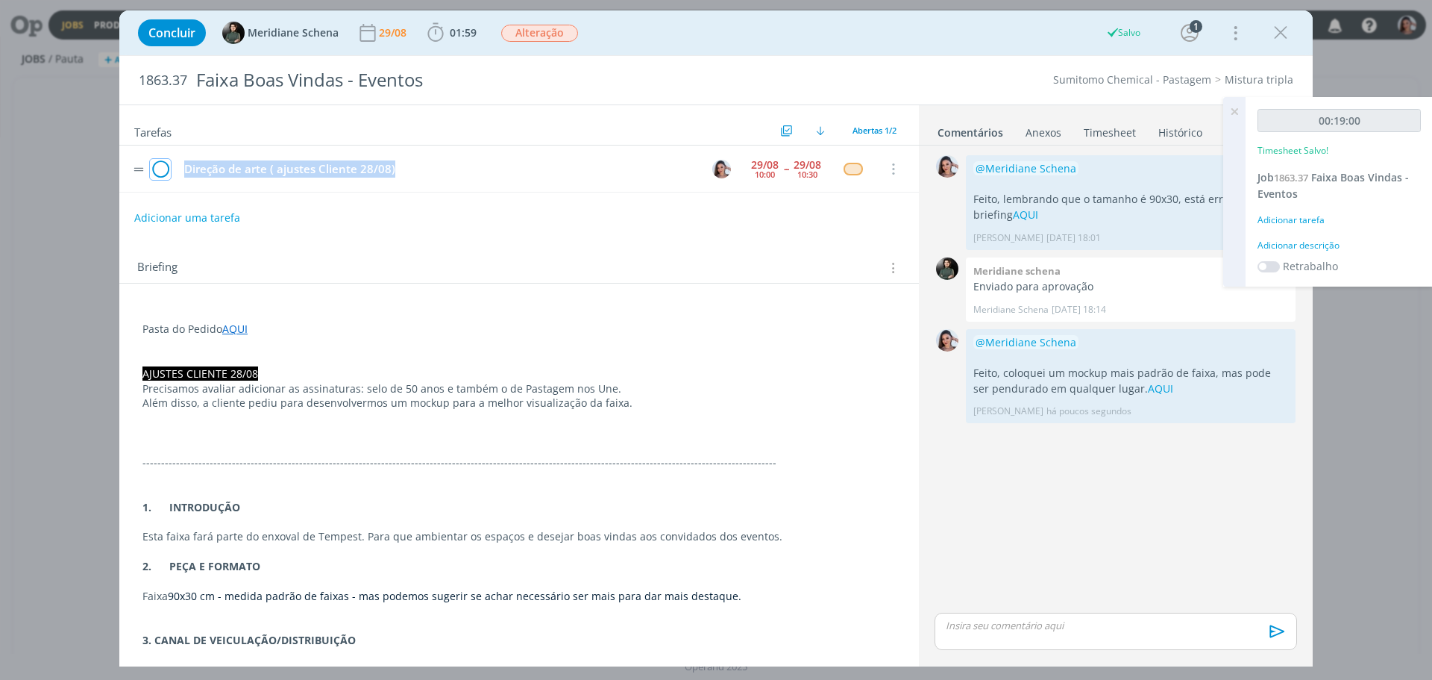
click at [158, 175] on icon "dialog" at bounding box center [160, 169] width 21 height 22
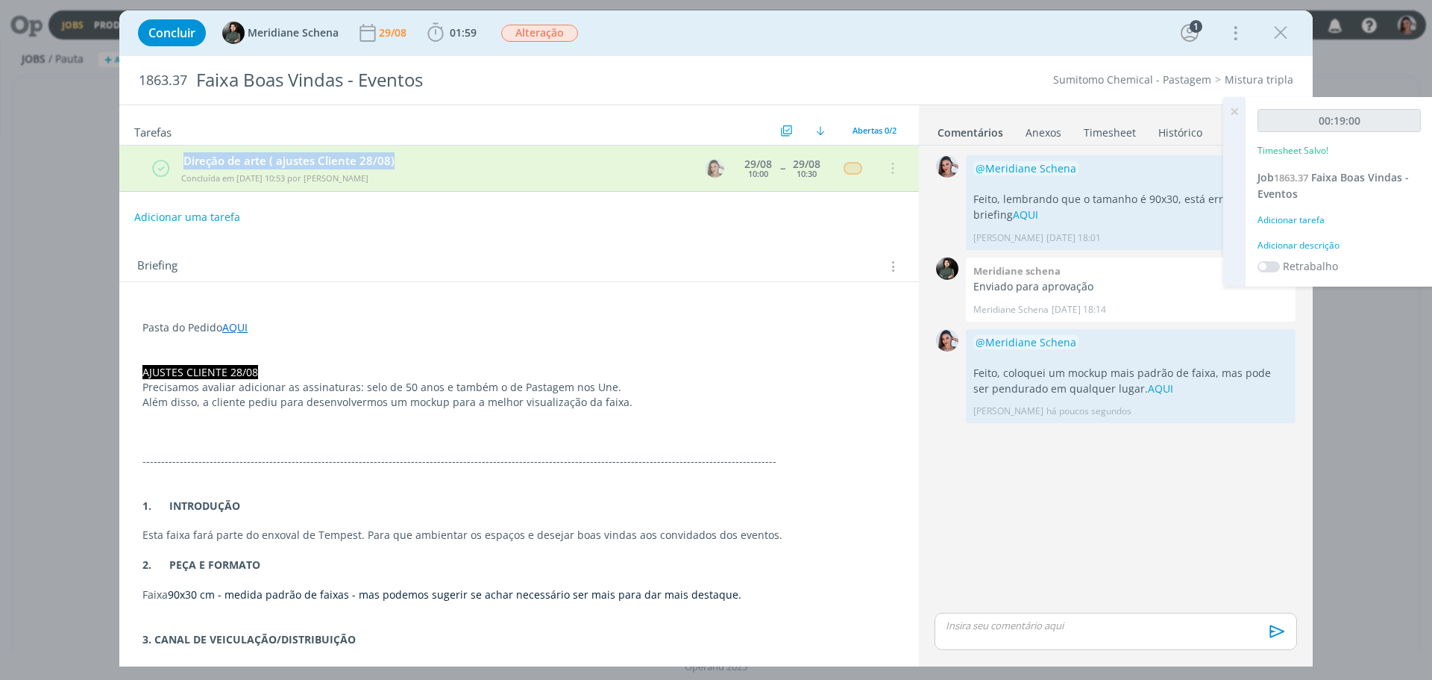
click at [1101, 129] on link "Timesheet" at bounding box center [1110, 130] width 54 height 22
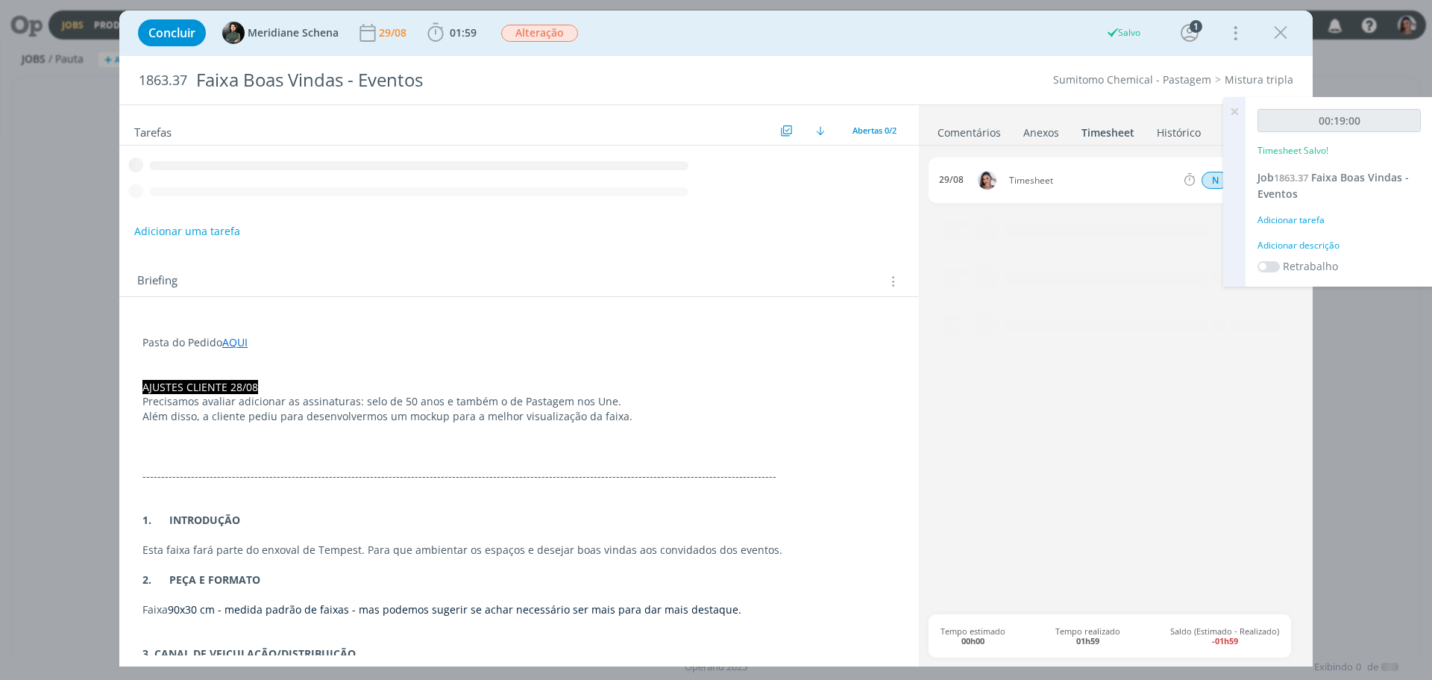
click at [1230, 107] on icon at bounding box center [1234, 111] width 27 height 29
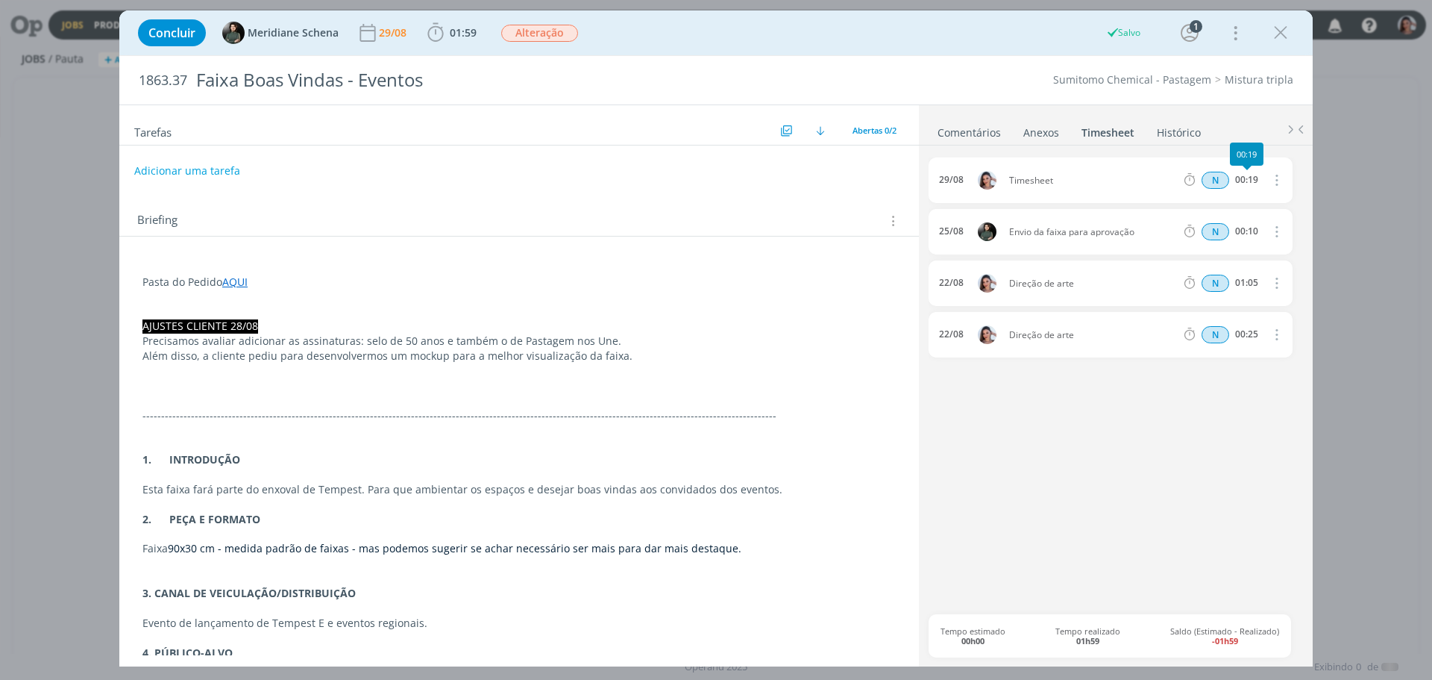
click at [1264, 181] on button "dialog" at bounding box center [1276, 180] width 36 height 25
click at [1210, 230] on link "Editar" at bounding box center [1234, 231] width 118 height 24
drag, startPoint x: 1027, startPoint y: 179, endPoint x: 746, endPoint y: 253, distance: 290.8
click at [870, 191] on div "Tarefas Usar Job de template Ordenar por: Prazo crescente Prazo decrescente Ord…" at bounding box center [716, 385] width 1194 height 562
click at [652, 350] on p "Além disso, a cliente pediu para desenvolvermos um mockup para a melhor visuali…" at bounding box center [520, 355] width 754 height 15
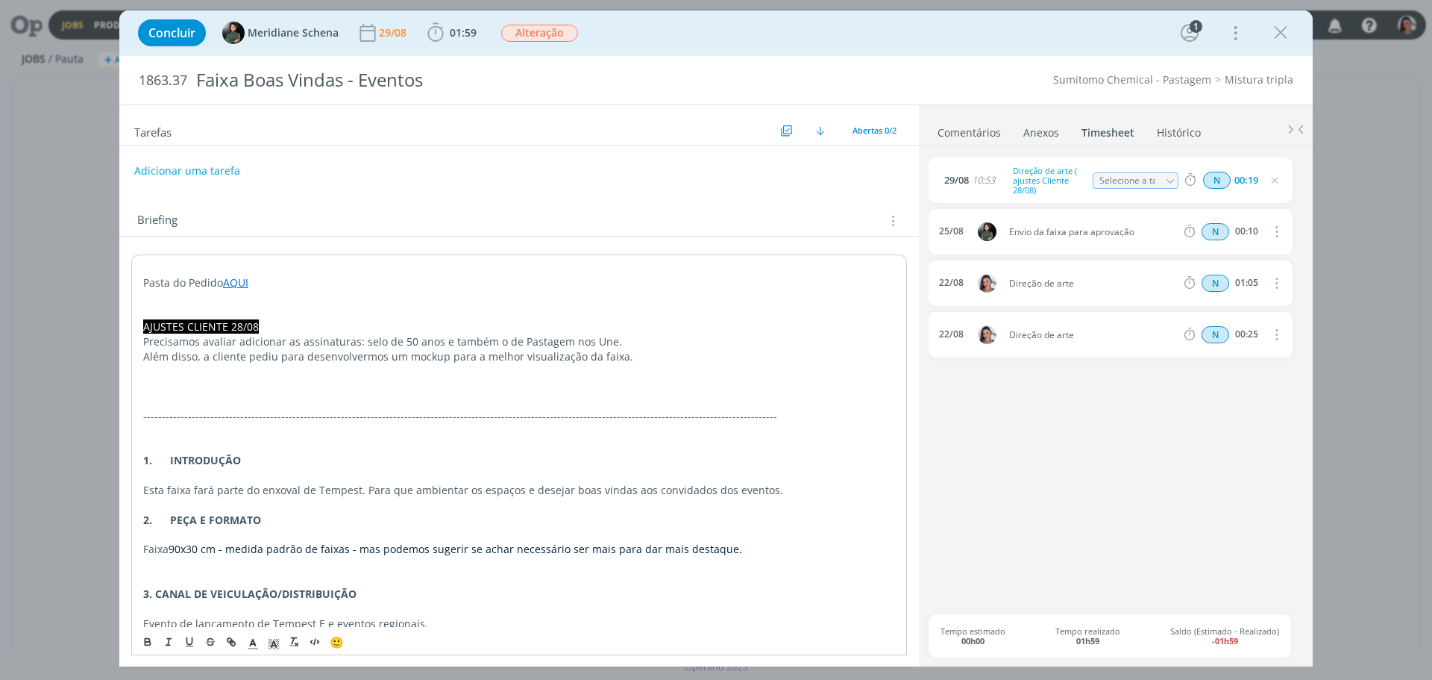
click at [967, 130] on link "Comentários" at bounding box center [969, 130] width 65 height 22
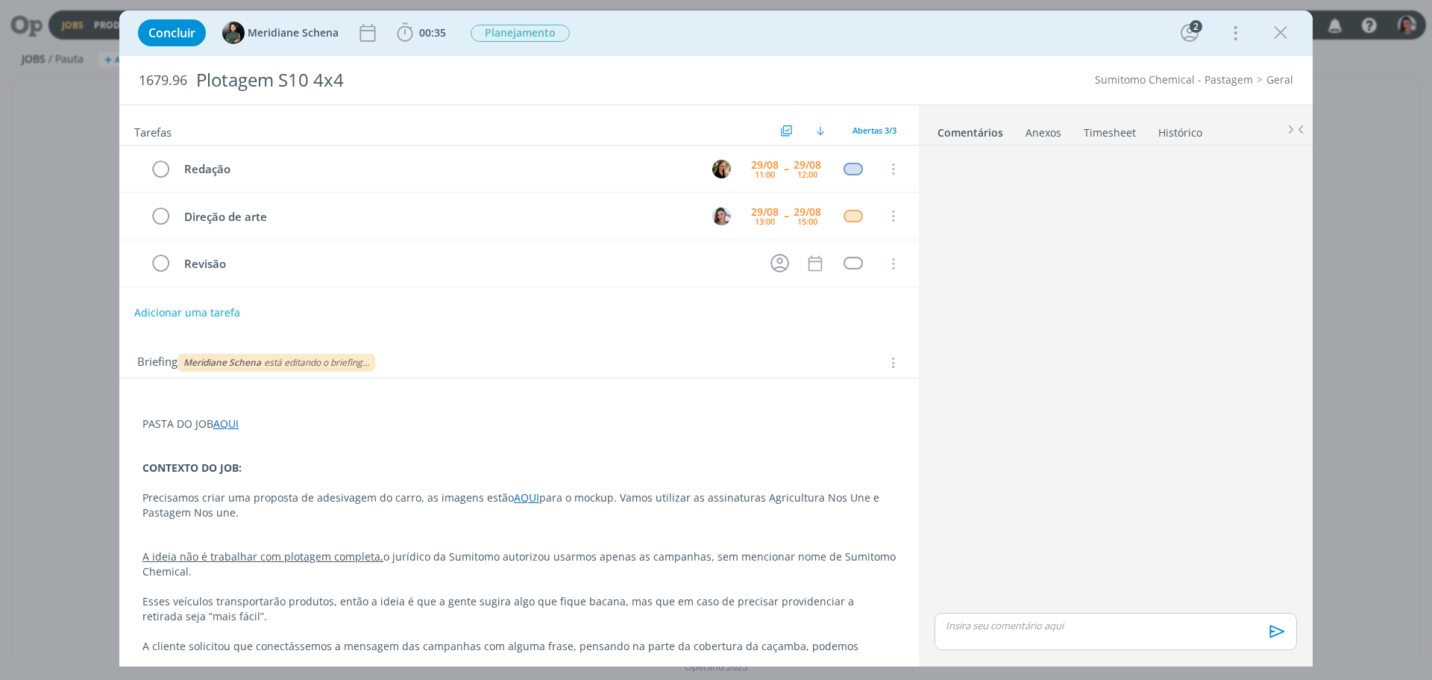
click at [400, 464] on p "CONTEXTO DO JOB:" at bounding box center [520, 467] width 754 height 15
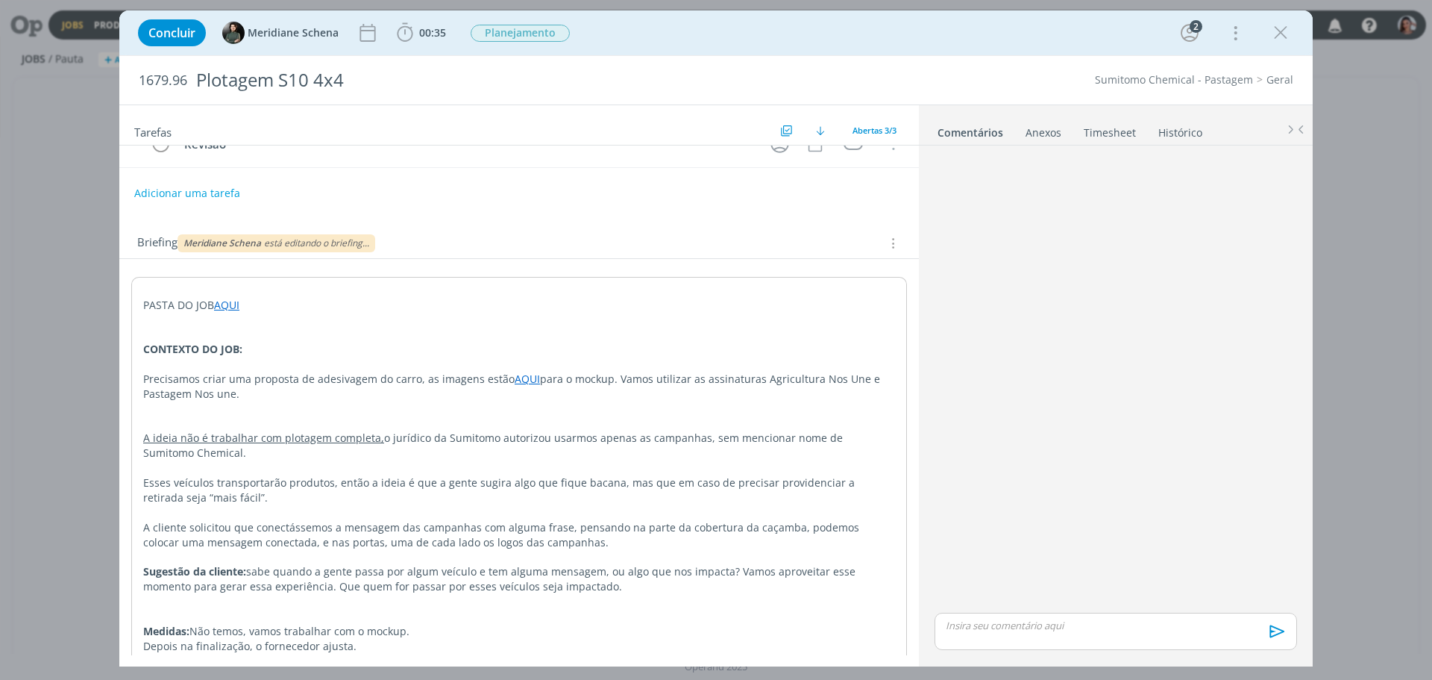
scroll to position [203, 0]
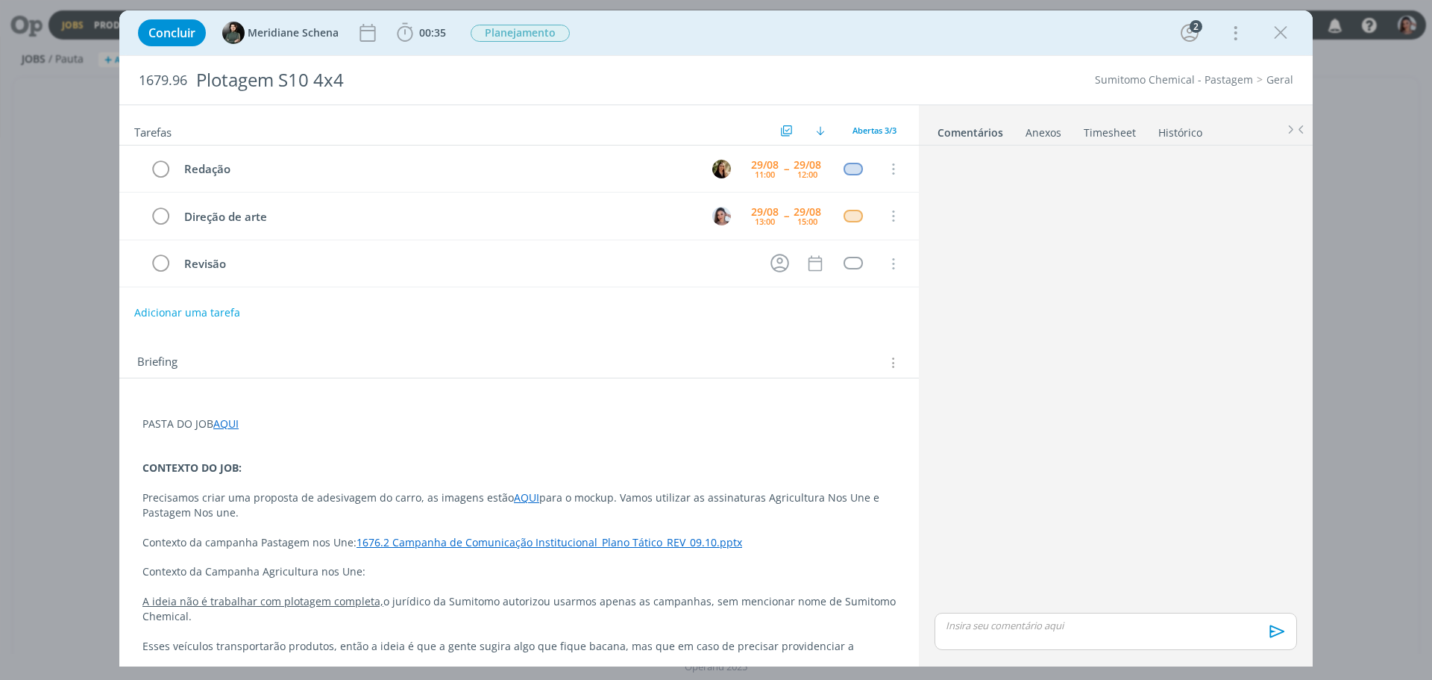
click at [825, 658] on div "Tarefas Usar Job de template Ordenar por: Prazo crescente Prazo decrescente Ord…" at bounding box center [716, 385] width 1194 height 562
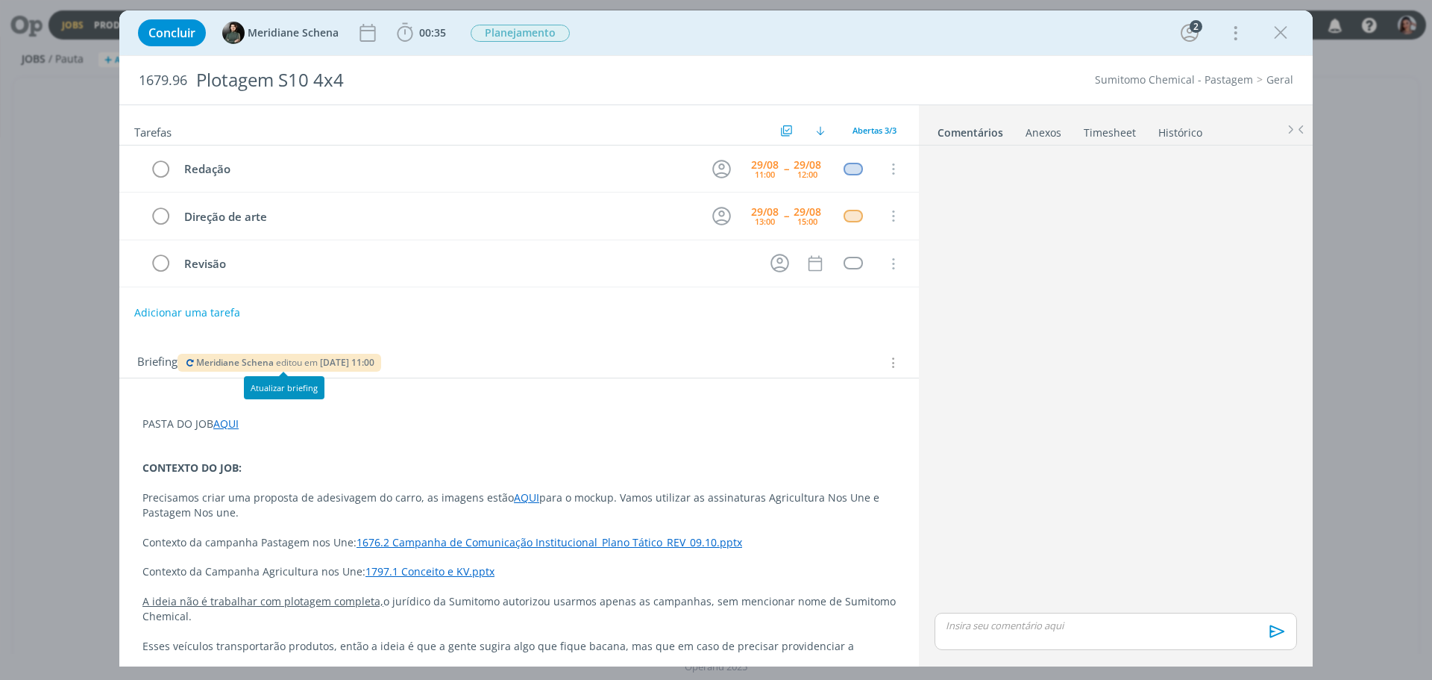
click at [187, 359] on icon "dialog" at bounding box center [190, 362] width 12 height 9
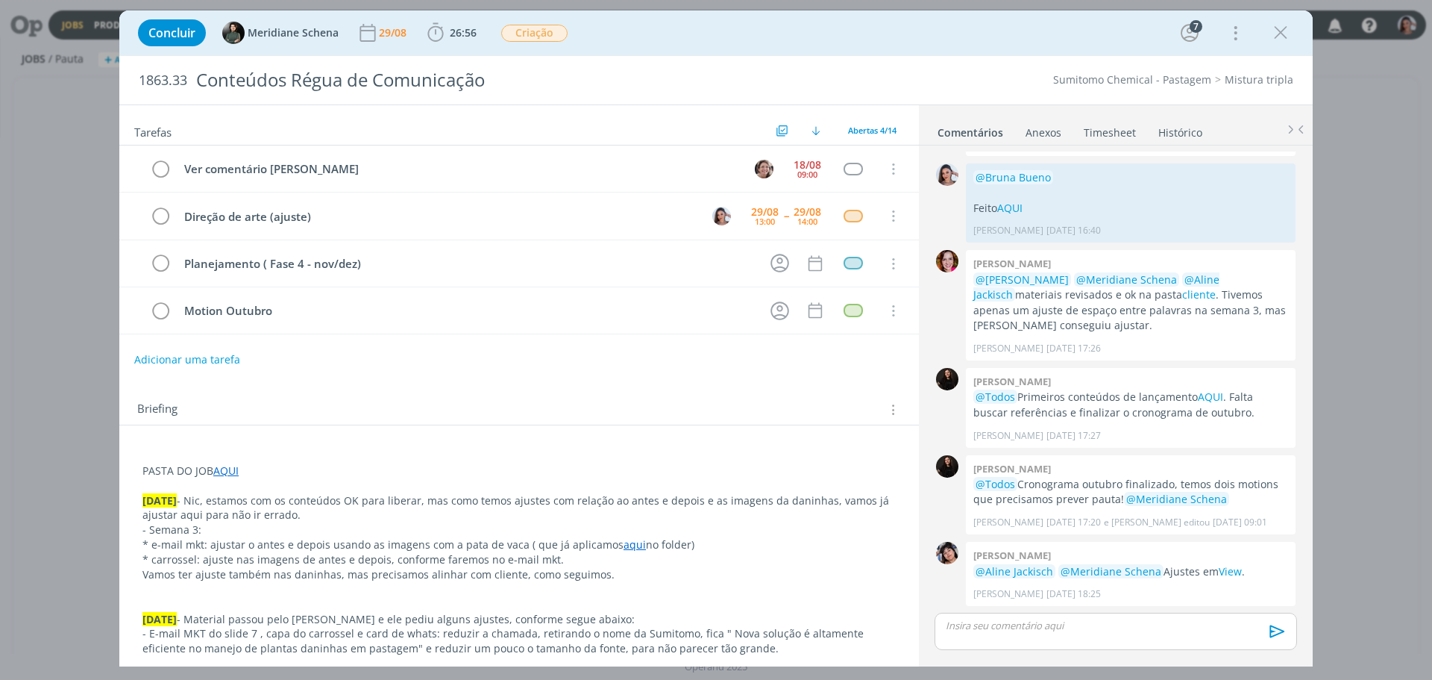
click at [695, 604] on p "dialog" at bounding box center [520, 604] width 754 height 15
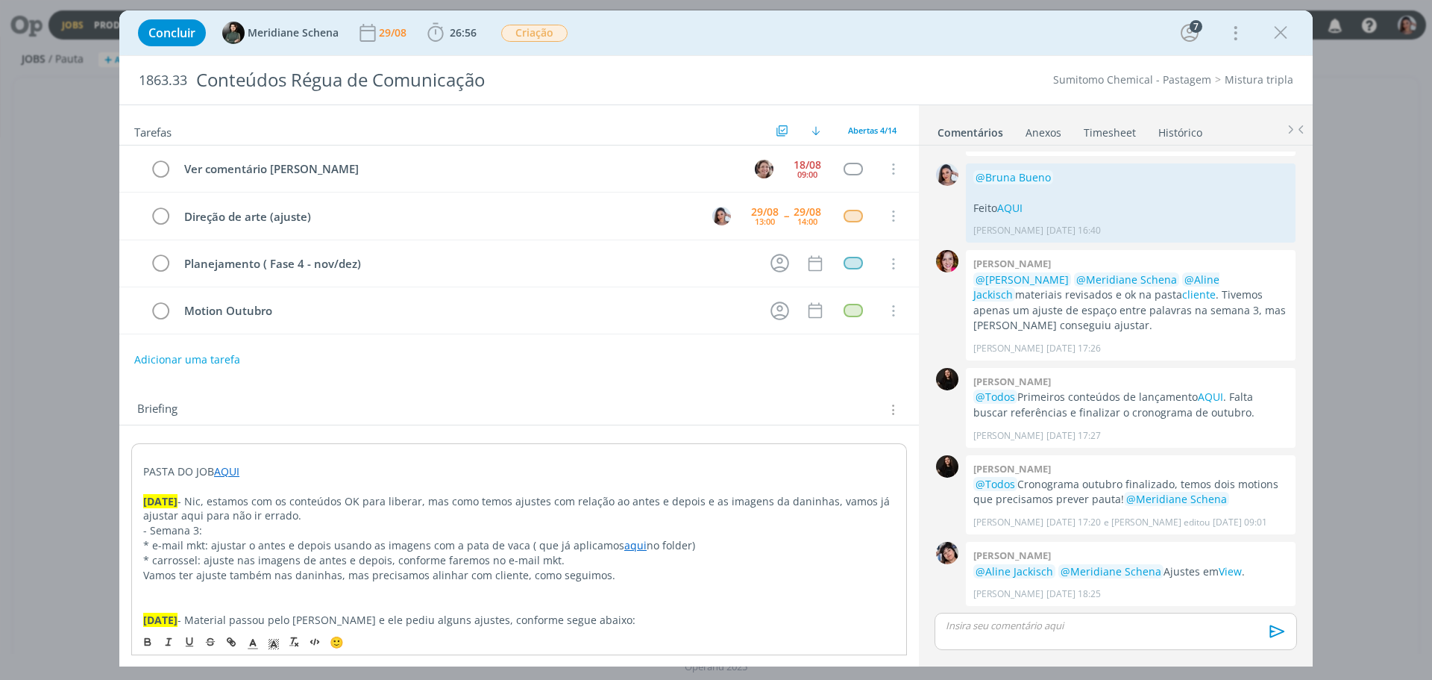
click at [633, 587] on p "dialog" at bounding box center [519, 590] width 752 height 15
click at [631, 598] on p "dialog" at bounding box center [519, 605] width 752 height 15
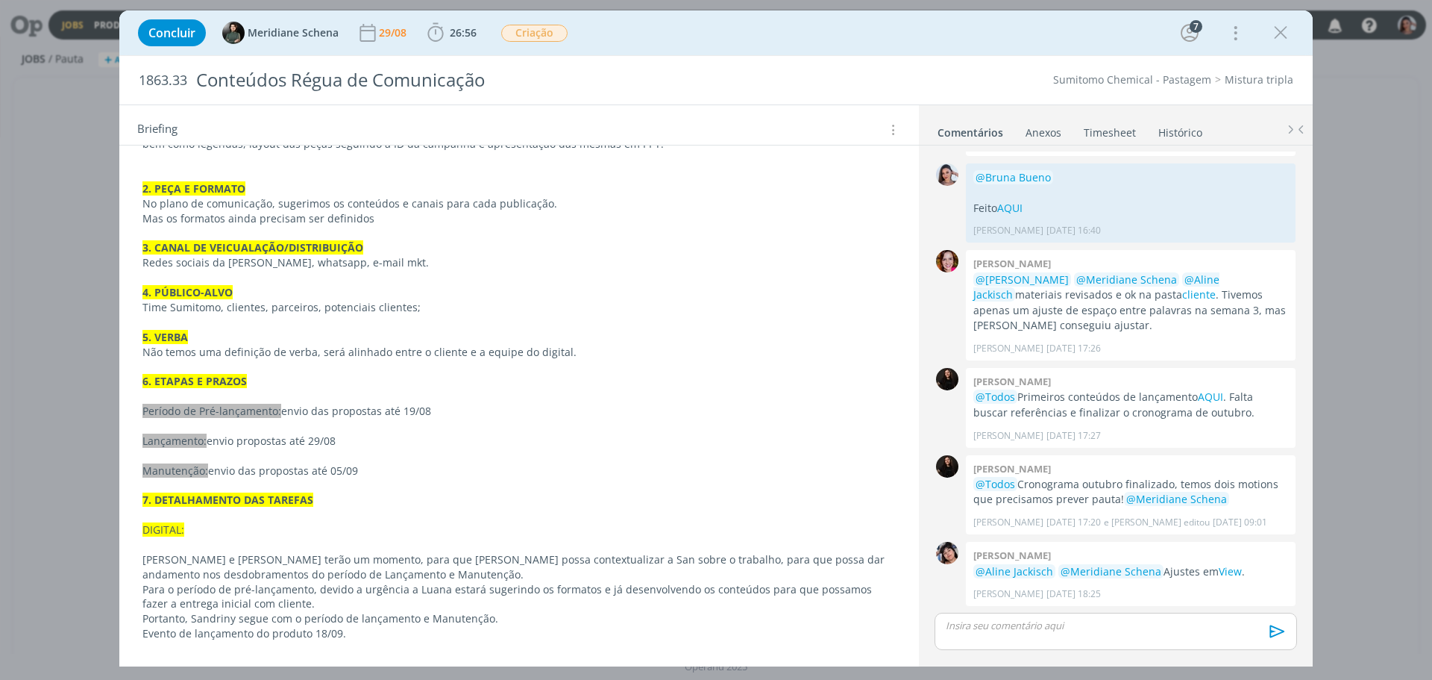
scroll to position [746, 0]
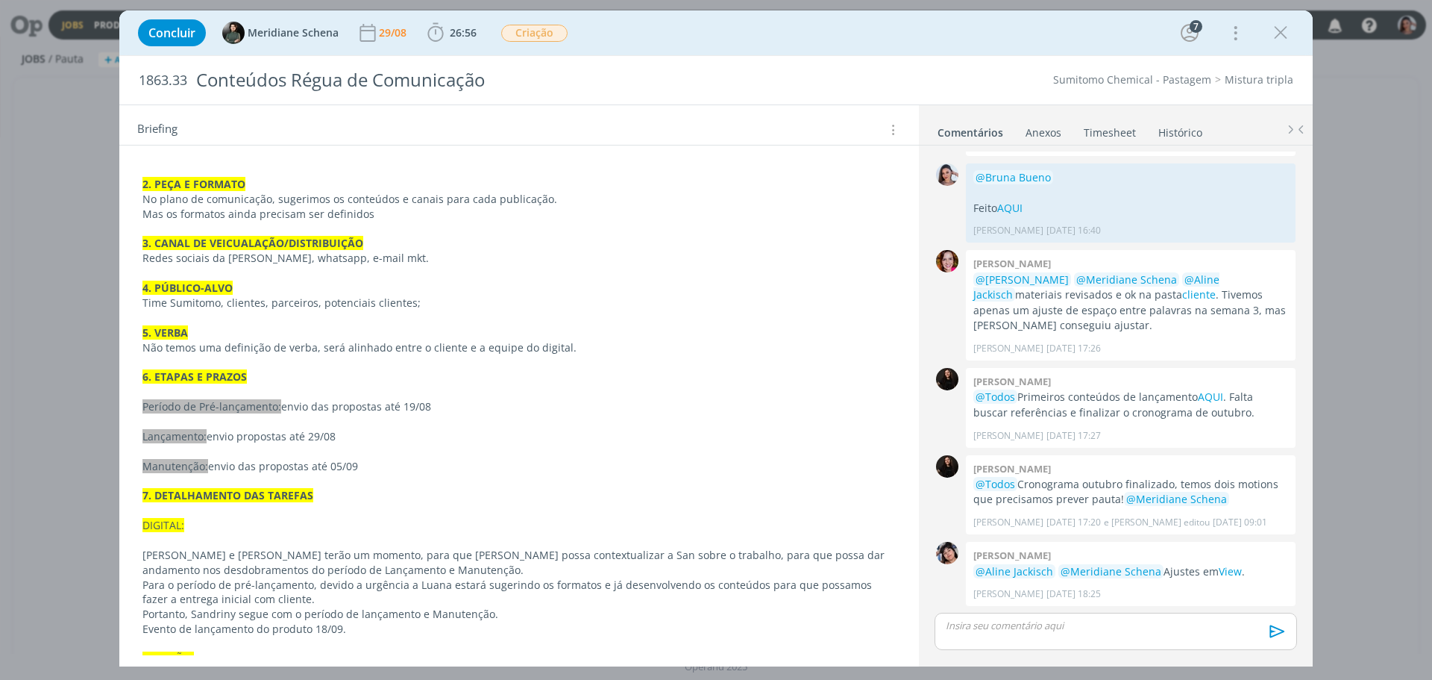
click at [937, 650] on div "🙂 Ctrl + ENTER para enviar" at bounding box center [1116, 631] width 363 height 37
click at [597, 619] on p "Portanto, Sandriny segue com o período de lançamento e Manutenção." at bounding box center [520, 614] width 754 height 15
